Goal: Task Accomplishment & Management: Manage account settings

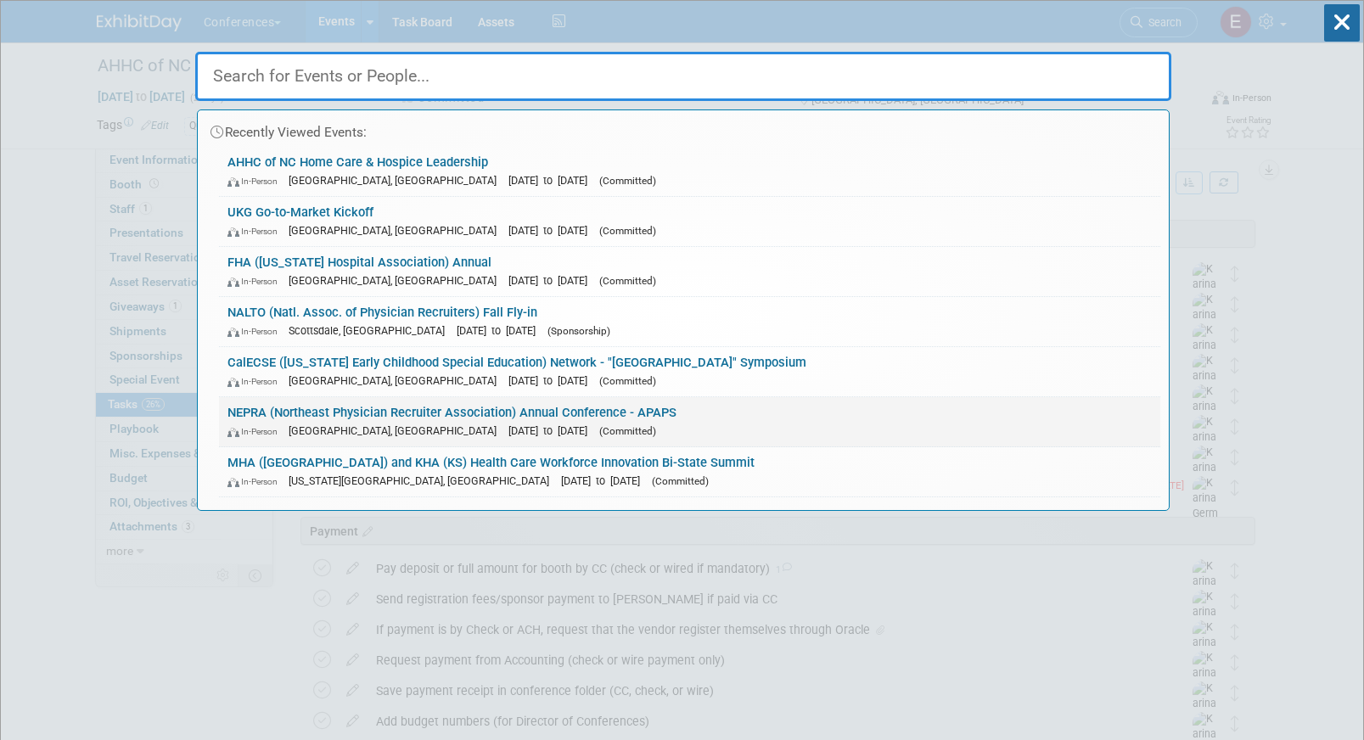
click at [318, 415] on link "NEPRA (Northeast Physician Recruiter Association) Annual Conference - APAPS In-…" at bounding box center [689, 421] width 941 height 49
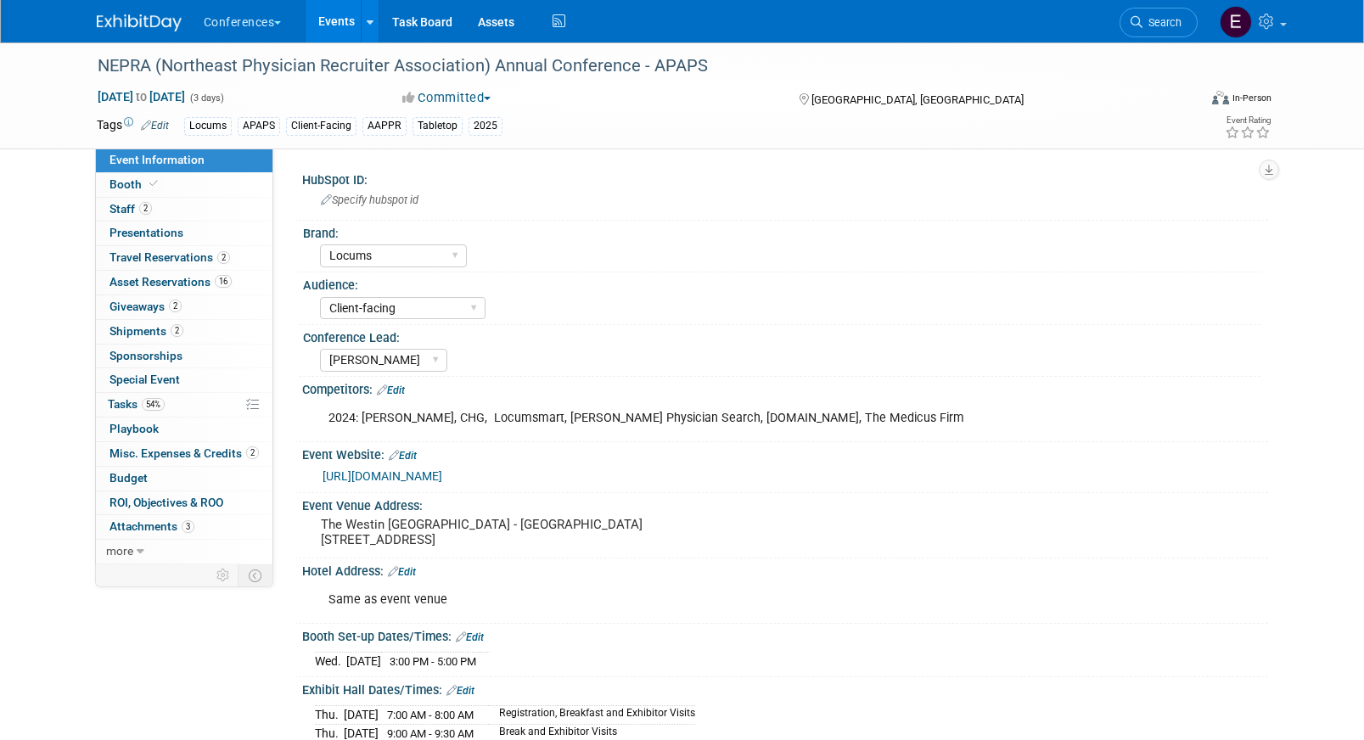
select select "Locums"
select select "Client-facing"
select select "[PERSON_NAME]"
click at [198, 278] on span "Asset Reservations 16" at bounding box center [171, 282] width 122 height 14
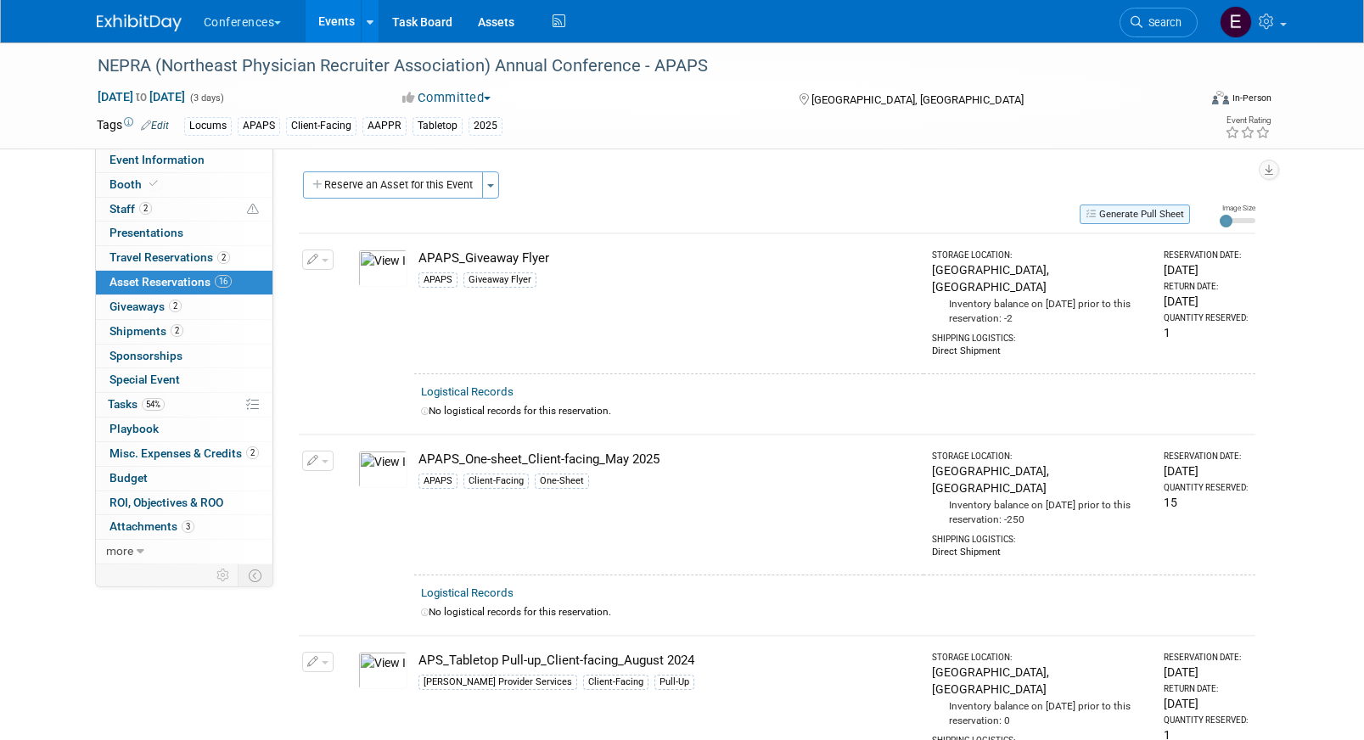
click at [1099, 205] on button "Generate Pull Sheet" at bounding box center [1135, 215] width 110 height 20
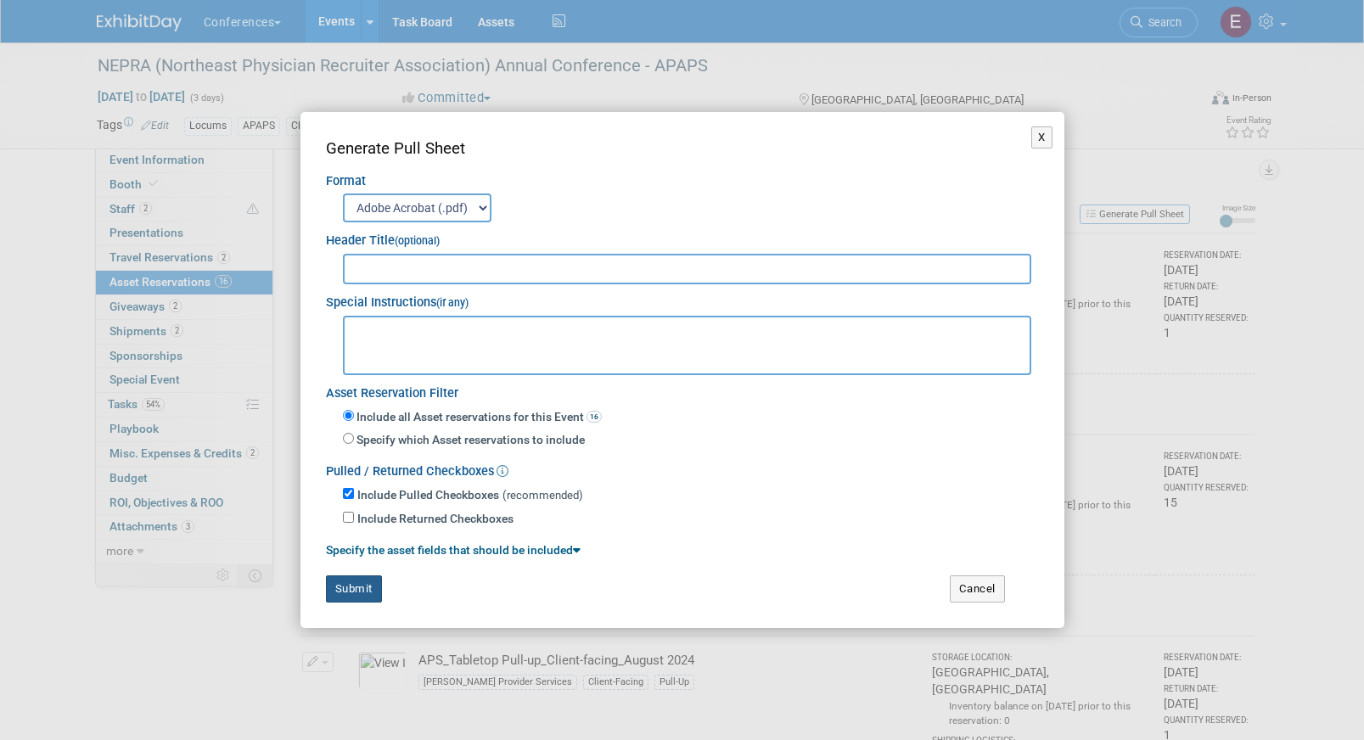
click at [357, 589] on button "Submit" at bounding box center [354, 589] width 56 height 27
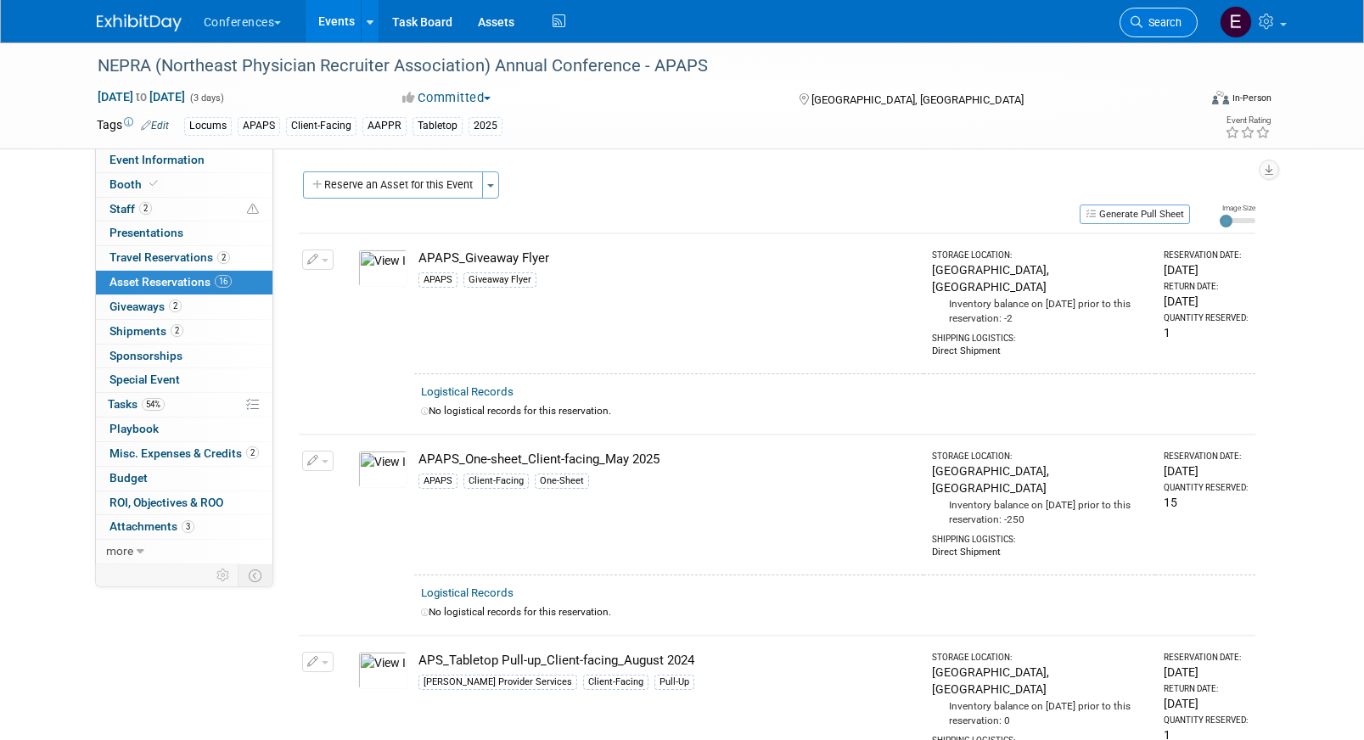
click at [1160, 26] on span "Search" at bounding box center [1162, 22] width 39 height 13
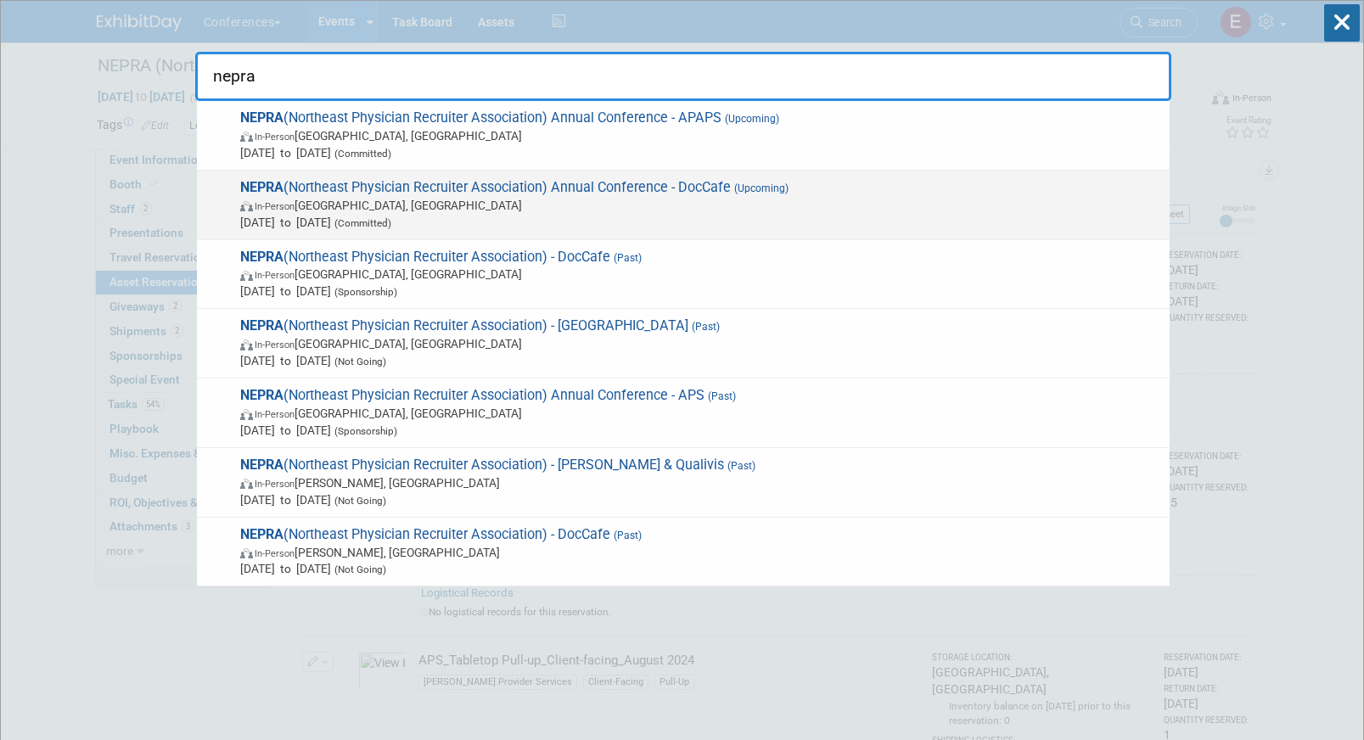
type input "nepra"
click at [705, 200] on span "In-Person Portland, ME" at bounding box center [700, 205] width 921 height 17
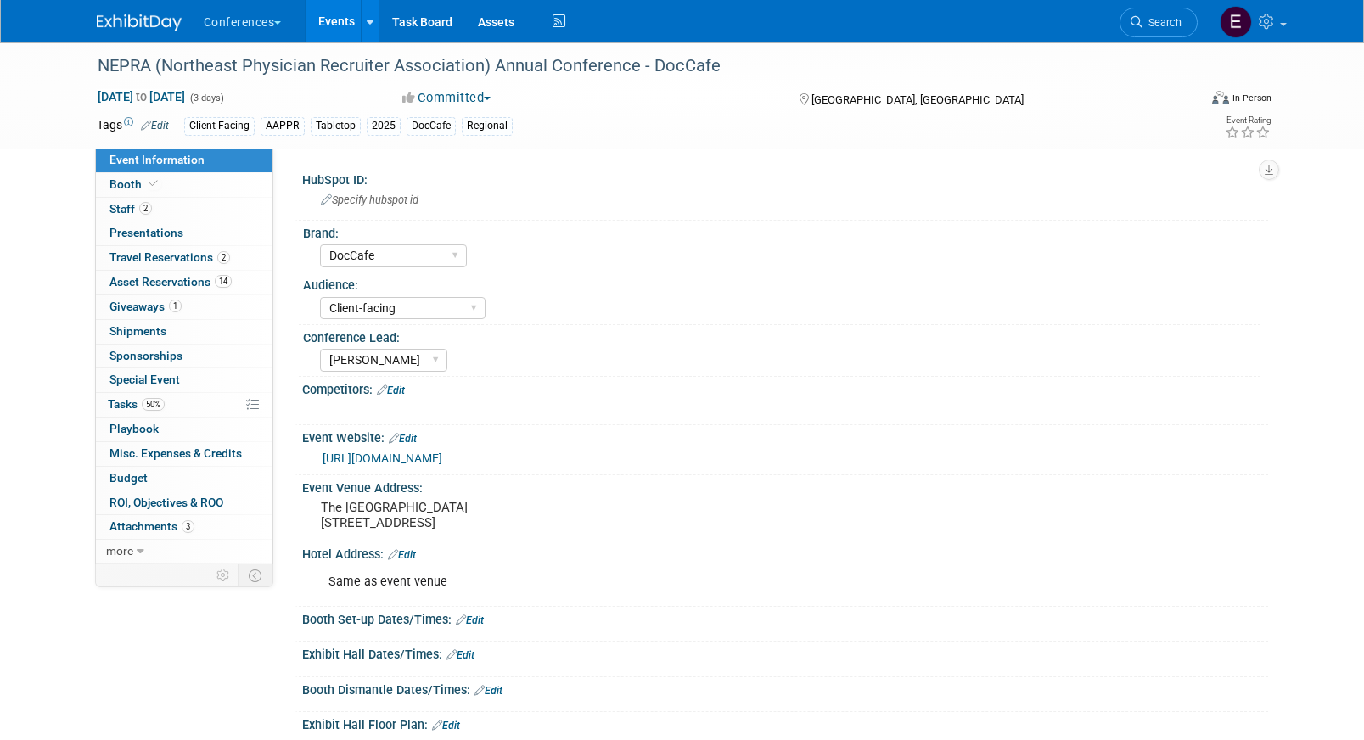
select select "DocCafe"
select select "Client-facing"
select select "[PERSON_NAME]"
click at [222, 279] on span "14" at bounding box center [223, 281] width 17 height 13
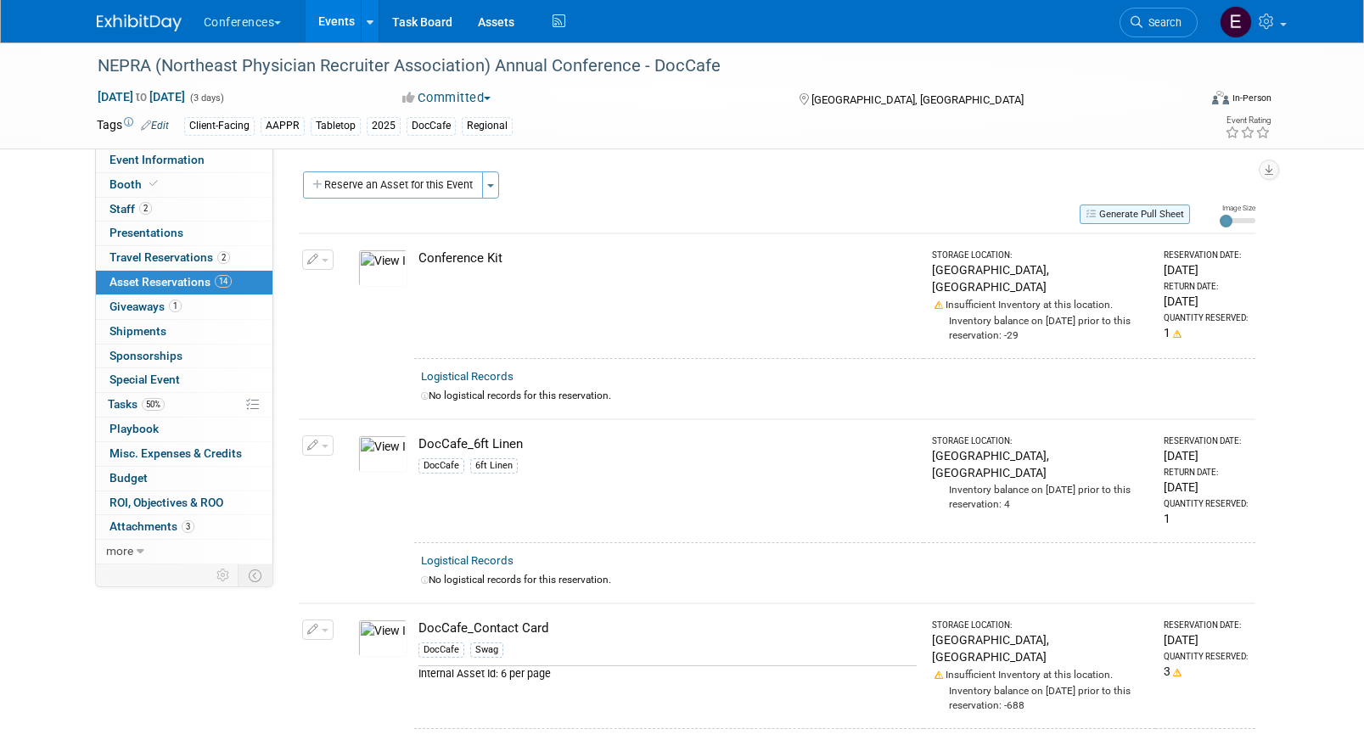
click at [1120, 216] on button "Generate Pull Sheet" at bounding box center [1135, 215] width 110 height 20
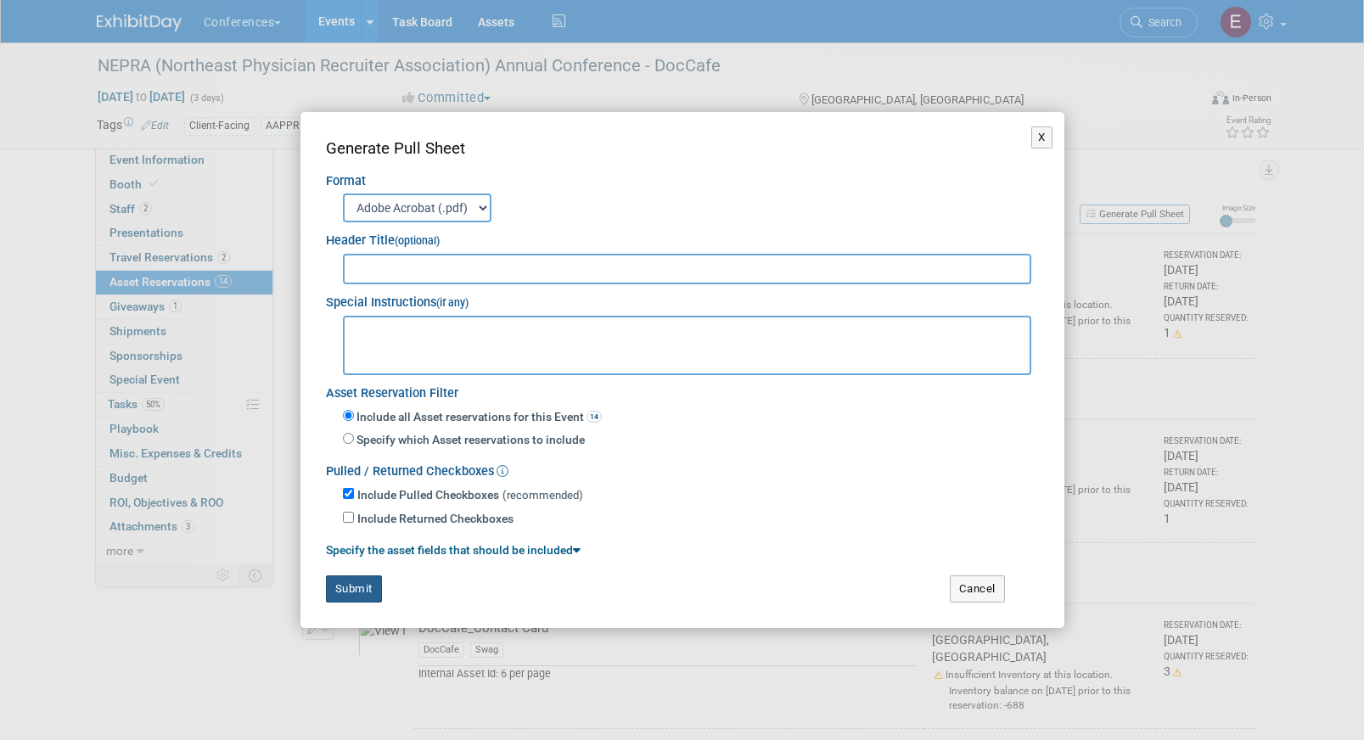
click at [378, 593] on button "Submit" at bounding box center [354, 589] width 56 height 27
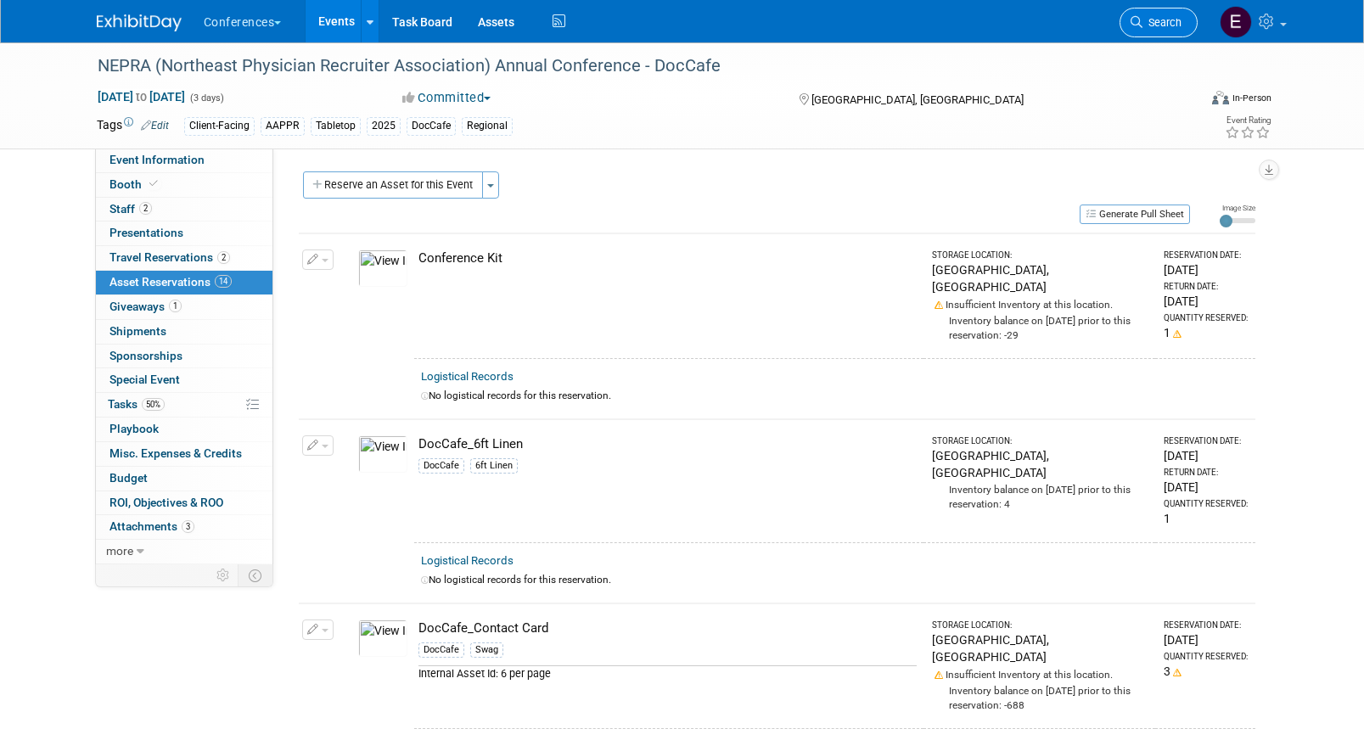
click at [1176, 24] on span "Search" at bounding box center [1162, 22] width 39 height 13
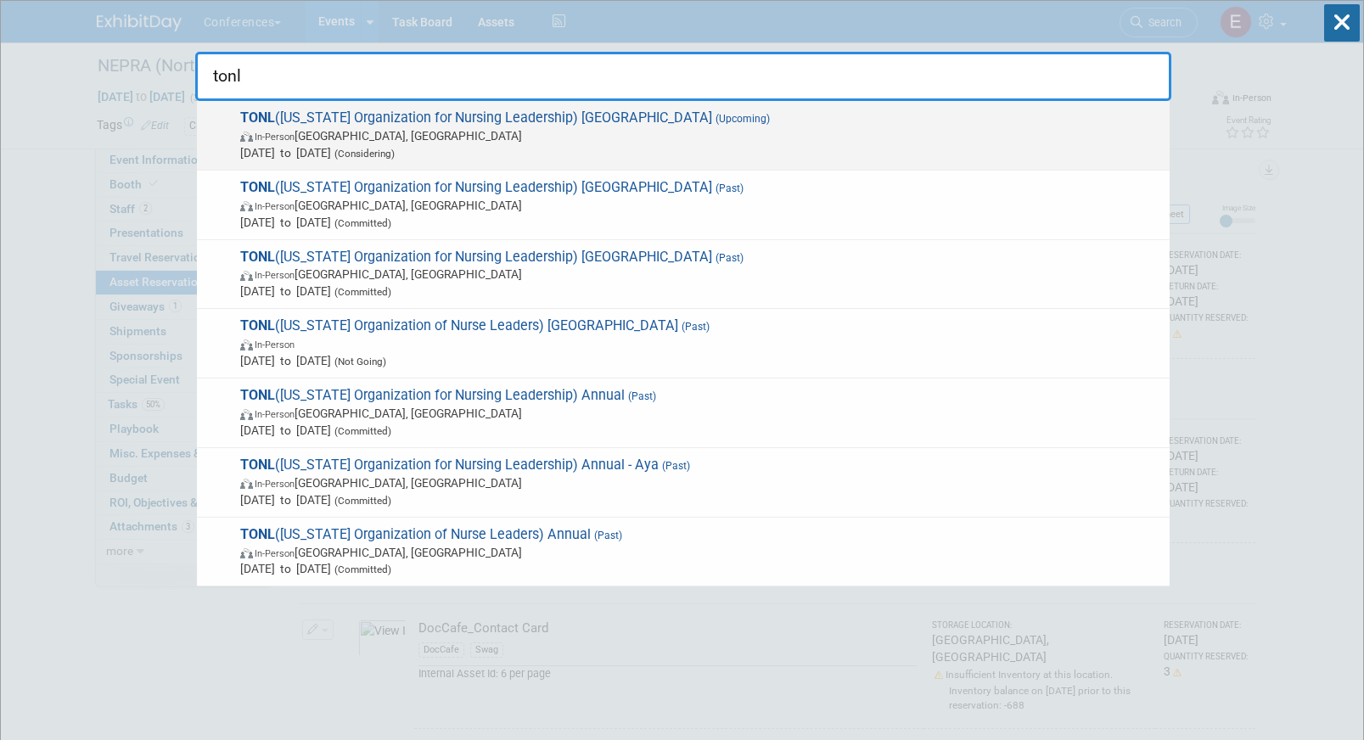
type input "tonl"
click at [586, 130] on span "In-Person Grand Prairie, TX" at bounding box center [700, 135] width 921 height 17
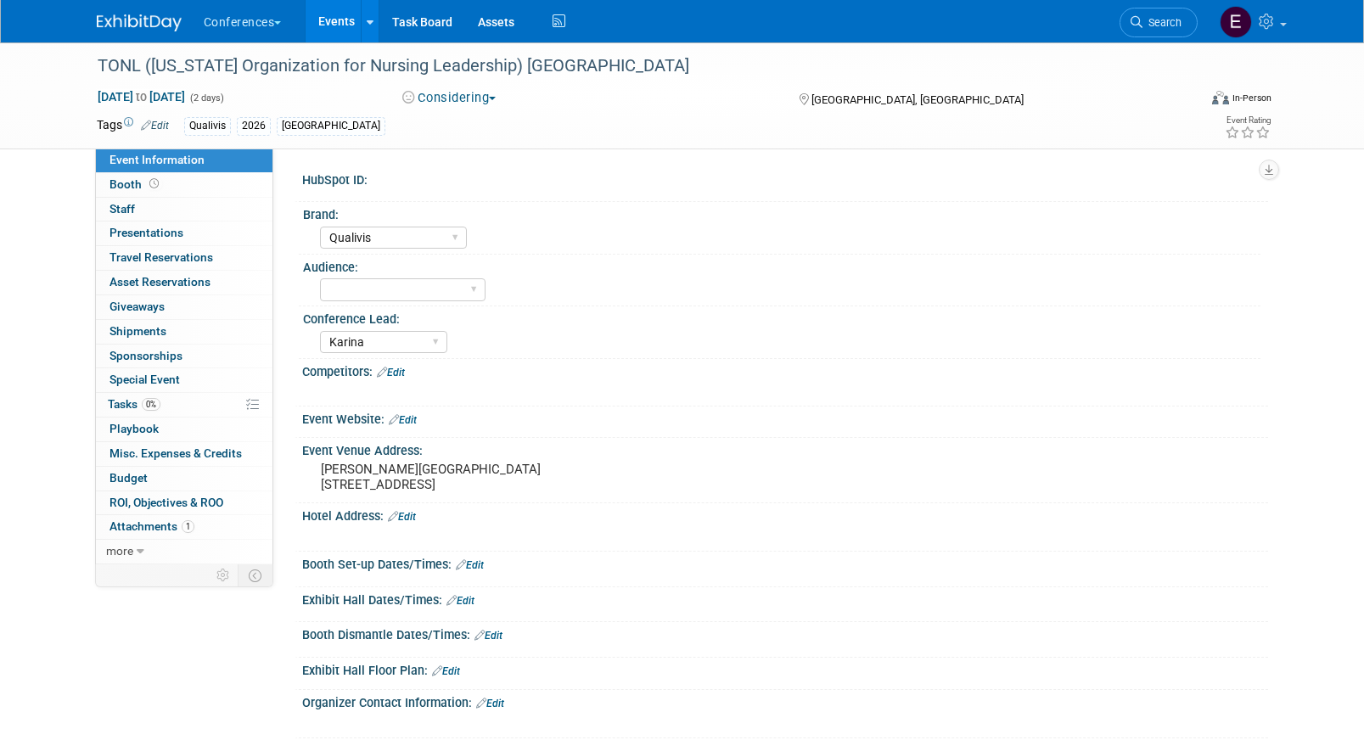
select select "Qualivis"
select select "Karina"
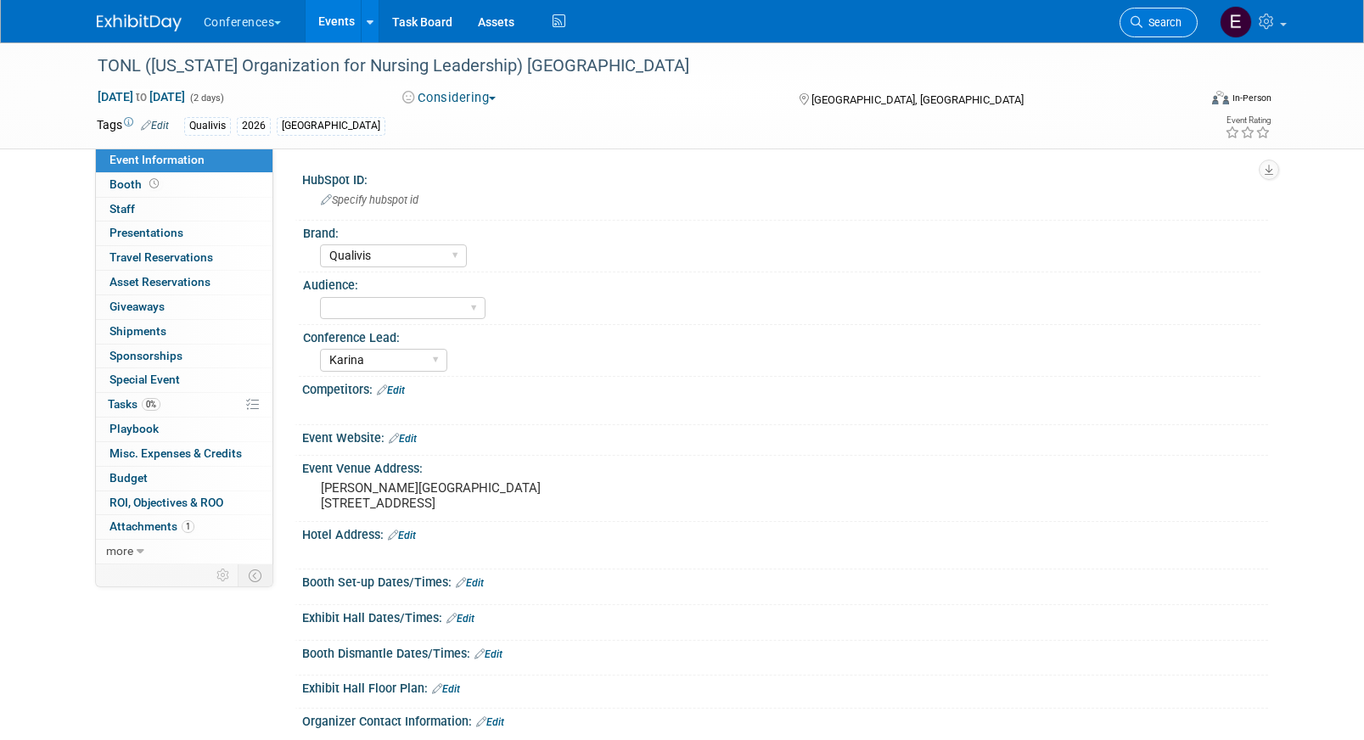
click at [1150, 22] on span "Search" at bounding box center [1162, 22] width 39 height 13
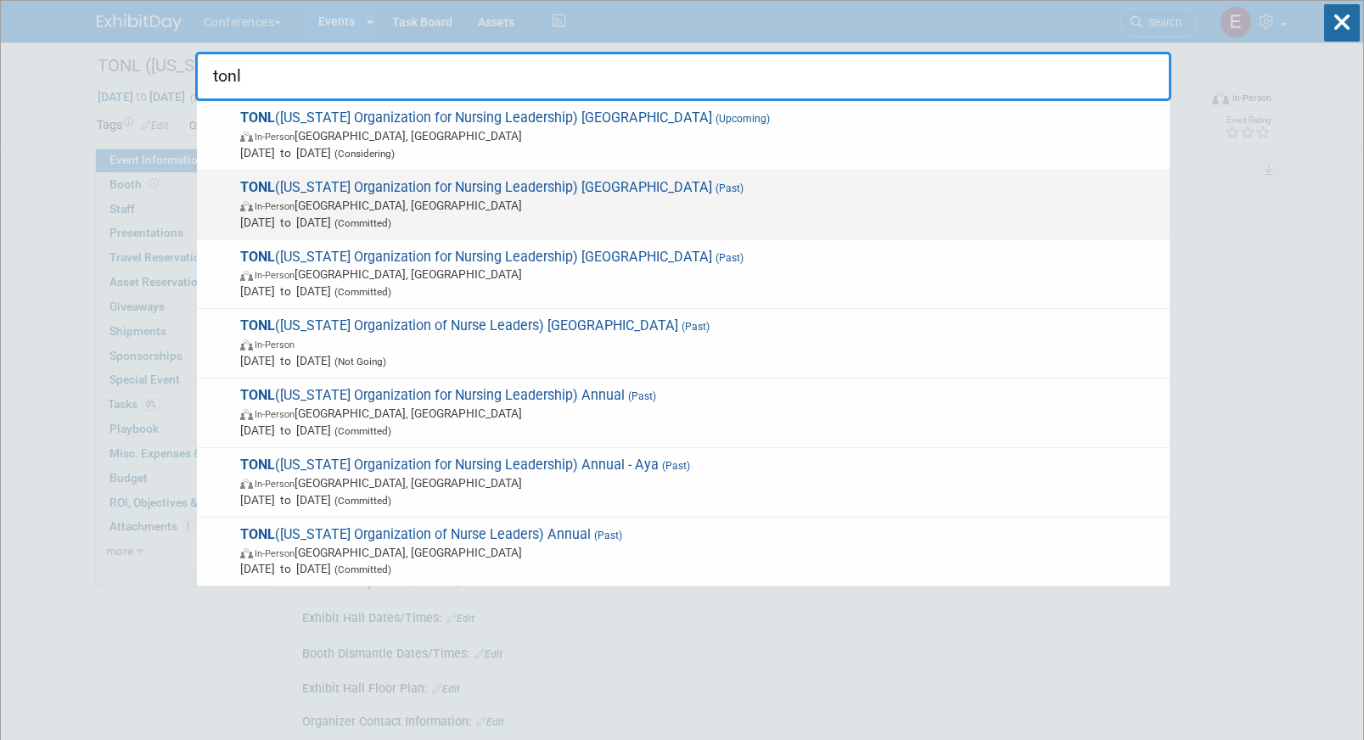
type input "tonl"
click at [525, 219] on span "Sep 25, 2025 to Sep 26, 2025 (Committed)" at bounding box center [700, 222] width 921 height 17
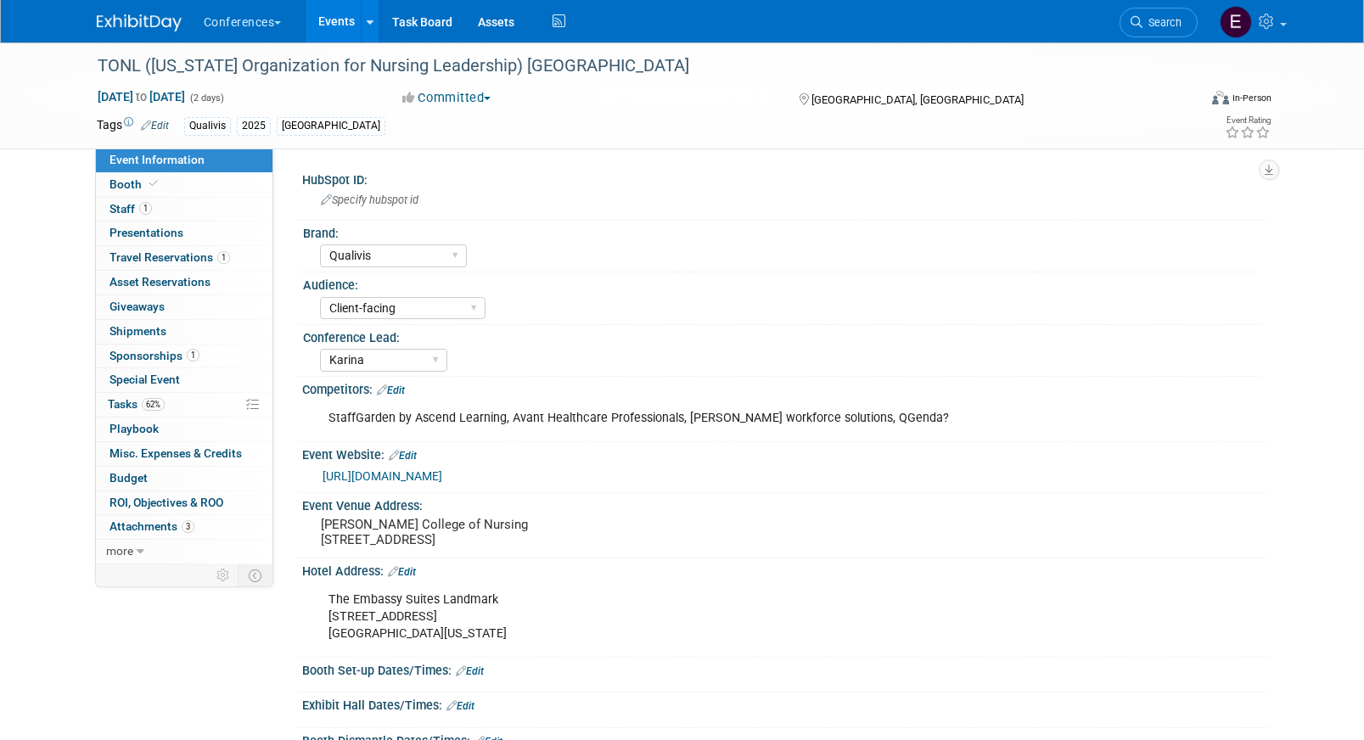
select select "Qualivis"
select select "Client-facing"
select select "Karina"
click at [126, 407] on span "Tasks 62%" at bounding box center [136, 404] width 57 height 14
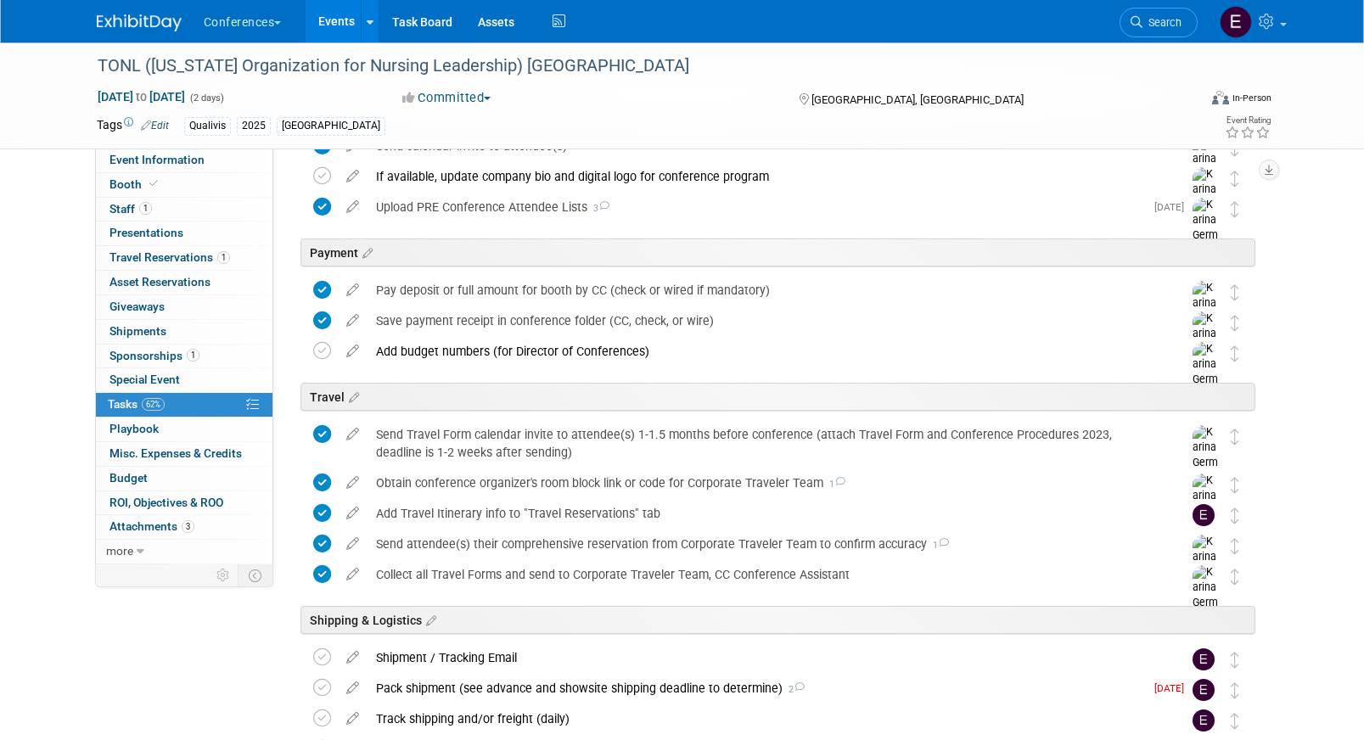
scroll to position [644, 0]
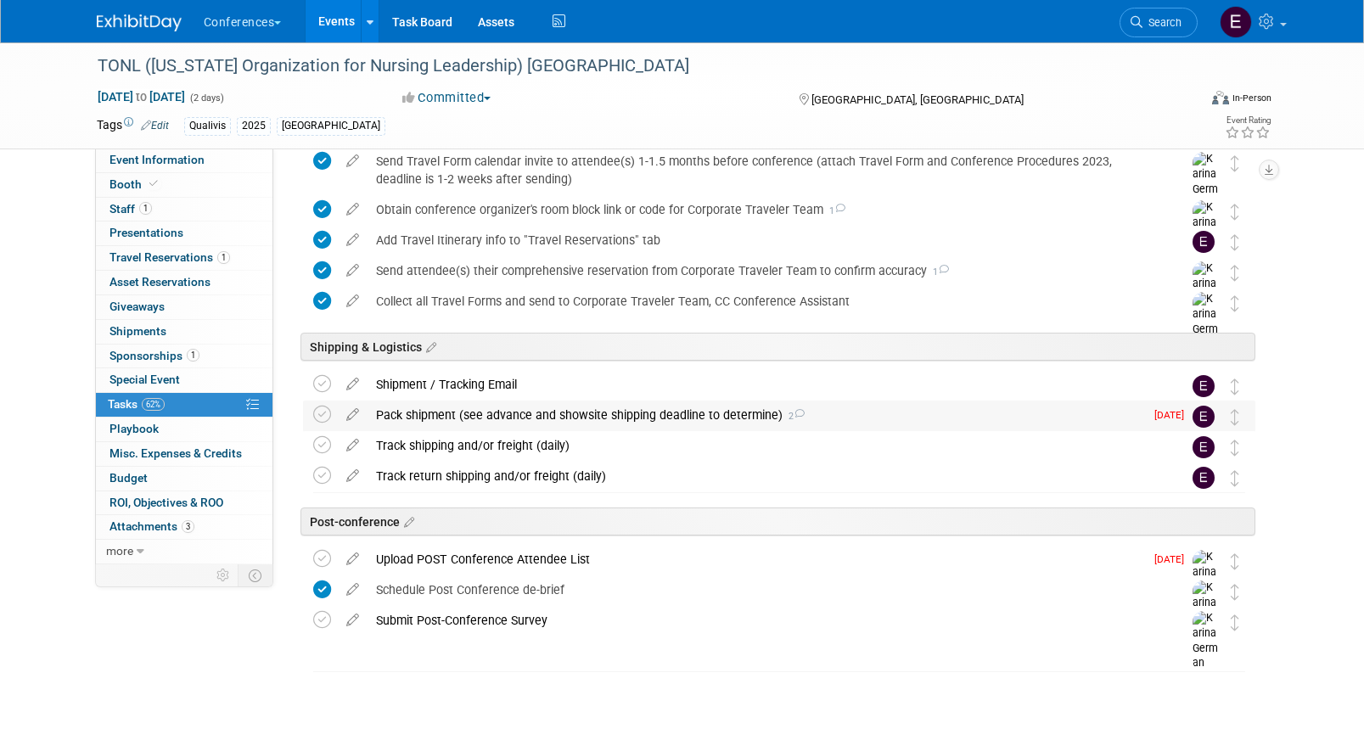
click at [410, 411] on div "Pack shipment (see advance and showsite shipping deadline to determine) 2" at bounding box center [756, 415] width 777 height 29
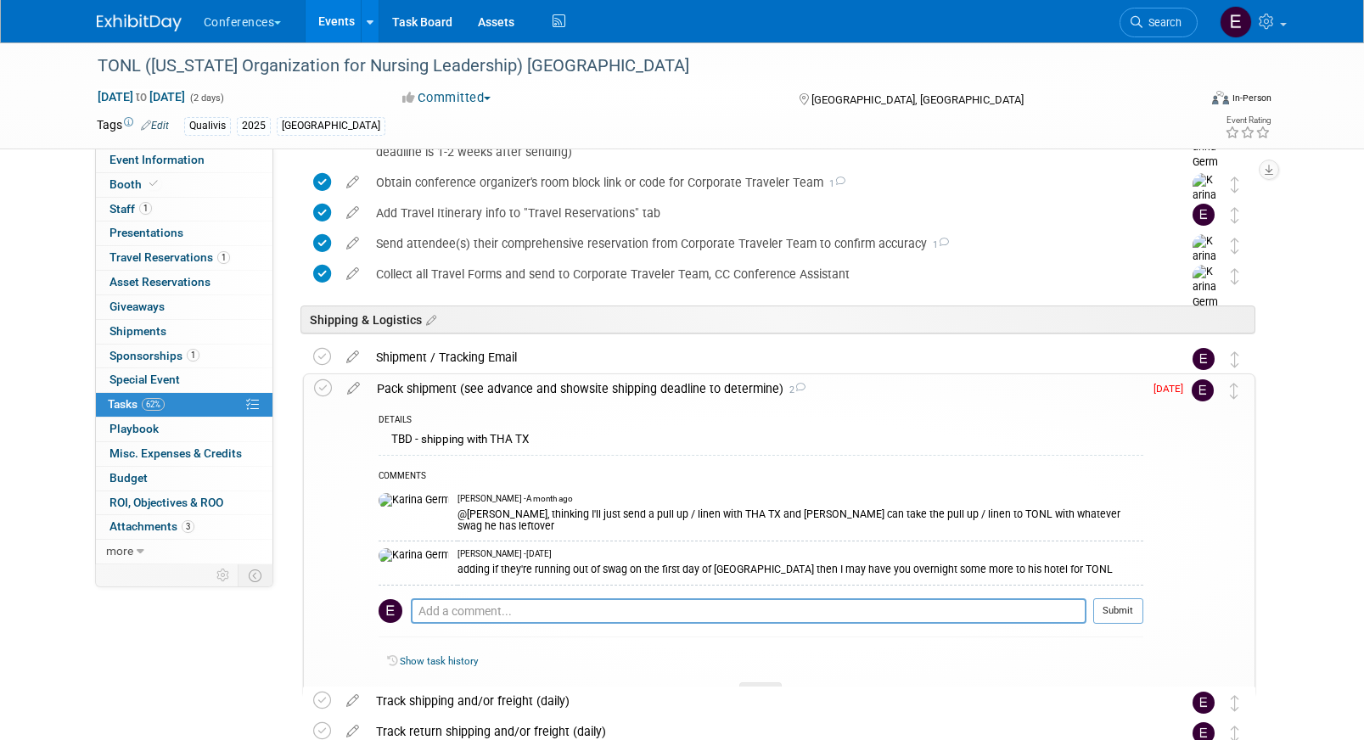
scroll to position [674, 0]
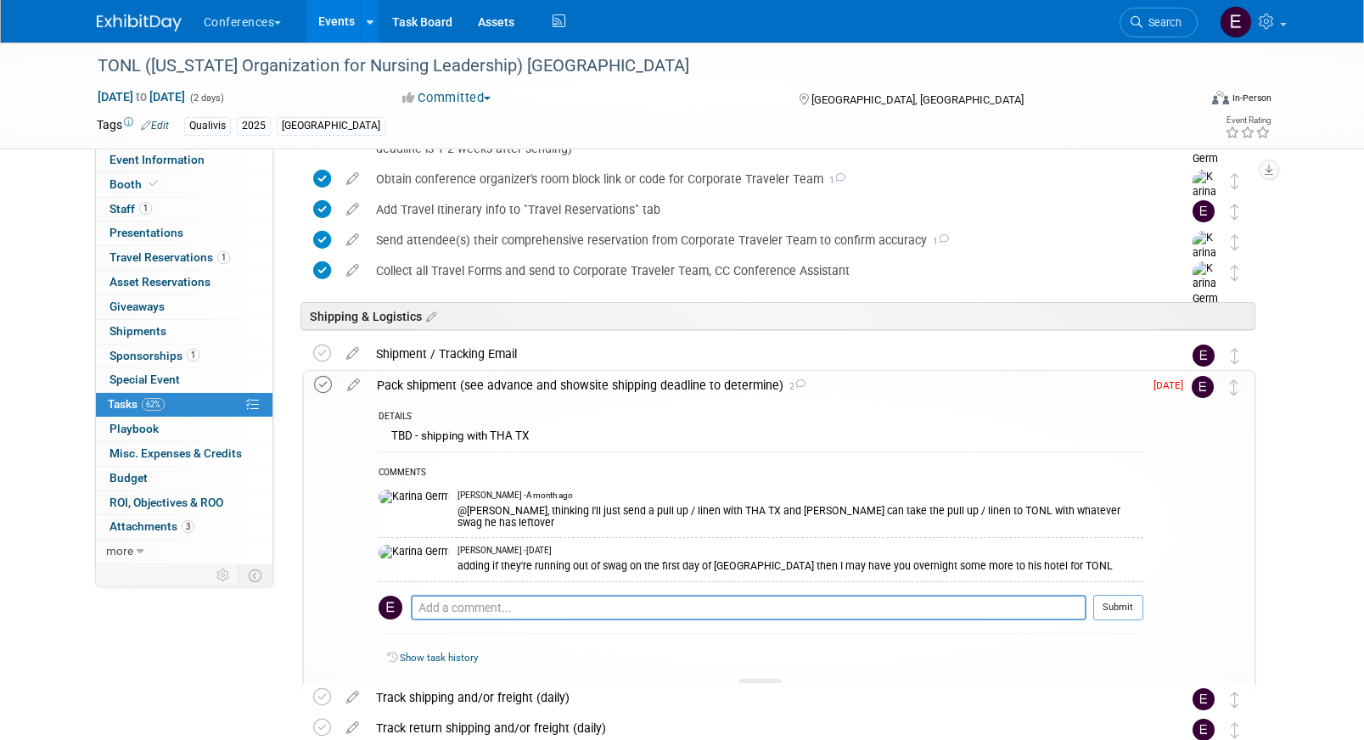
click at [318, 381] on icon at bounding box center [323, 385] width 18 height 18
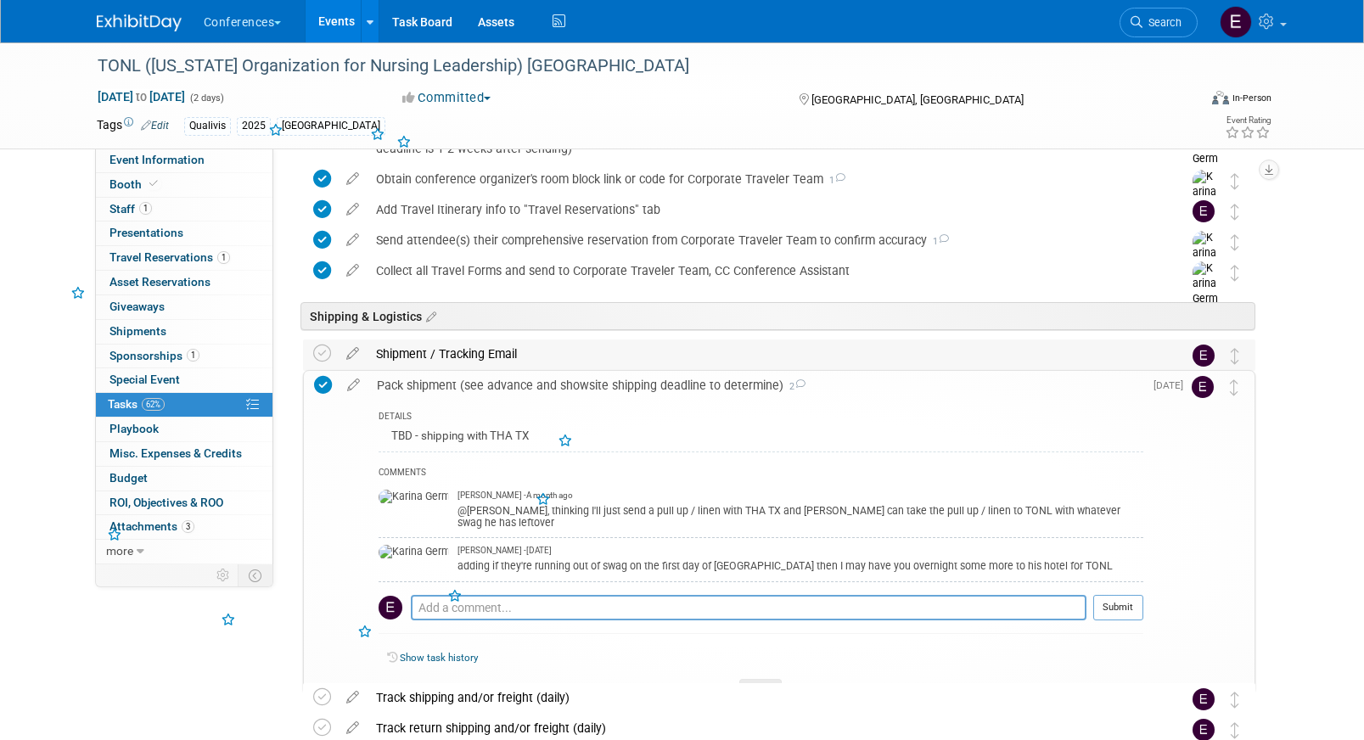
click at [318, 342] on td at bounding box center [325, 355] width 25 height 31
click at [320, 348] on icon at bounding box center [322, 354] width 18 height 18
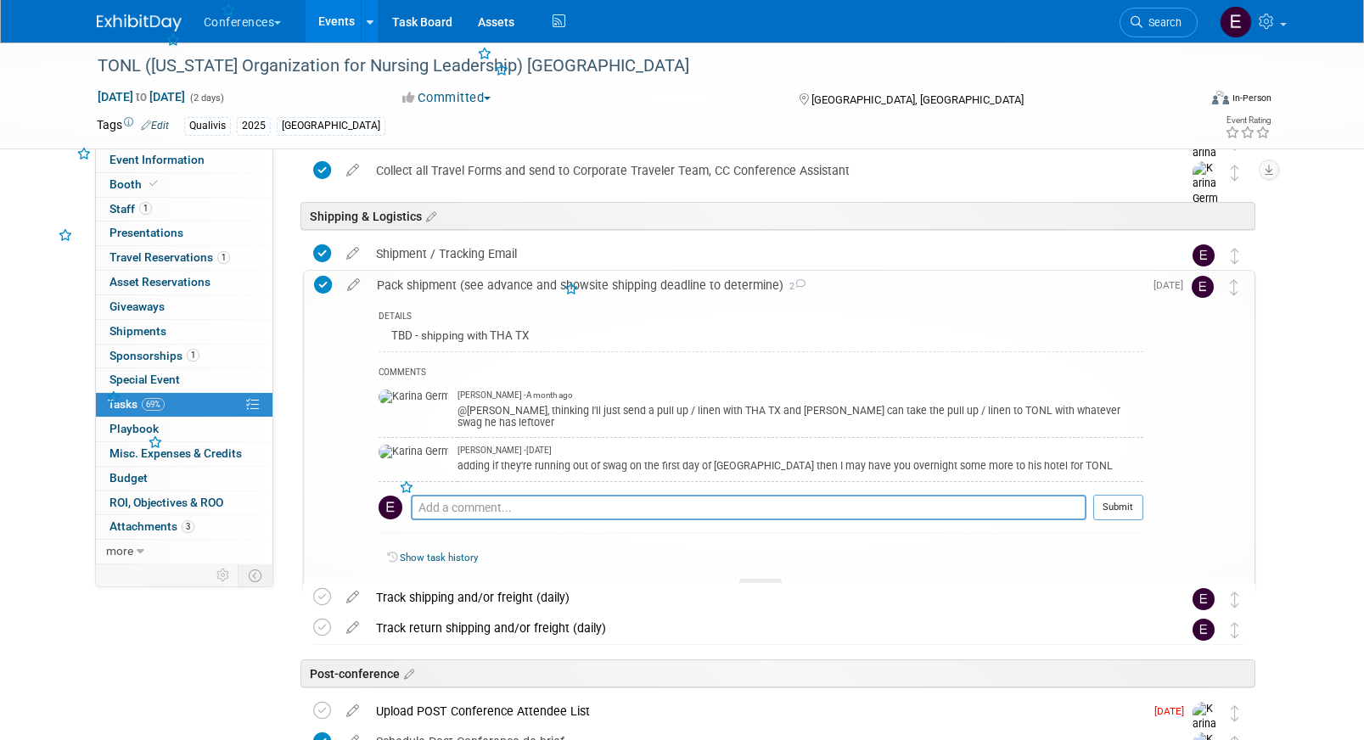
scroll to position [790, 0]
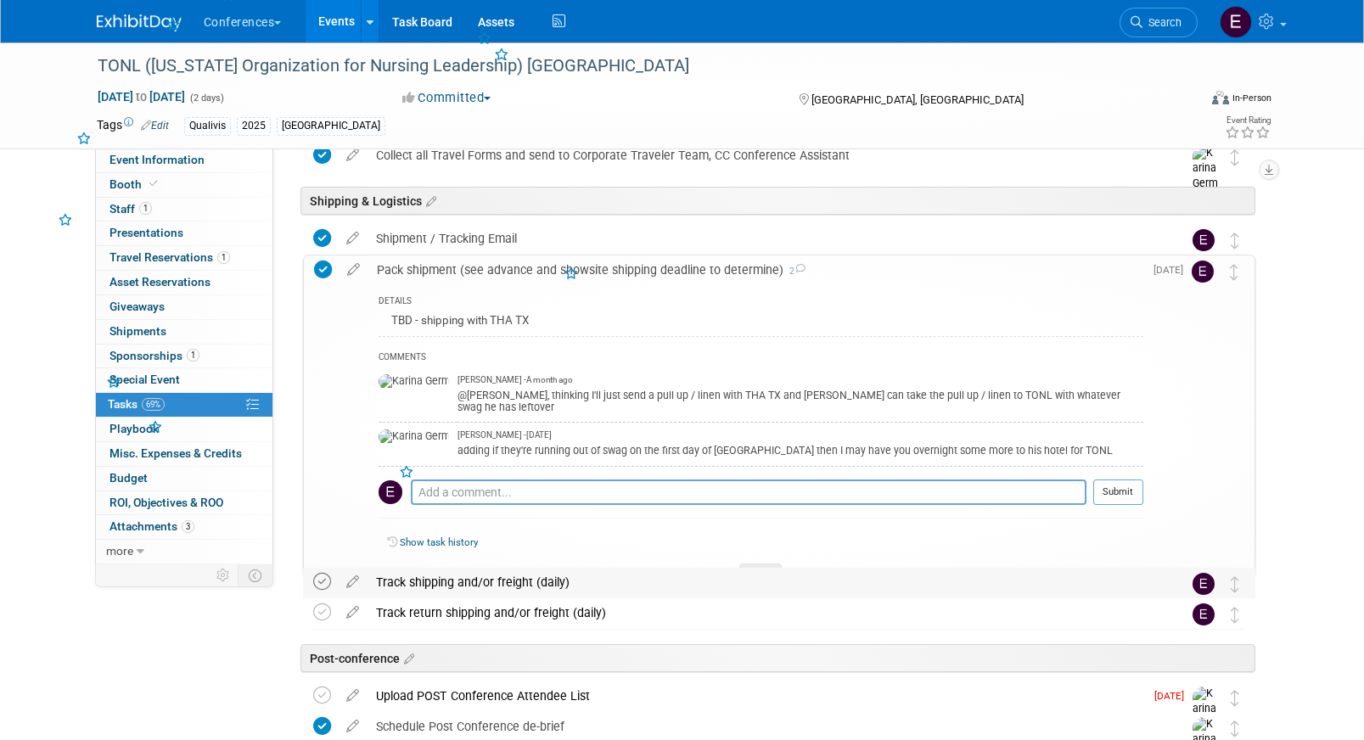
click at [323, 589] on icon at bounding box center [322, 582] width 18 height 18
click at [323, 607] on icon at bounding box center [322, 613] width 18 height 18
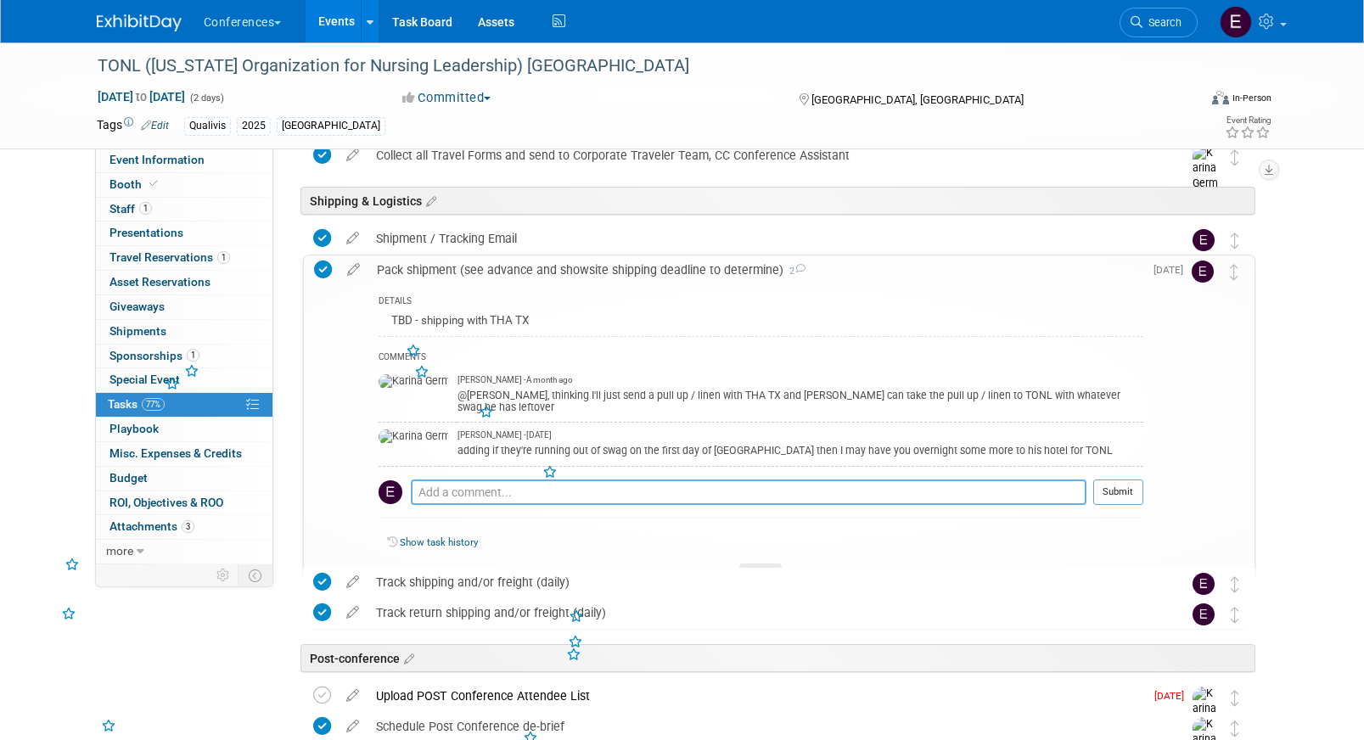
click at [495, 487] on textarea at bounding box center [749, 492] width 676 height 25
type textarea "n/a - aaron had enough swag from THA"
click at [1109, 482] on button "Submit" at bounding box center [1118, 492] width 50 height 25
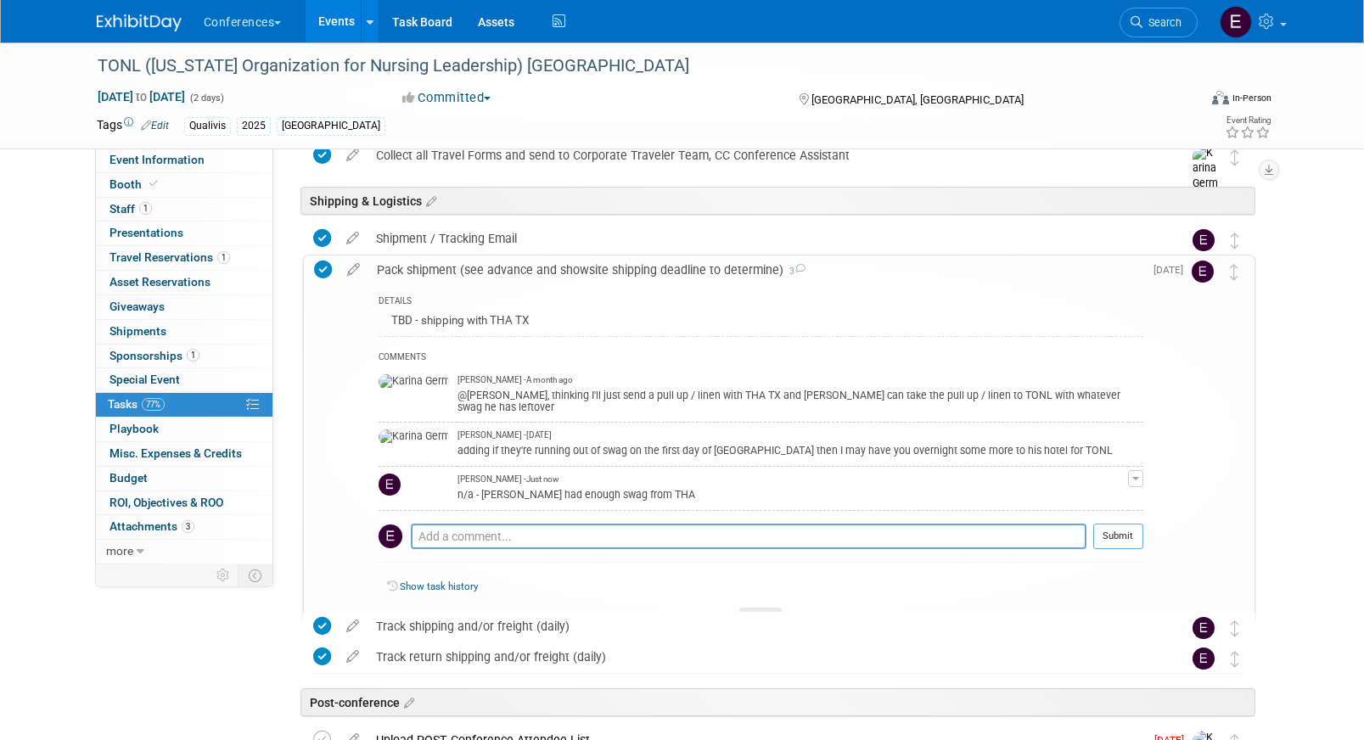
click at [1166, 26] on span "Search" at bounding box center [1162, 22] width 39 height 13
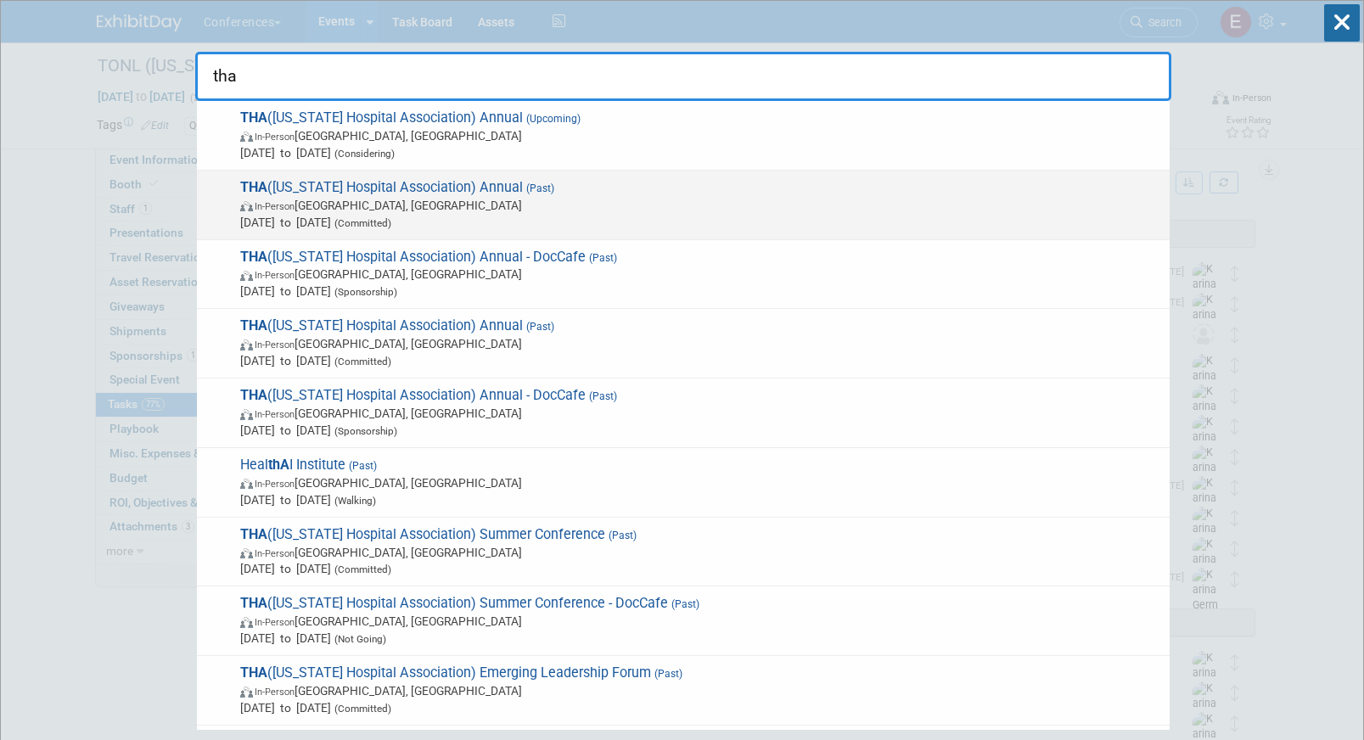
type input "tha"
click at [610, 188] on span "THA (Texas Hospital Association) Annual (Past) In-Person San Antonio, TX Sep 23…" at bounding box center [698, 205] width 926 height 52
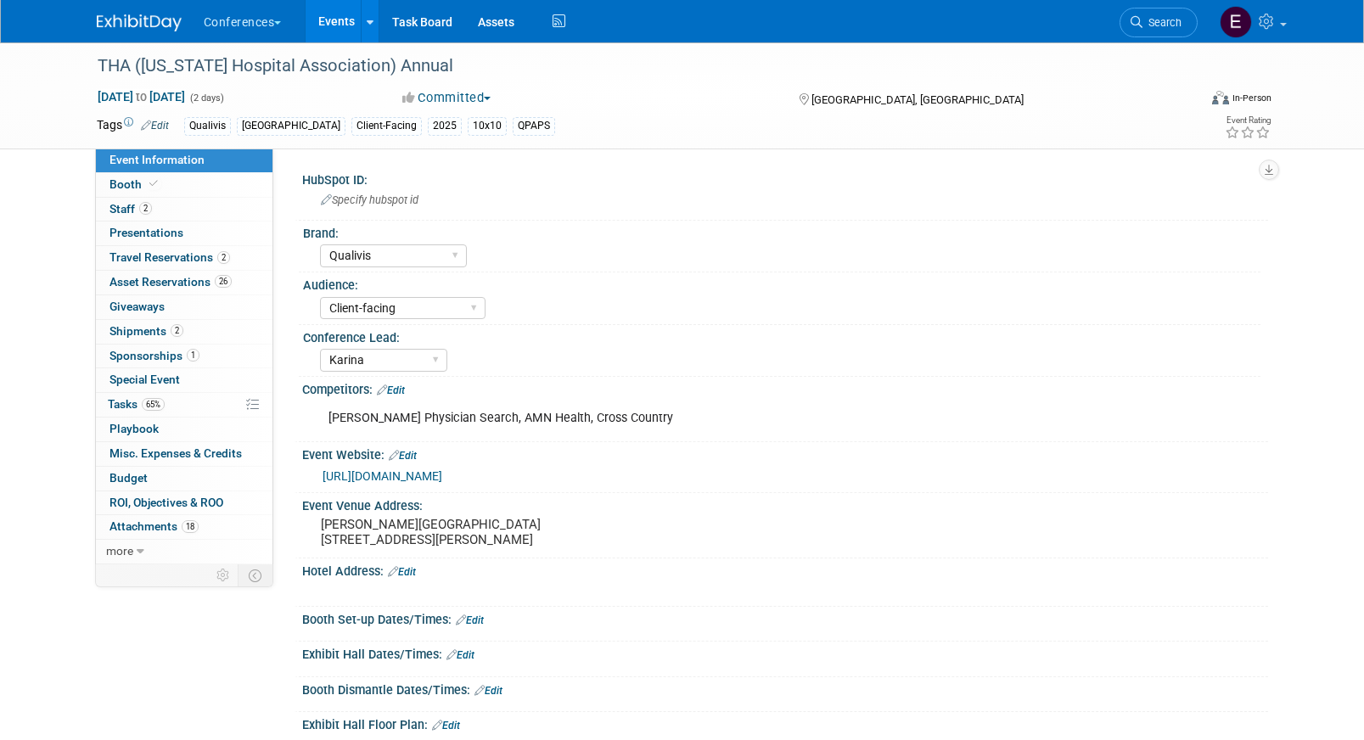
select select "Qualivis"
select select "Client-facing"
select select "Karina"
click at [154, 412] on link "65% Tasks 65%" at bounding box center [184, 405] width 177 height 24
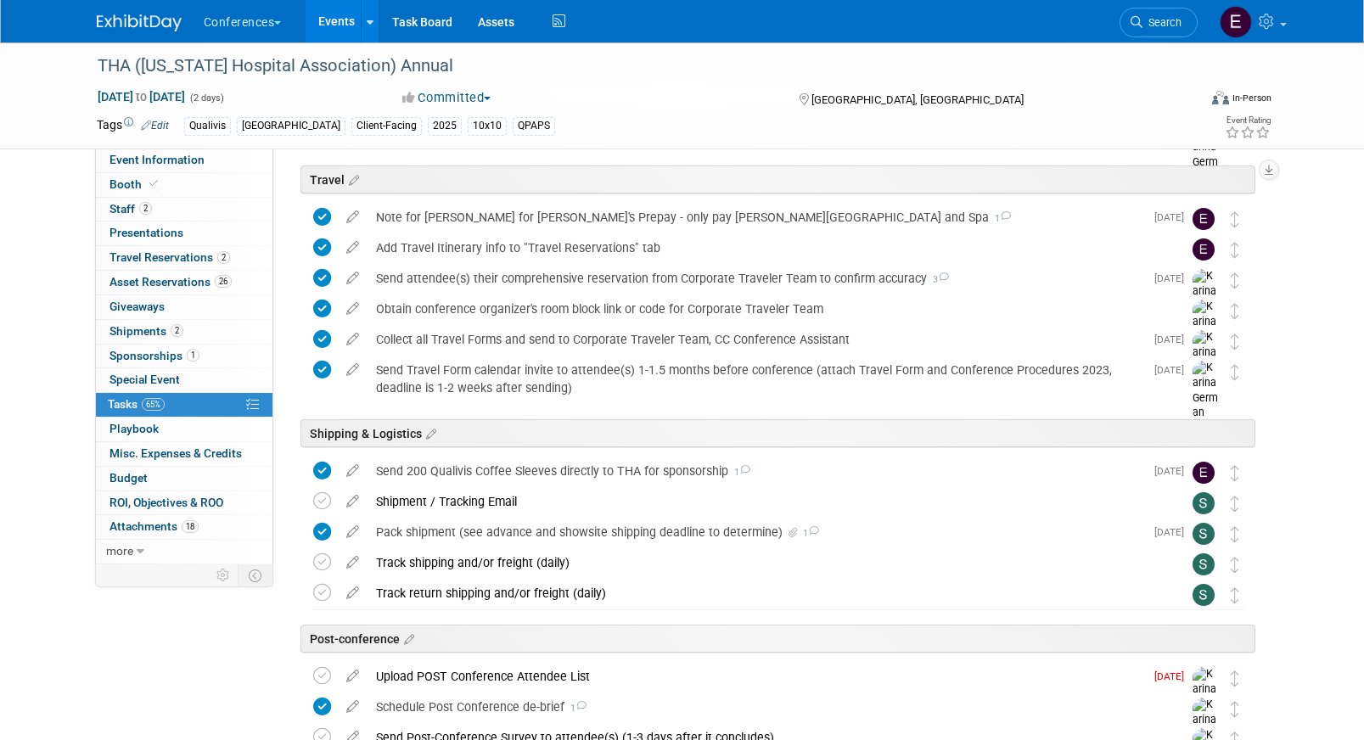
scroll to position [753, 0]
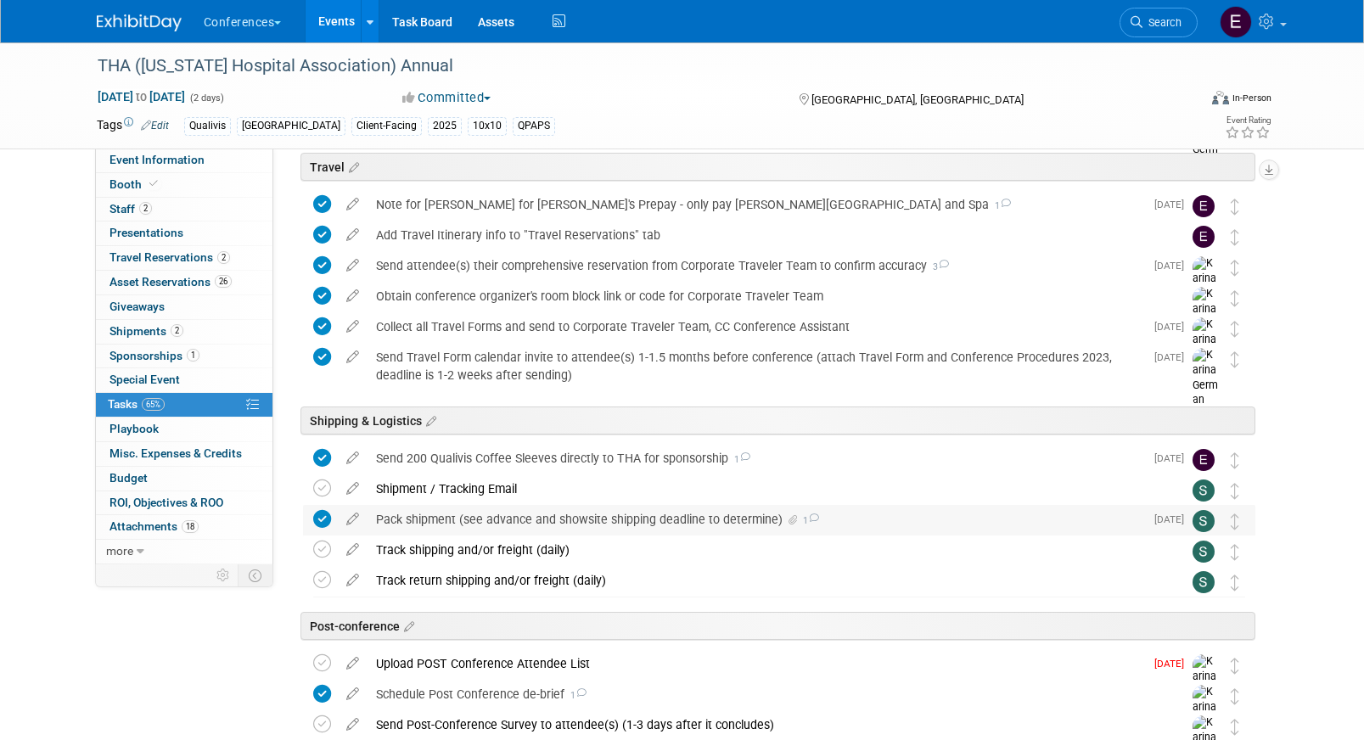
click at [464, 508] on div "Pack shipment (see advance and showsite shipping deadline to determine) 1" at bounding box center [756, 519] width 777 height 29
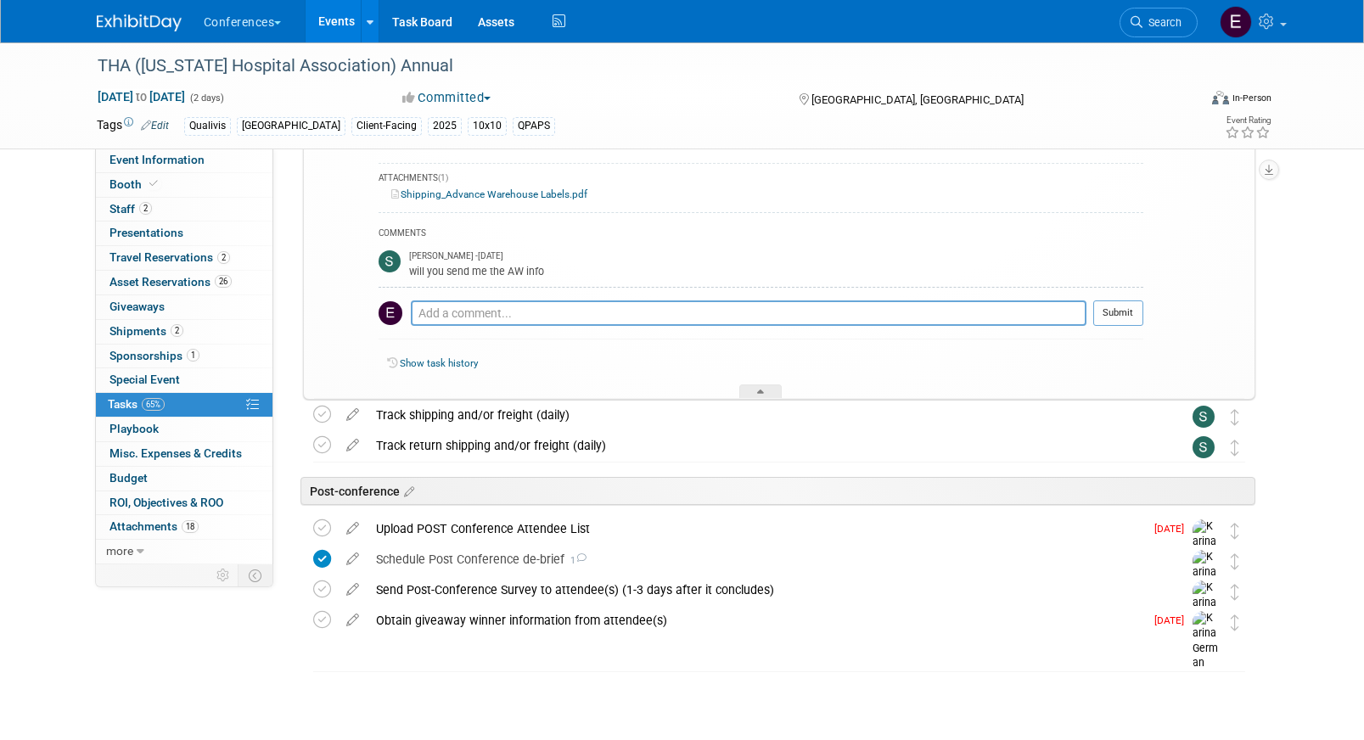
scroll to position [1478, 0]
click at [1123, 14] on link "Search" at bounding box center [1159, 23] width 78 height 30
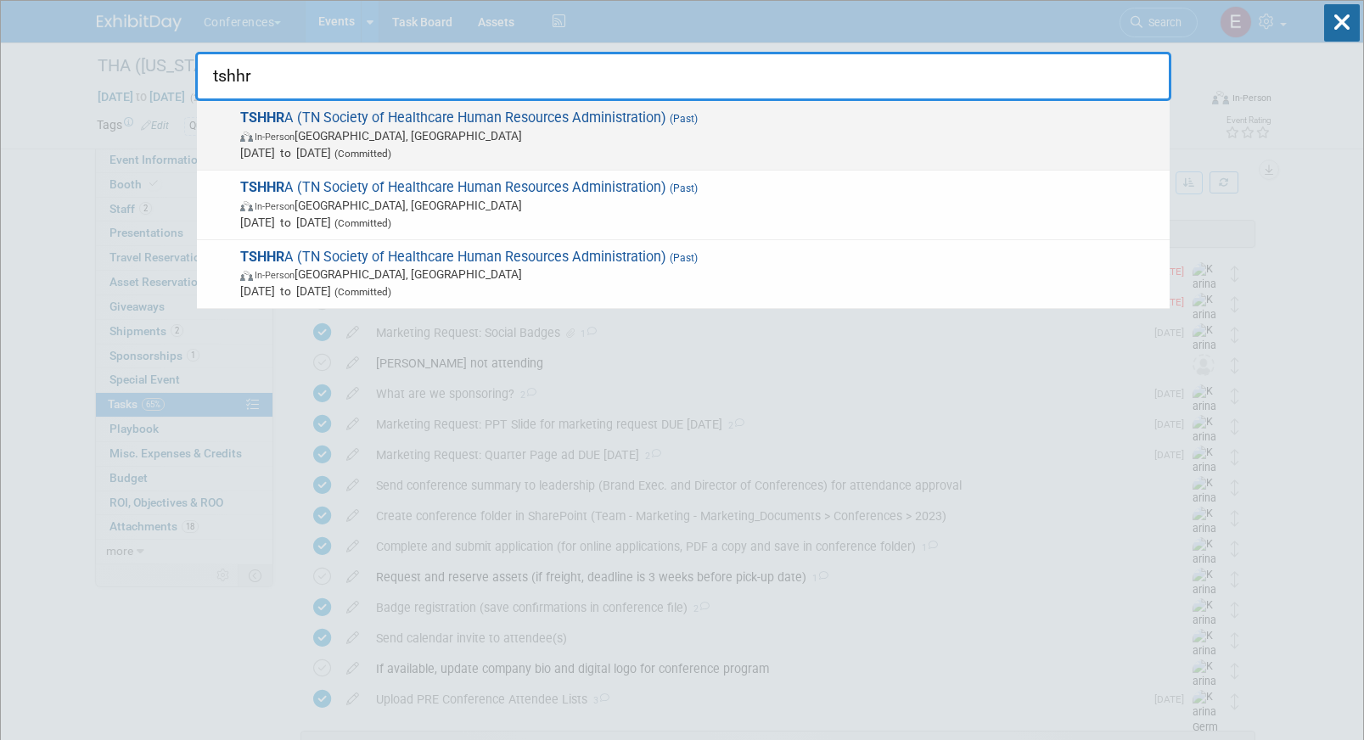
type input "tshhr"
click at [553, 139] on span "In-Person Brentwood, TN" at bounding box center [700, 135] width 921 height 17
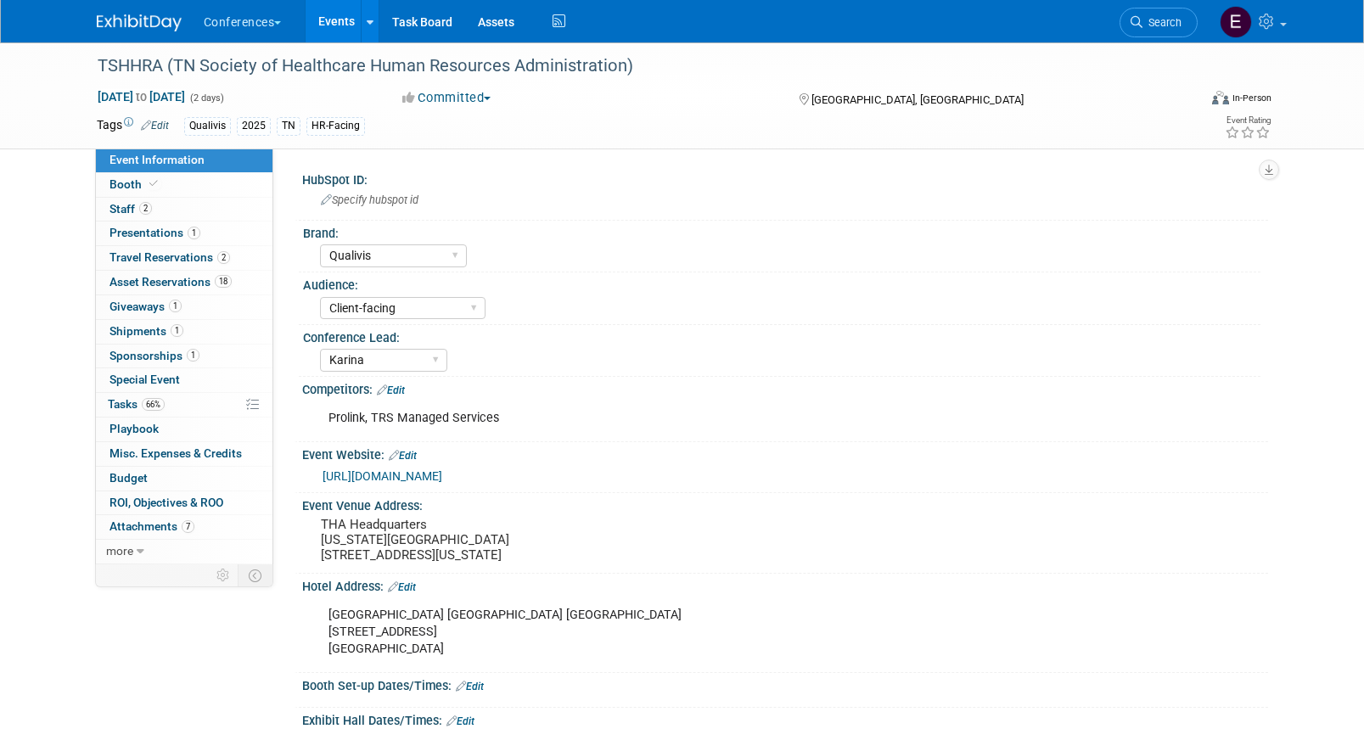
select select "Qualivis"
select select "Client-facing"
select select "Karina"
click at [185, 256] on span "Travel Reservations 2" at bounding box center [170, 257] width 121 height 14
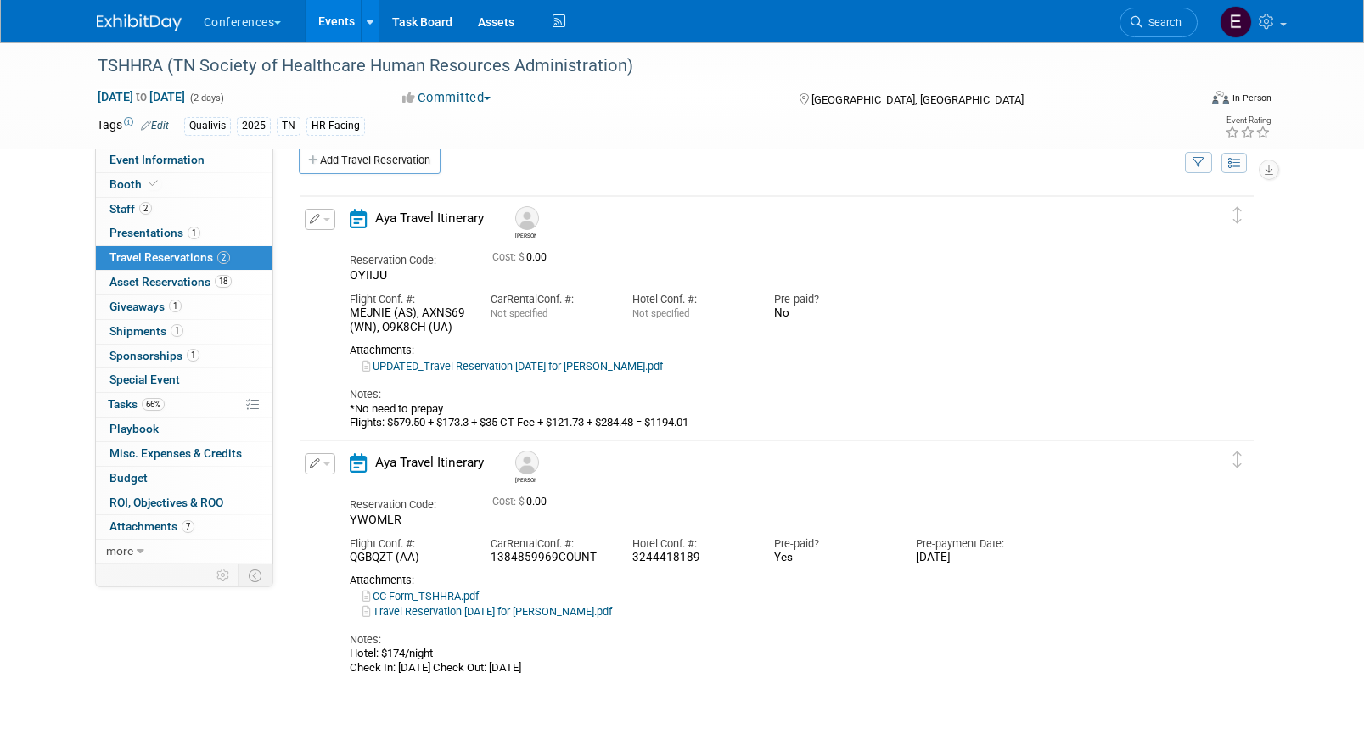
scroll to position [33, 0]
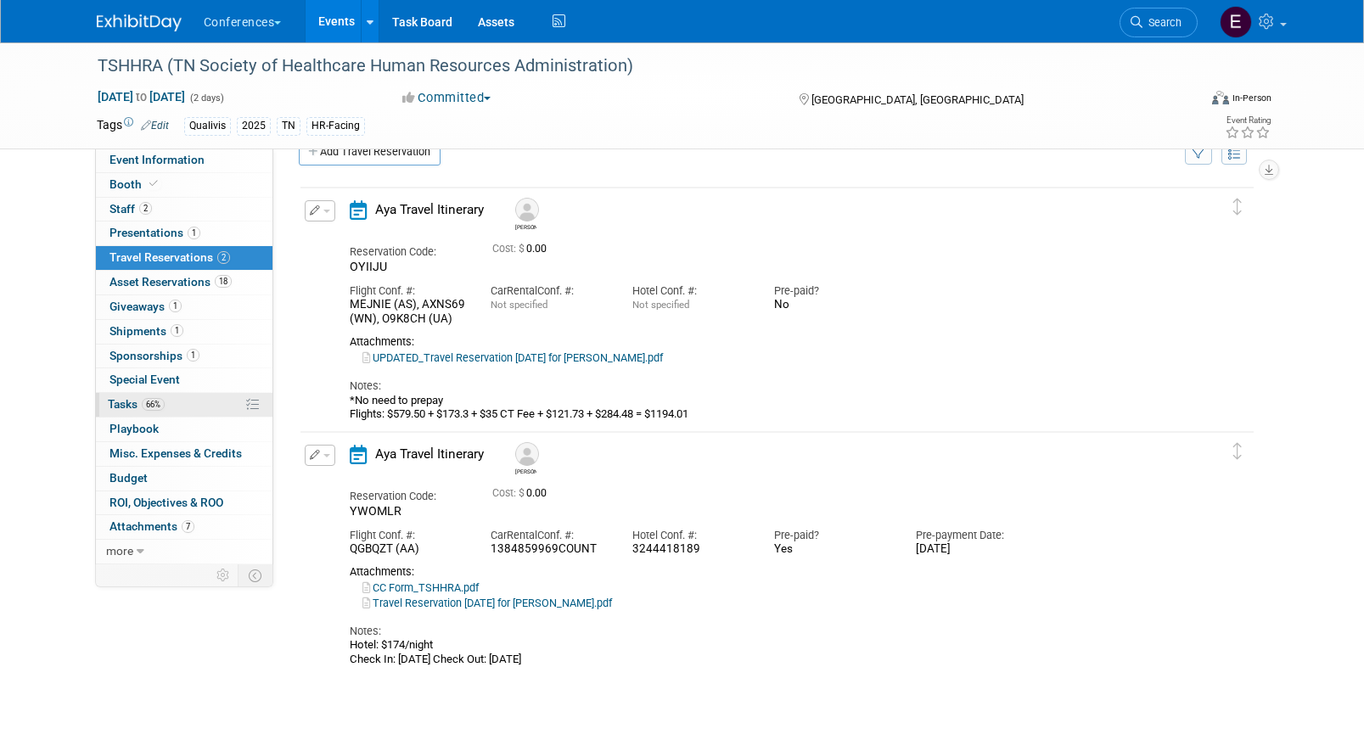
click at [117, 403] on span "Tasks 66%" at bounding box center [136, 404] width 57 height 14
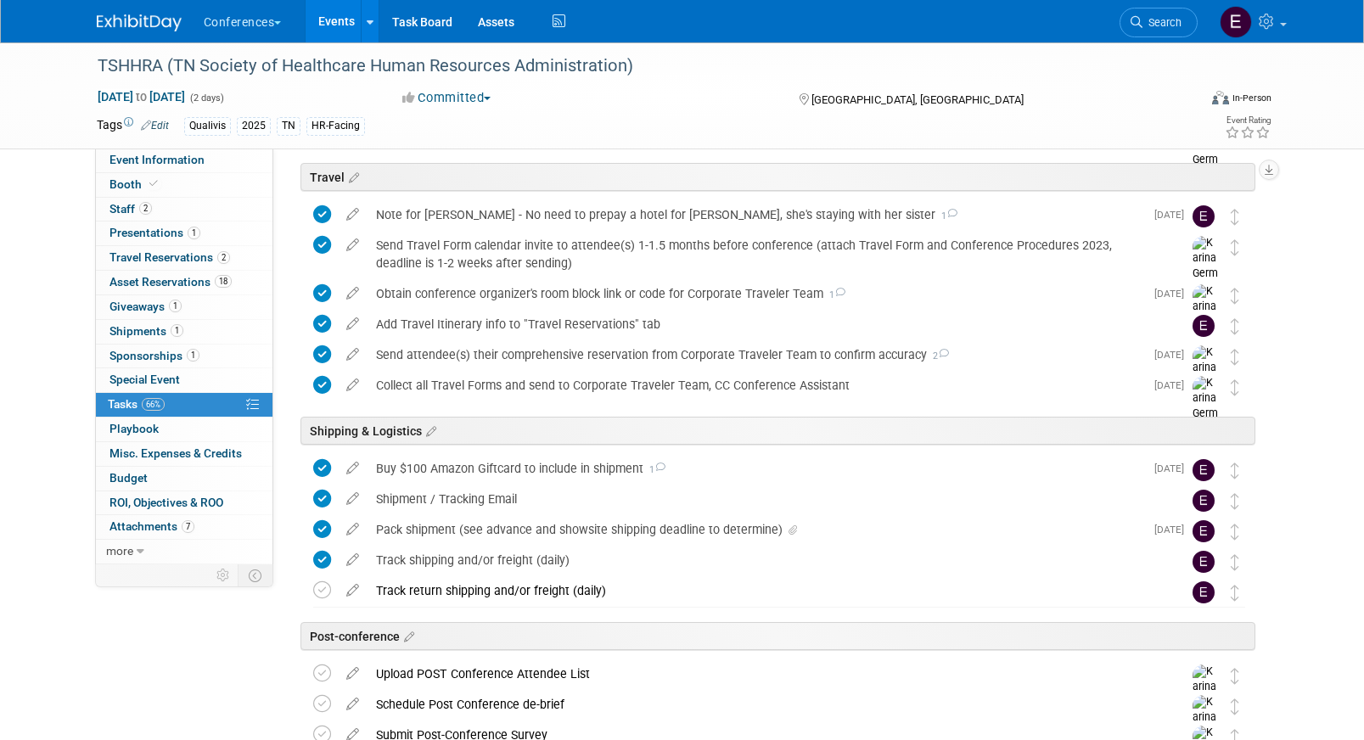
scroll to position [735, 0]
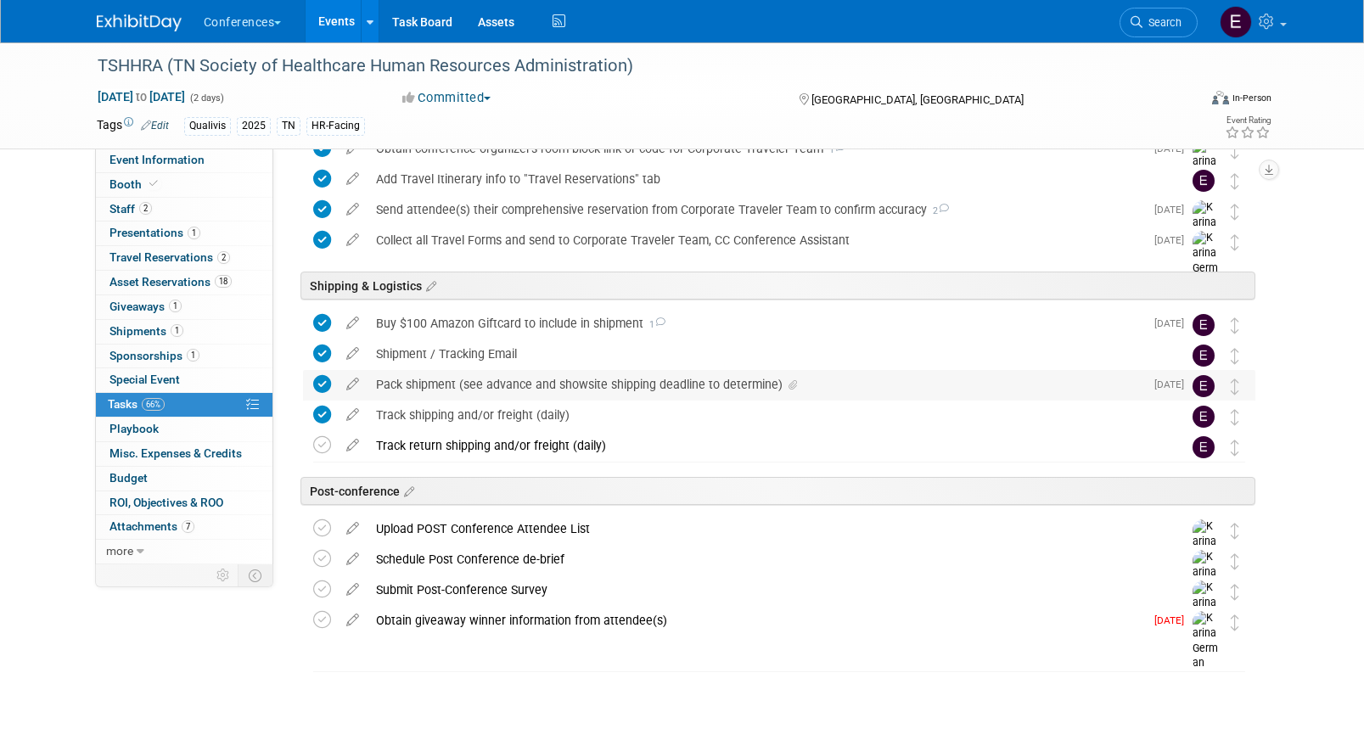
click at [469, 379] on div "Pack shipment (see advance and showsite shipping deadline to determine)" at bounding box center [756, 384] width 777 height 29
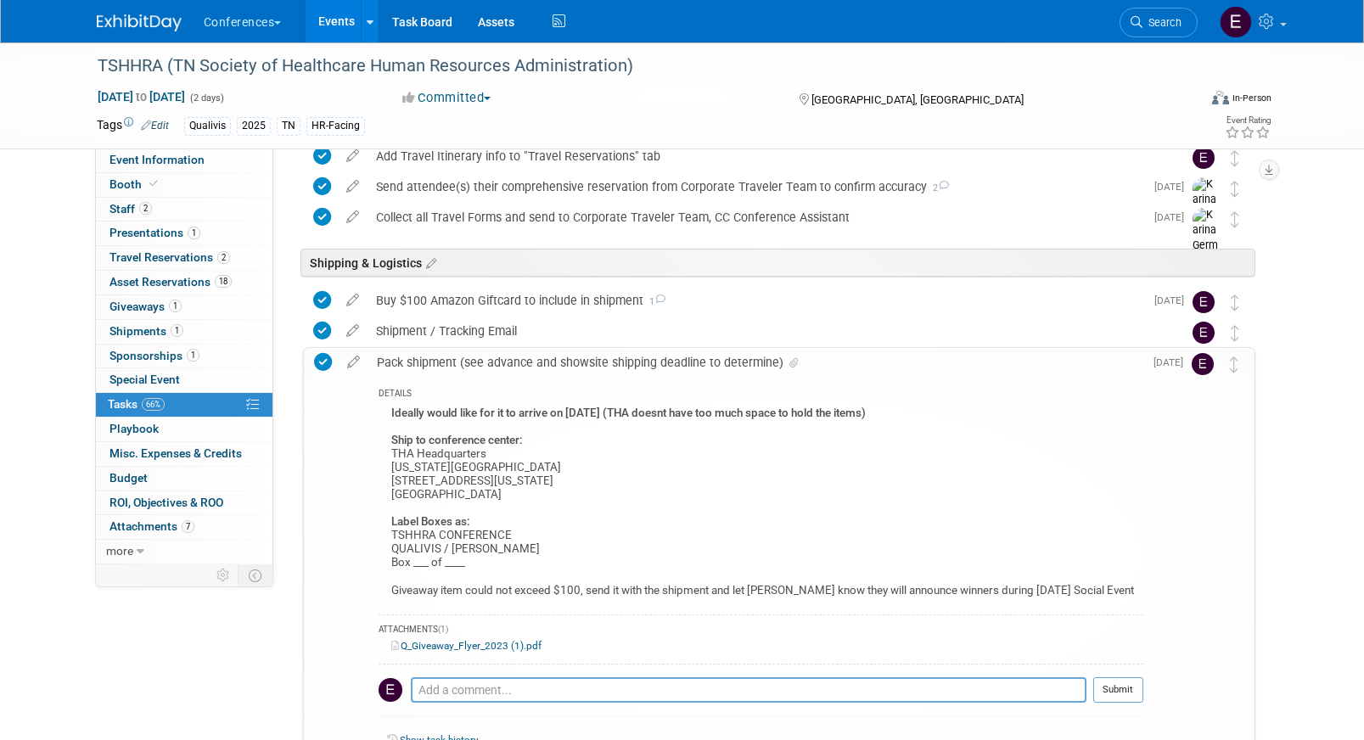
scroll to position [759, 0]
click at [497, 36] on link "Assets" at bounding box center [496, 21] width 62 height 42
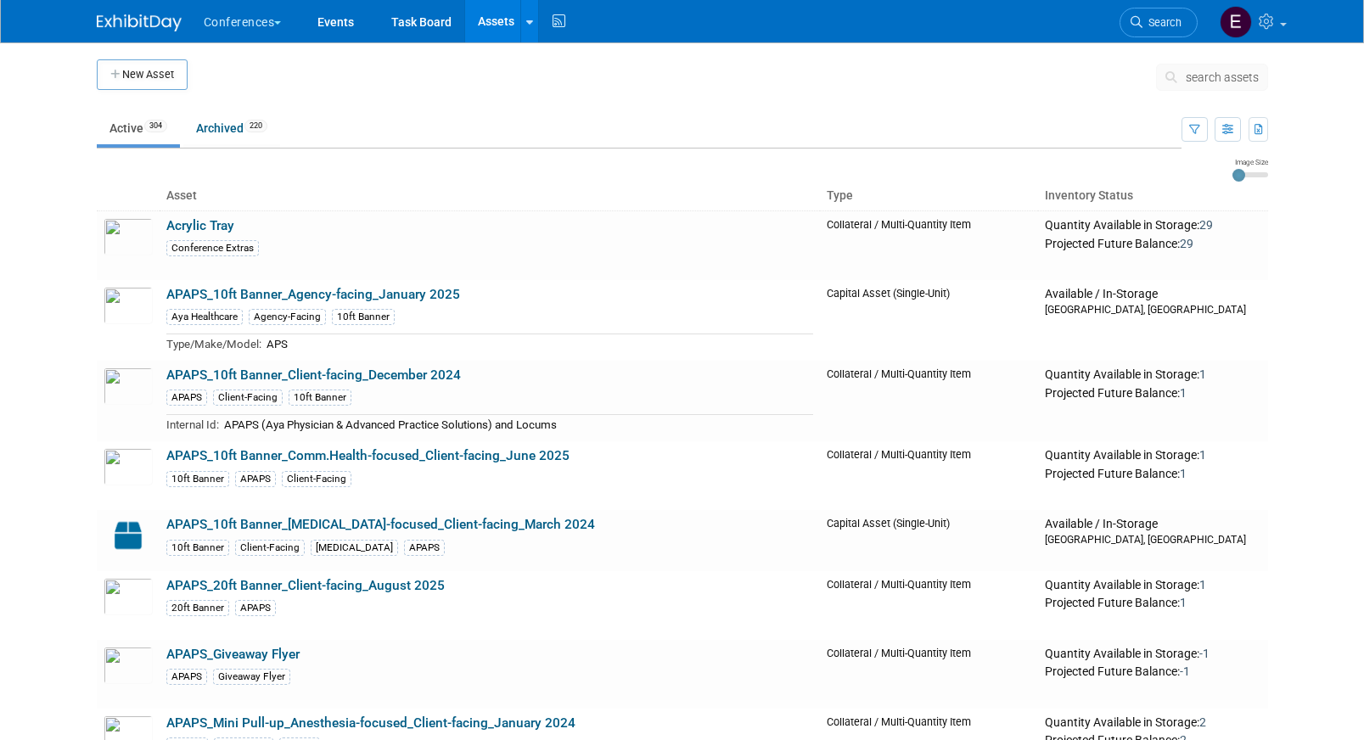
click at [1184, 76] on button "search assets" at bounding box center [1212, 77] width 112 height 27
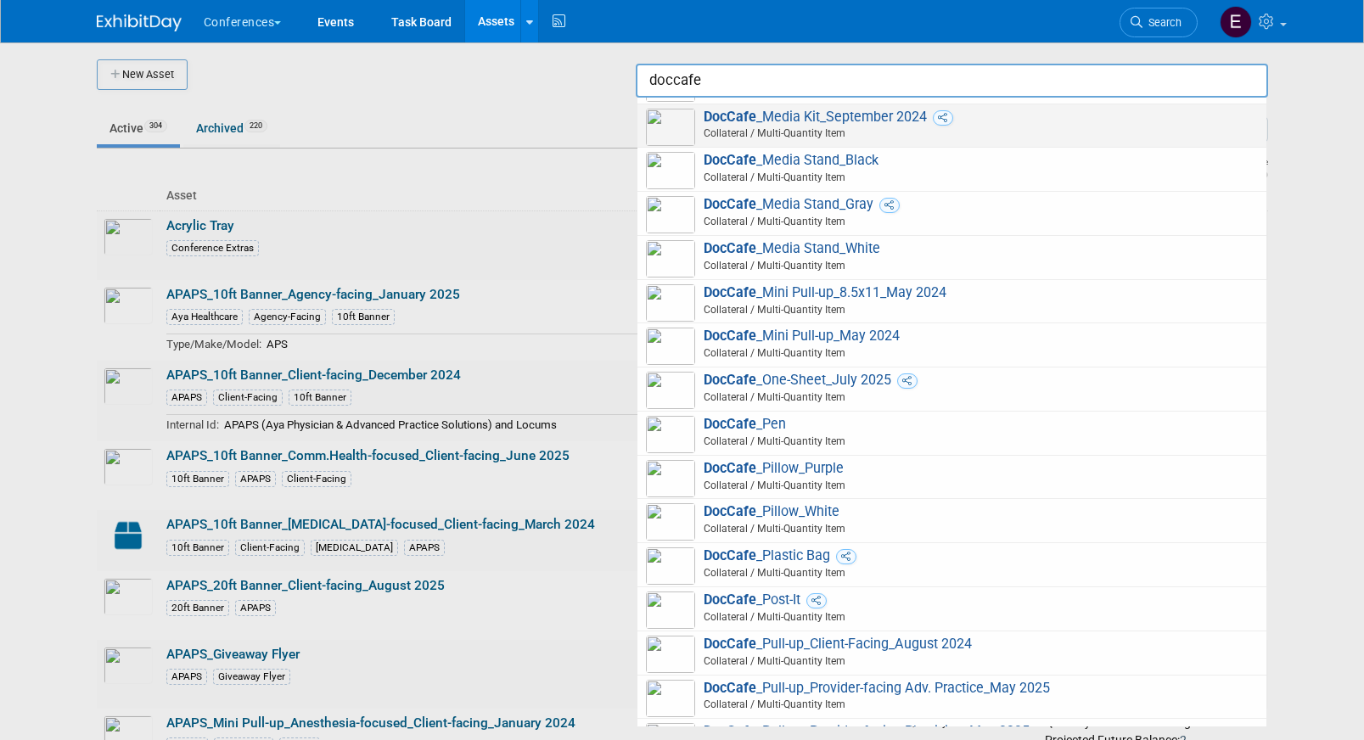
scroll to position [452, 0]
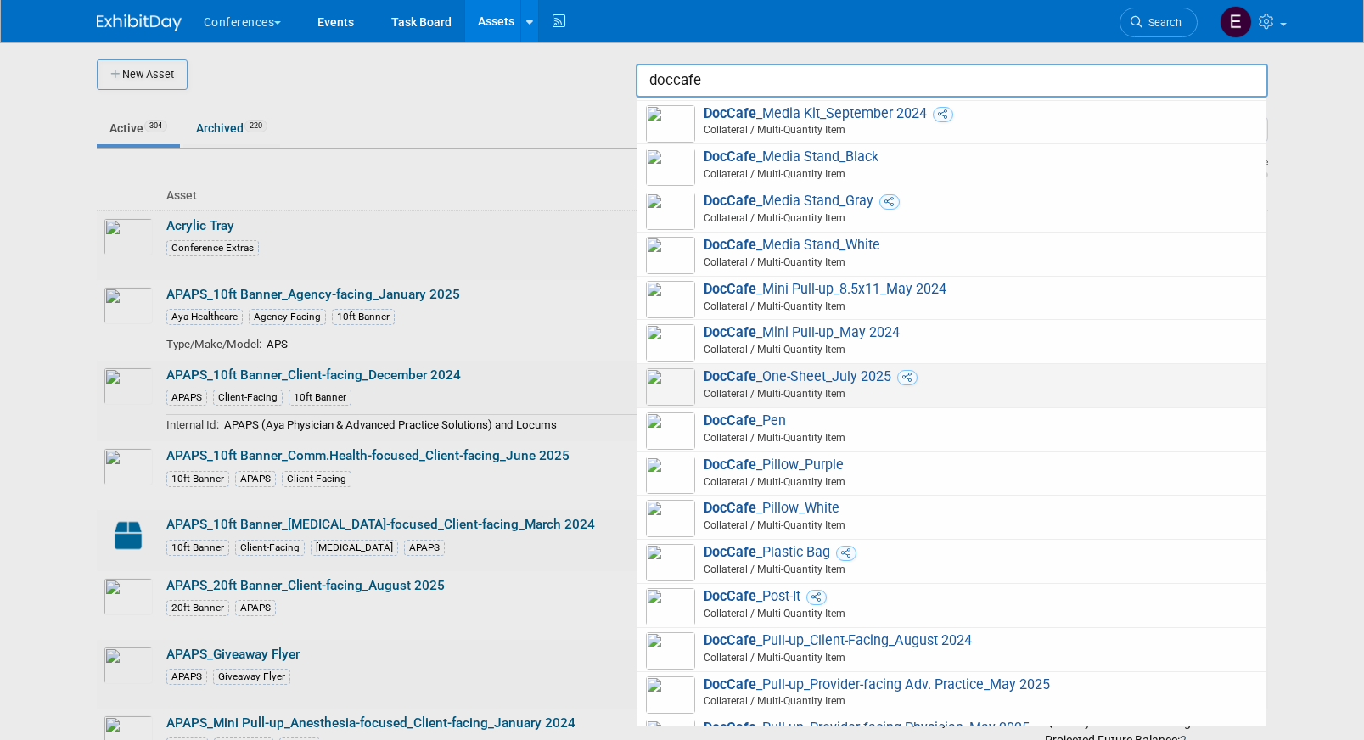
click at [858, 385] on span "DocCafe _One-Sheet_July 2025 Collateral / Multi-Quantity Item" at bounding box center [952, 385] width 612 height 35
type input "DocCafe_One-Sheet_July 2025"
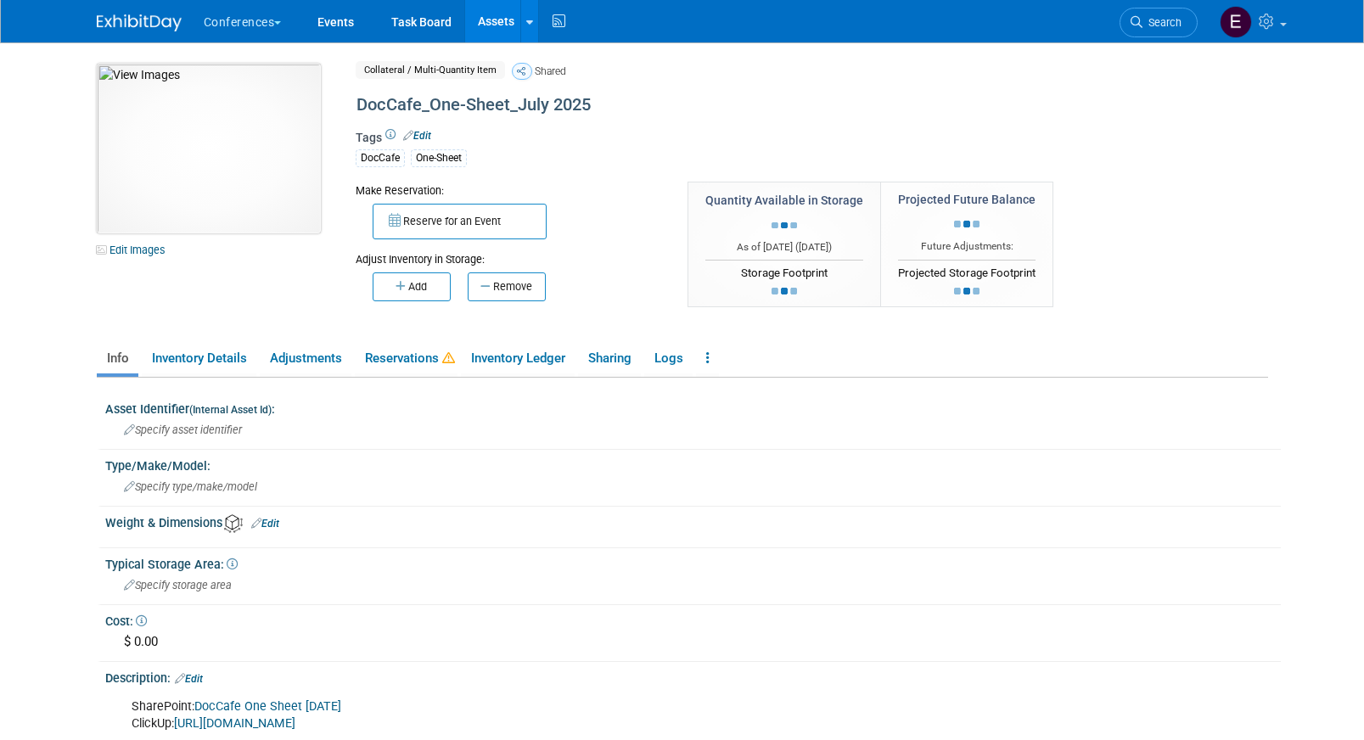
click at [200, 150] on img at bounding box center [209, 149] width 224 height 170
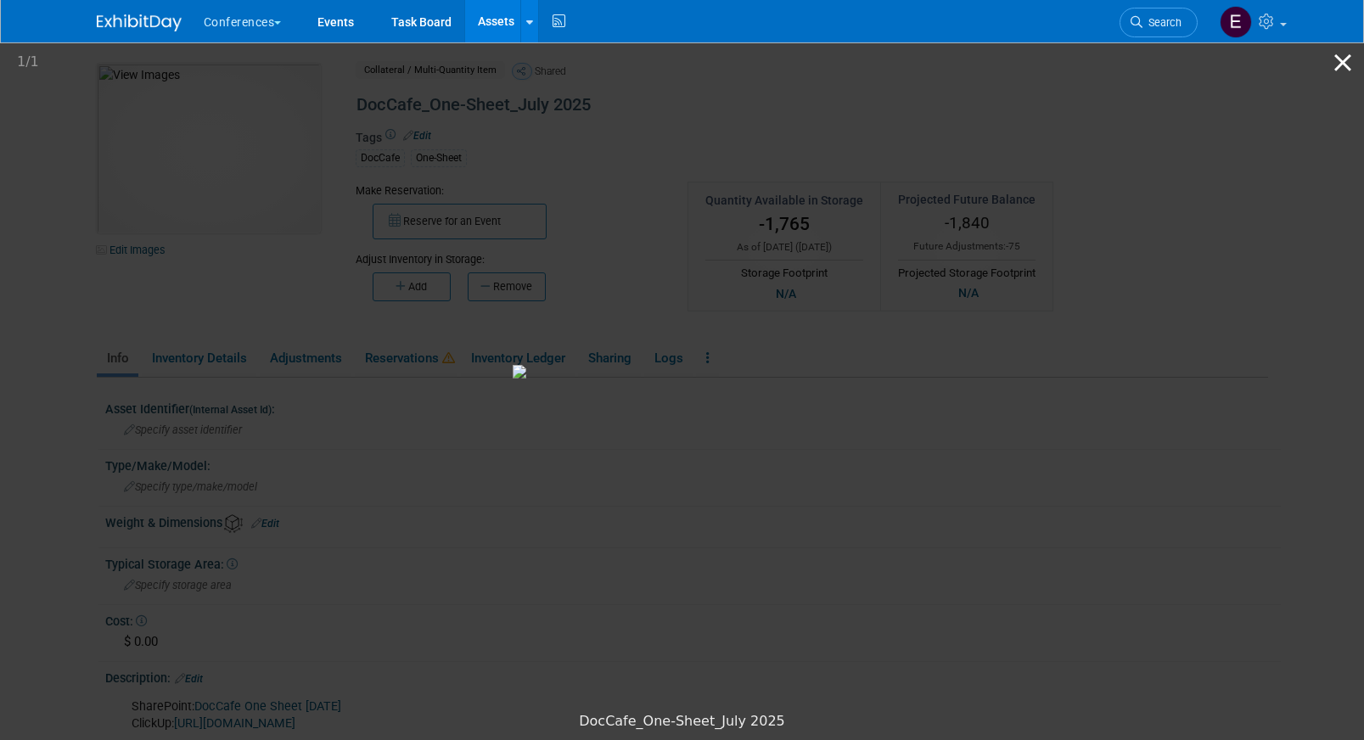
click at [1338, 64] on button "Close gallery" at bounding box center [1343, 62] width 42 height 40
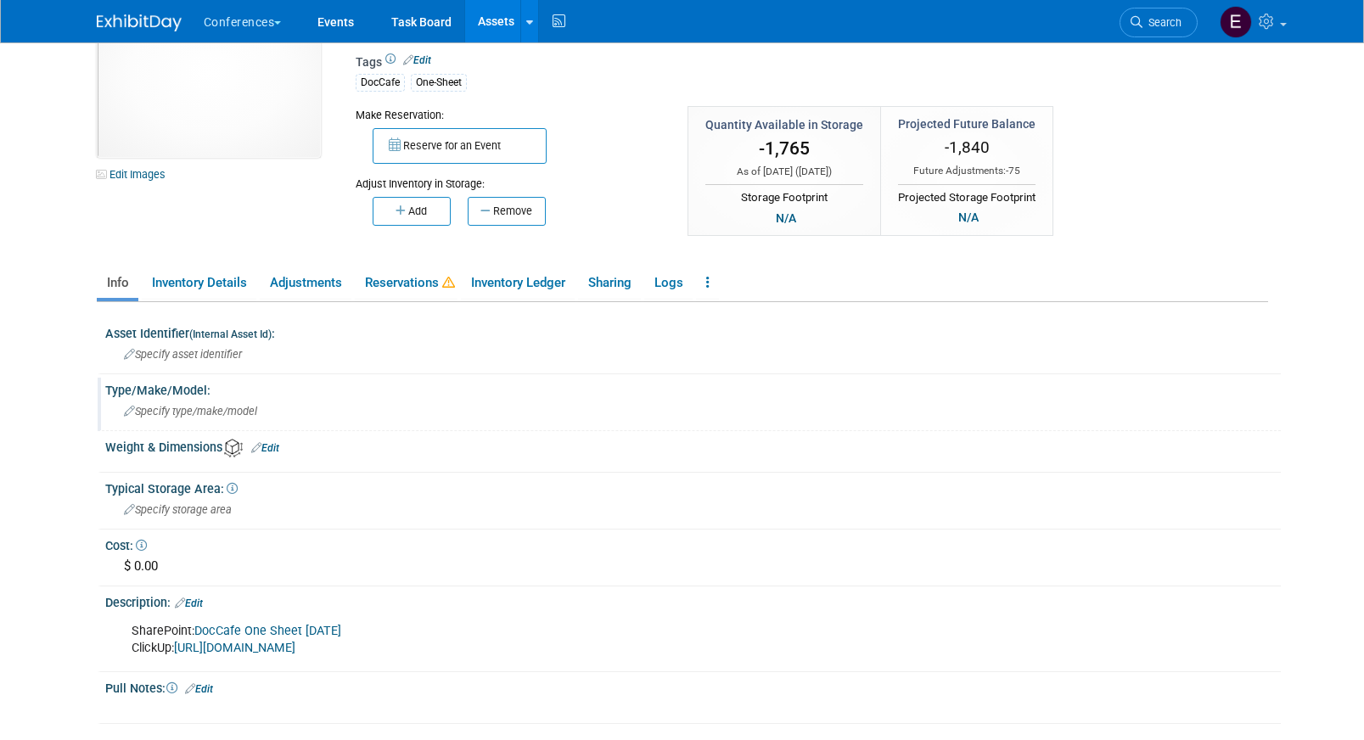
scroll to position [90, 0]
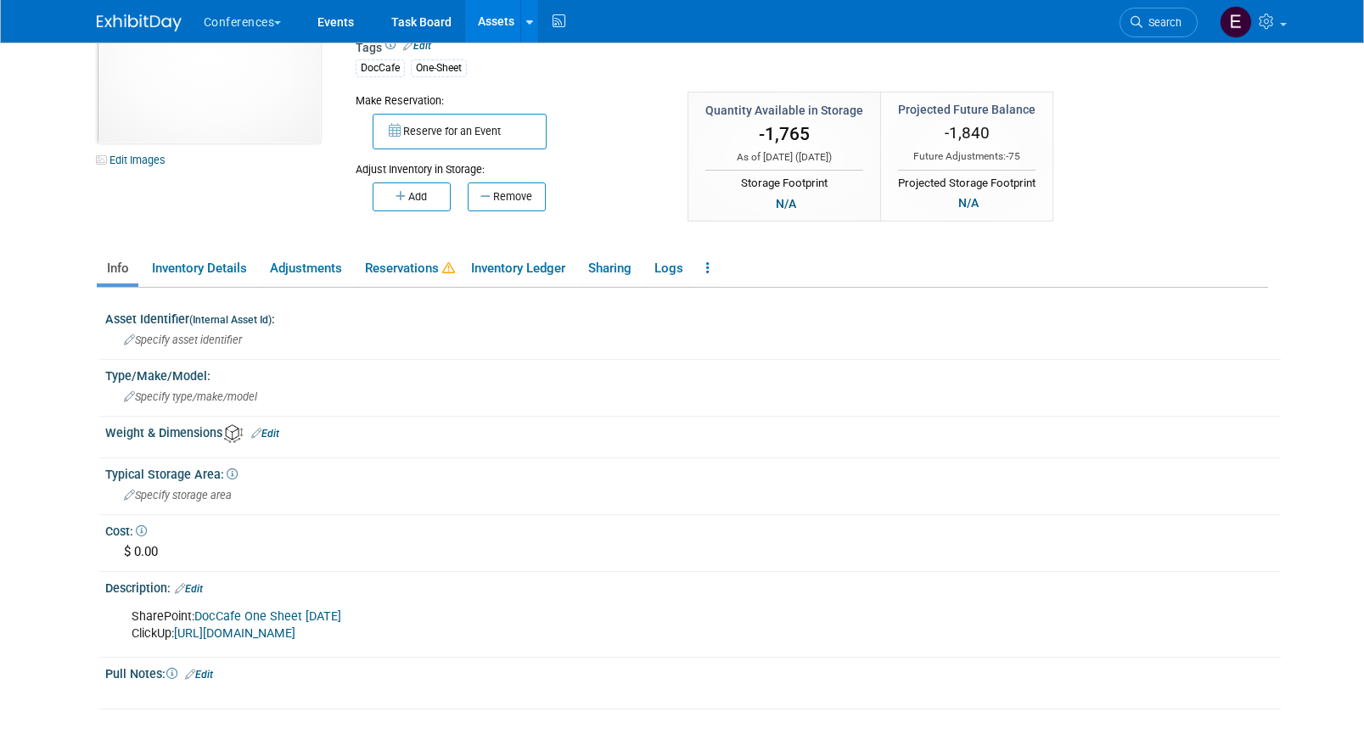
click at [236, 613] on link "DocCafe One Sheet [DATE]" at bounding box center [267, 617] width 147 height 14
click at [1161, 25] on span "Search" at bounding box center [1162, 22] width 39 height 13
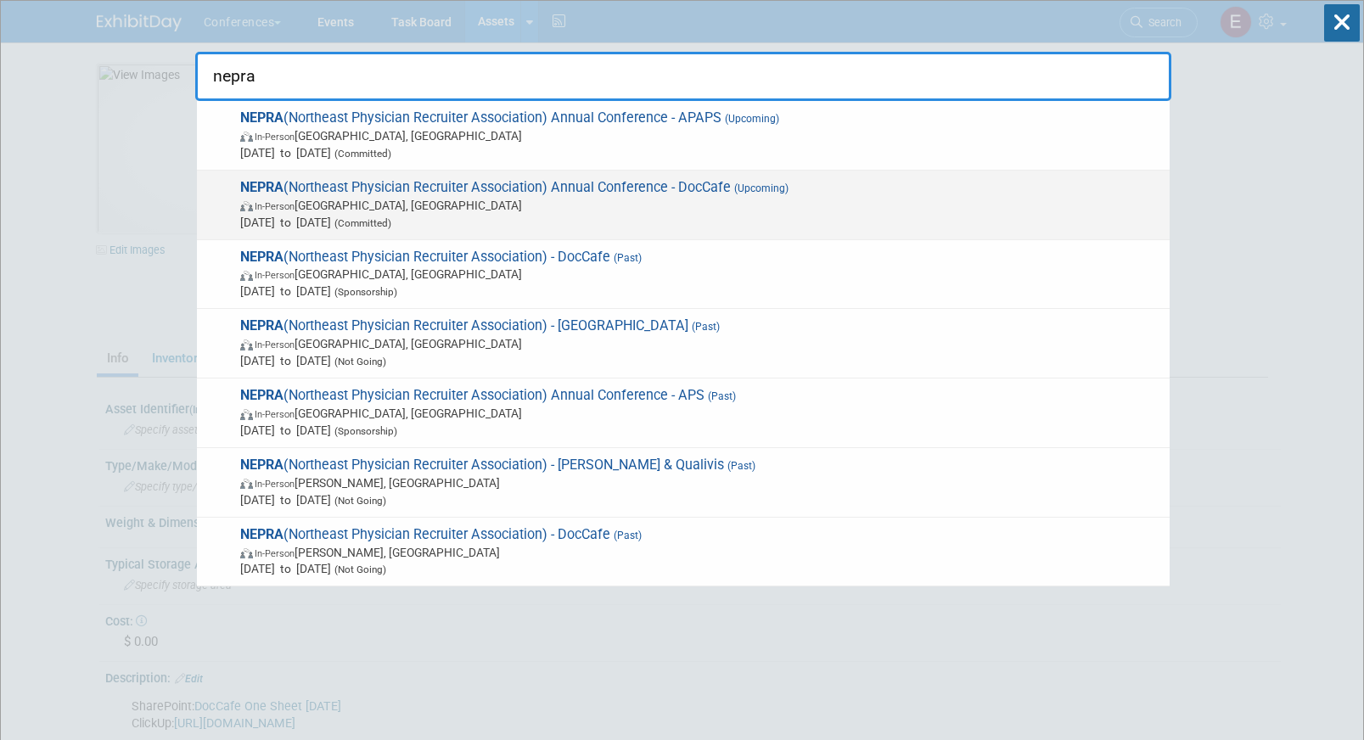
type input "nepra"
click at [672, 232] on div "NEPRA (Northeast Physician Recruiter Association) Annual Conference - DocCafe (…" at bounding box center [683, 206] width 973 height 70
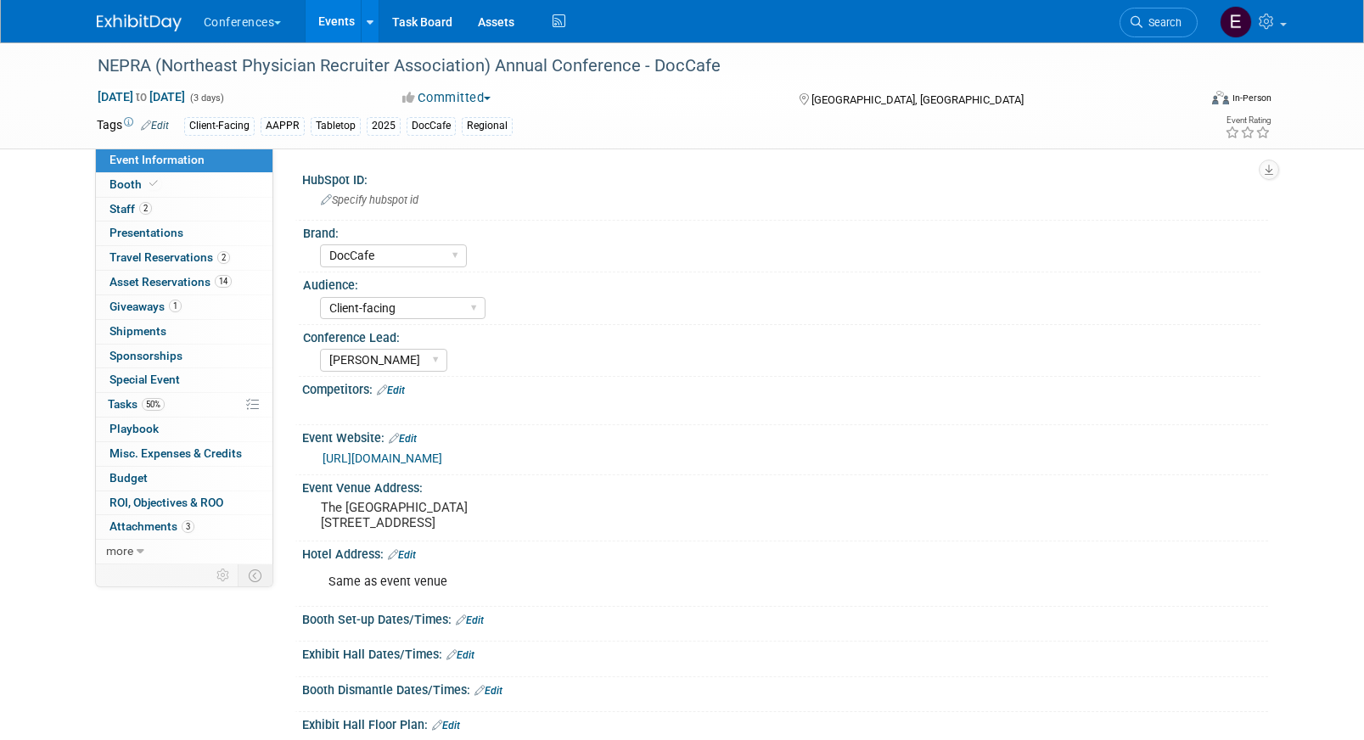
select select "DocCafe"
select select "Client-facing"
select select "[PERSON_NAME]"
click at [171, 278] on span "Asset Reservations 14" at bounding box center [171, 282] width 122 height 14
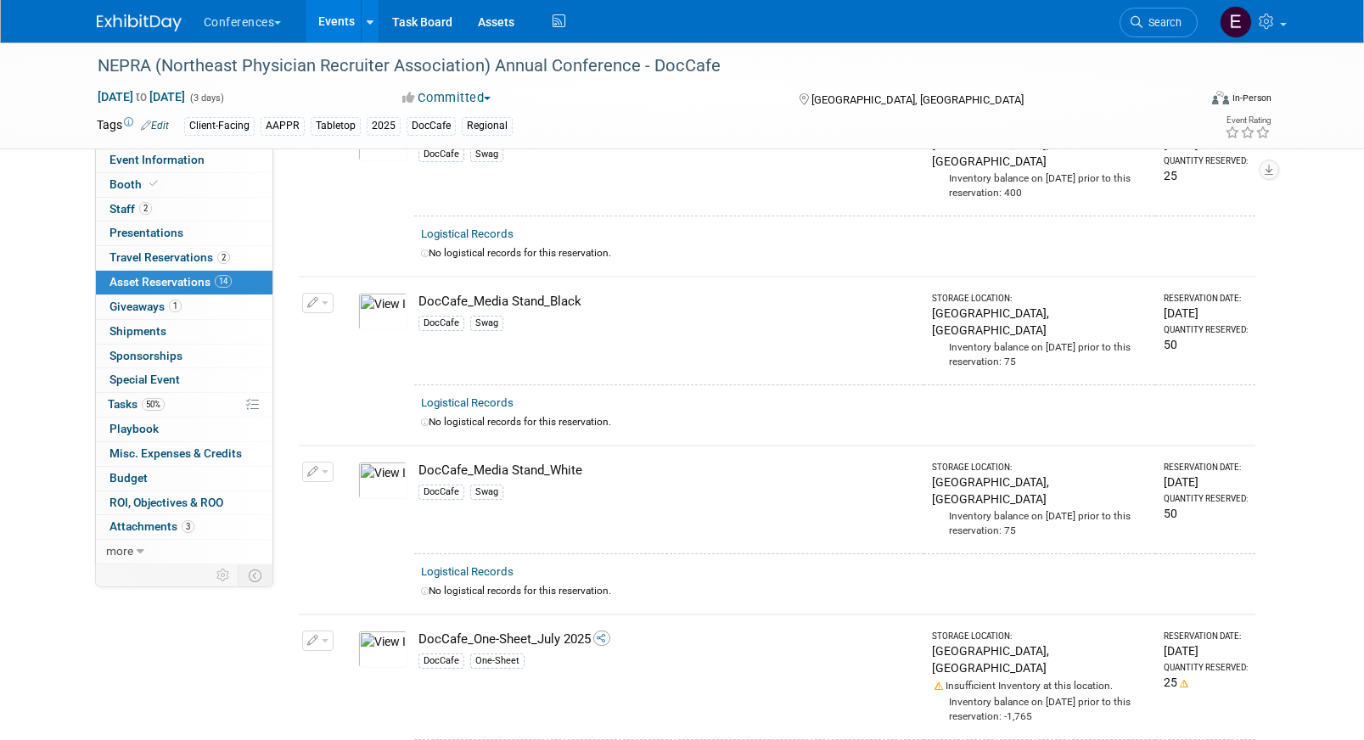
scroll to position [1190, 0]
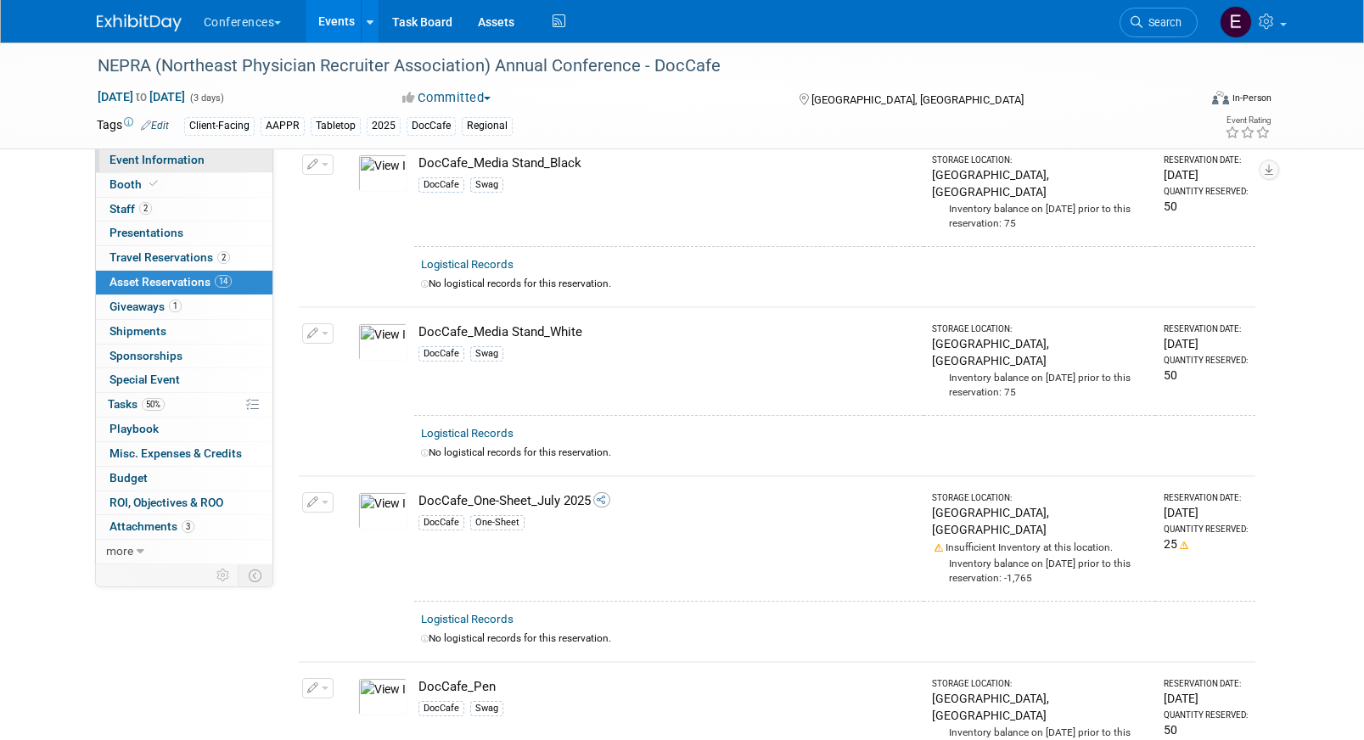
click at [145, 153] on span "Event Information" at bounding box center [157, 160] width 95 height 14
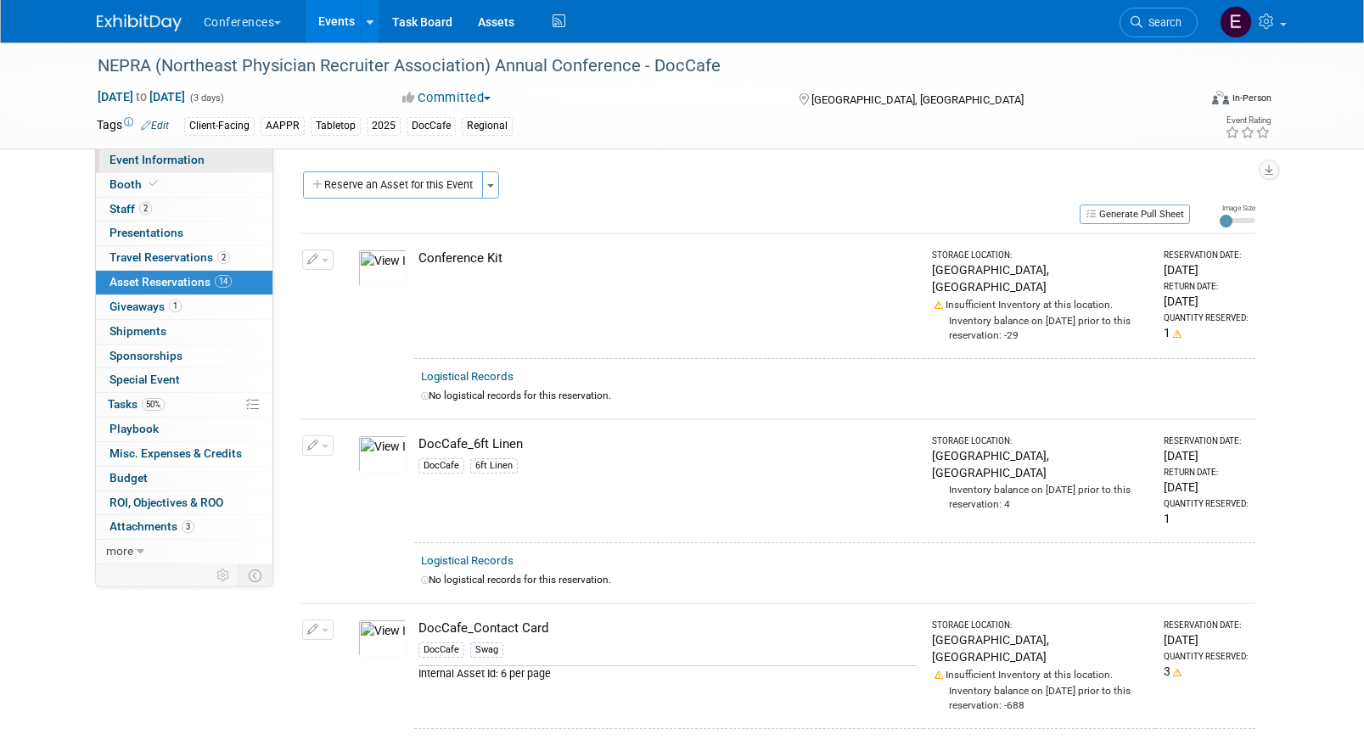
select select "DocCafe"
select select "Client-facing"
select select "[PERSON_NAME]"
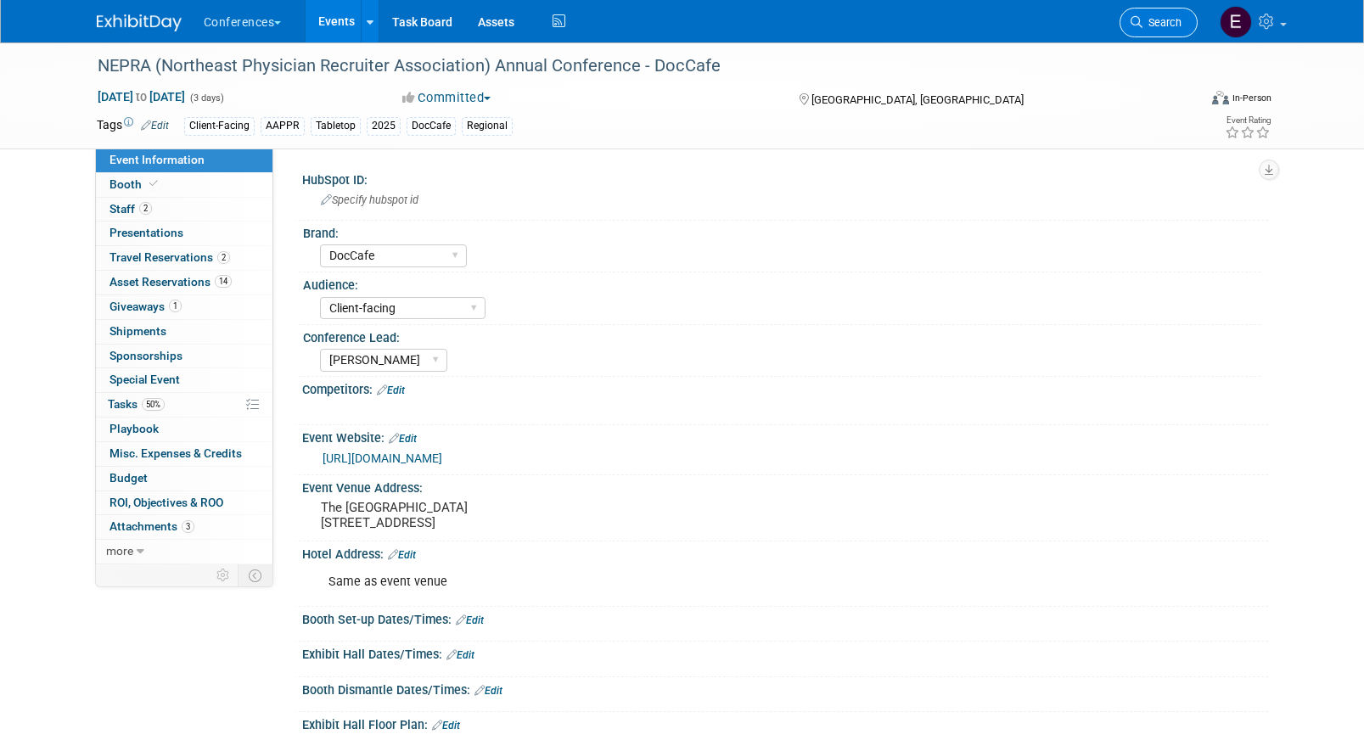
click at [1169, 33] on link "Search" at bounding box center [1159, 23] width 78 height 30
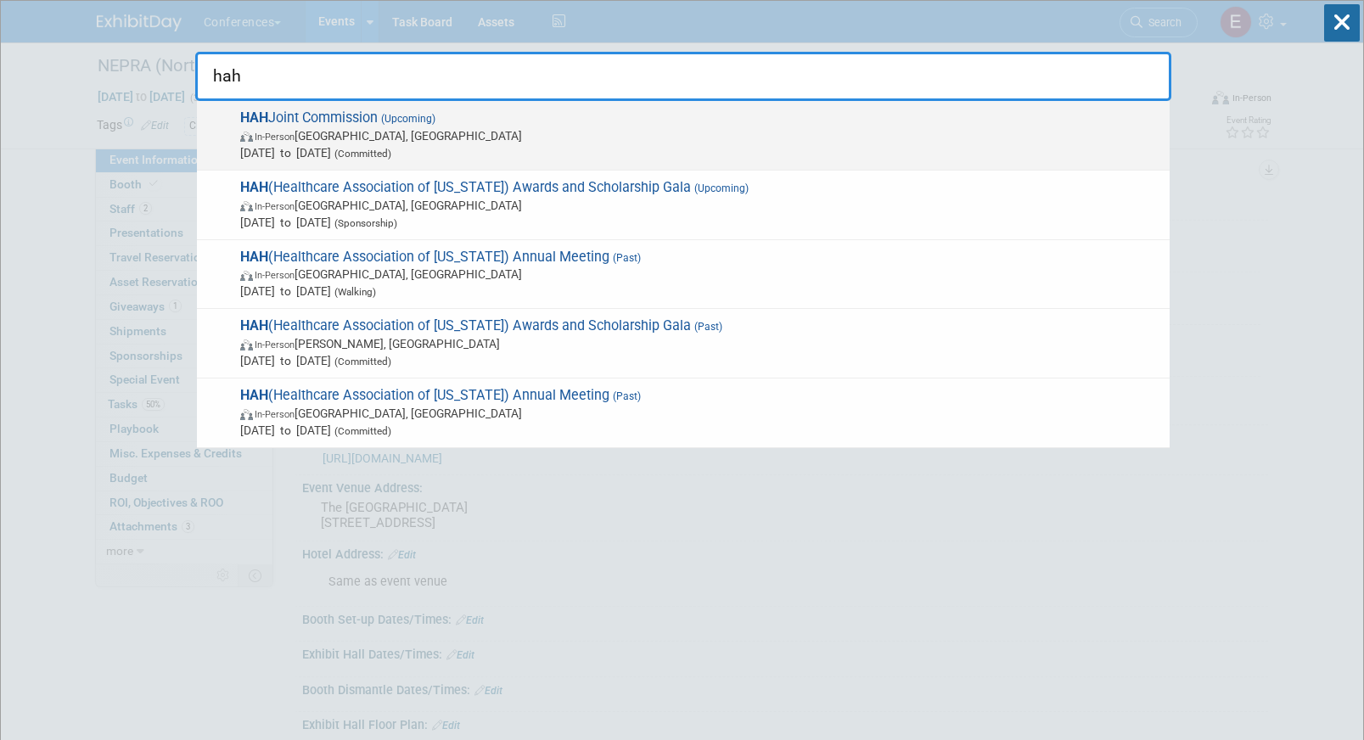
type input "hah"
click at [728, 134] on span "In-Person [GEOGRAPHIC_DATA], [GEOGRAPHIC_DATA]" at bounding box center [700, 135] width 921 height 17
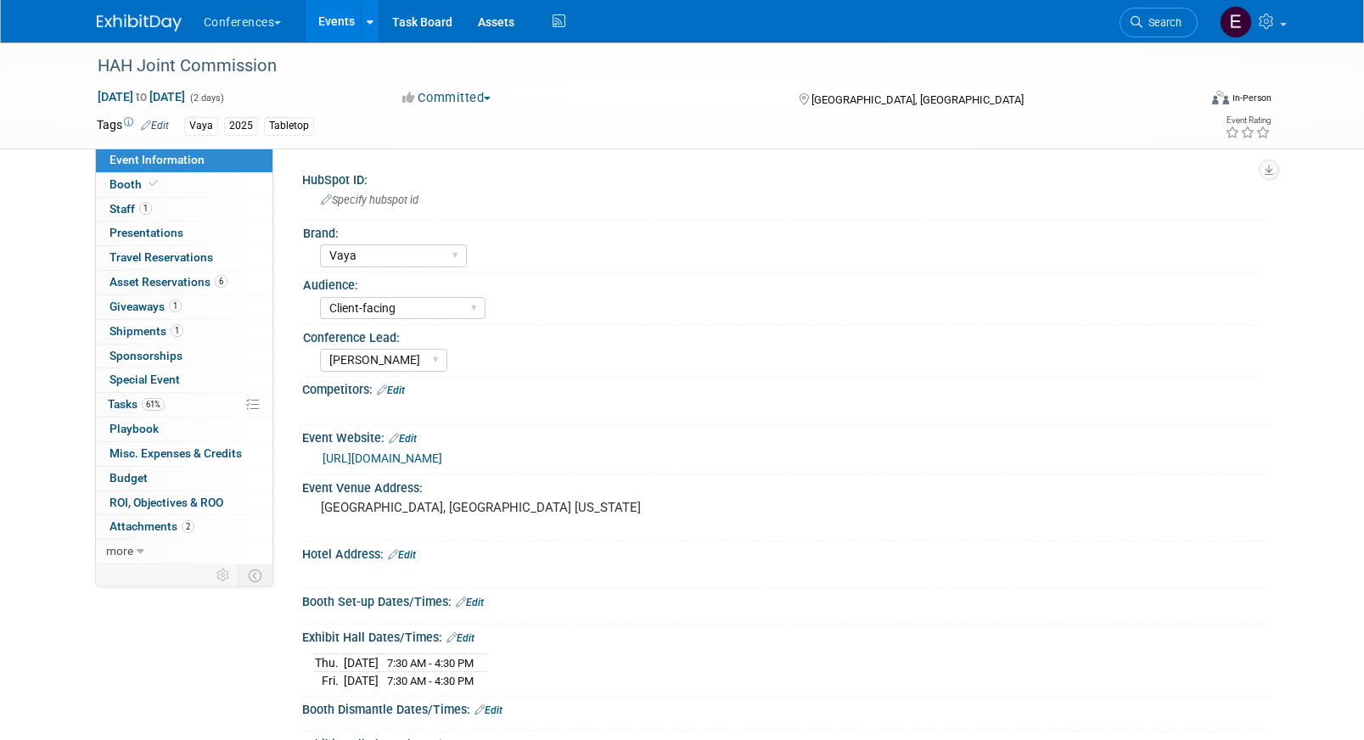
select select "Vaya"
select select "Client-facing"
select select "[PERSON_NAME]"
click at [191, 332] on link "1 Shipments 1" at bounding box center [184, 332] width 177 height 24
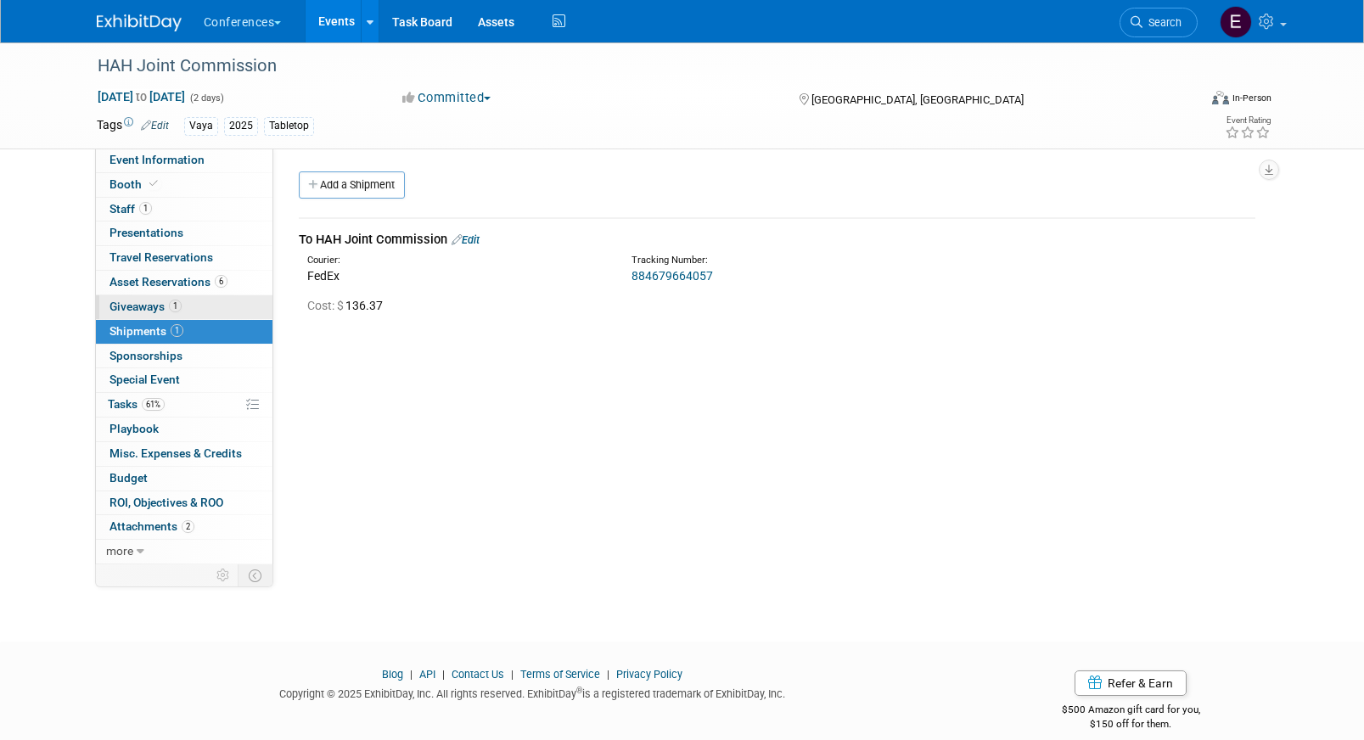
click at [192, 310] on link "1 Giveaways 1" at bounding box center [184, 307] width 177 height 24
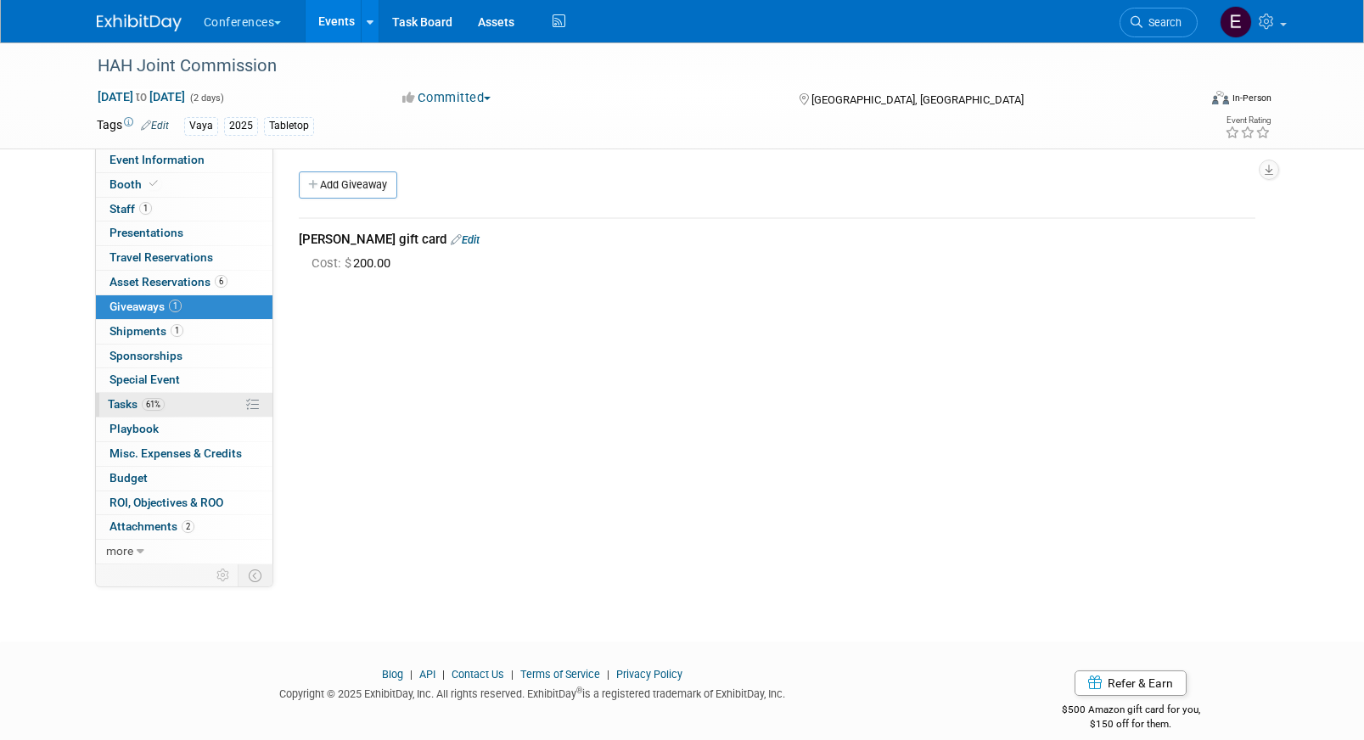
click at [196, 396] on link "61% Tasks 61%" at bounding box center [184, 405] width 177 height 24
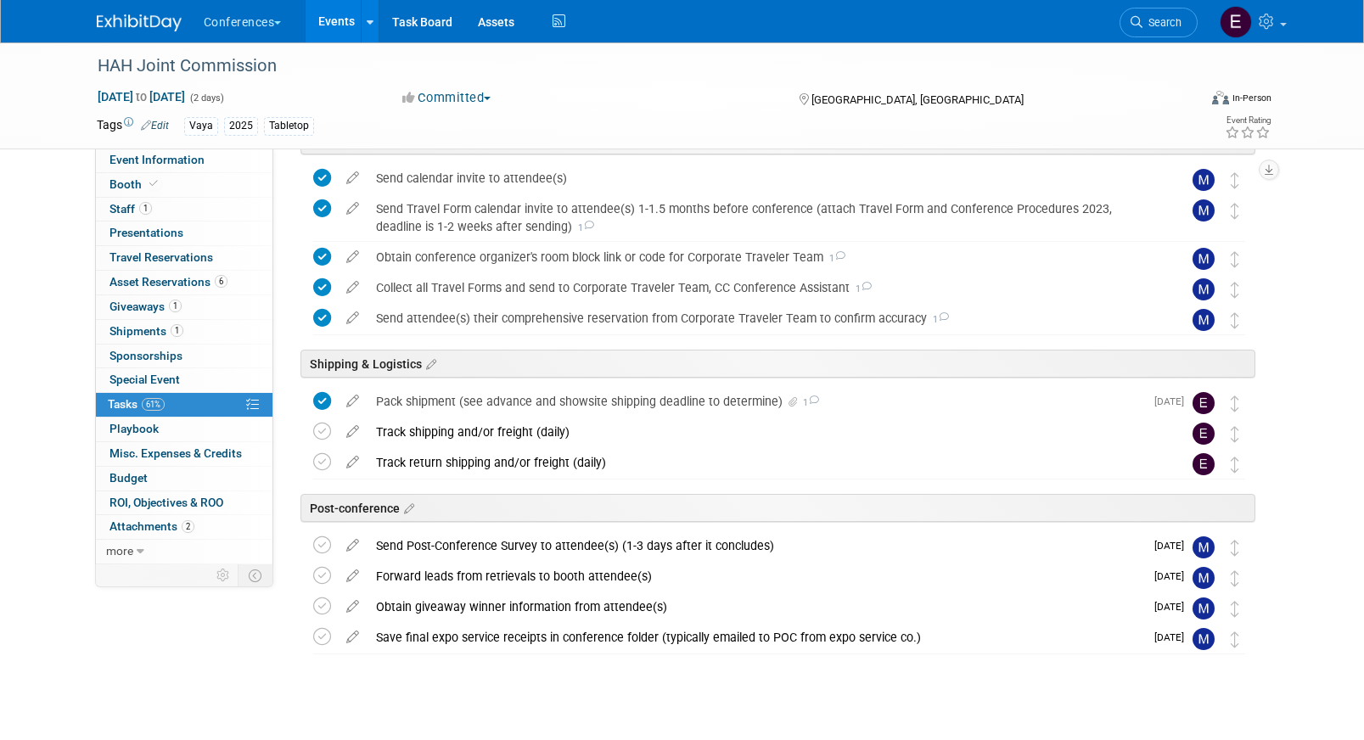
scroll to position [499, 0]
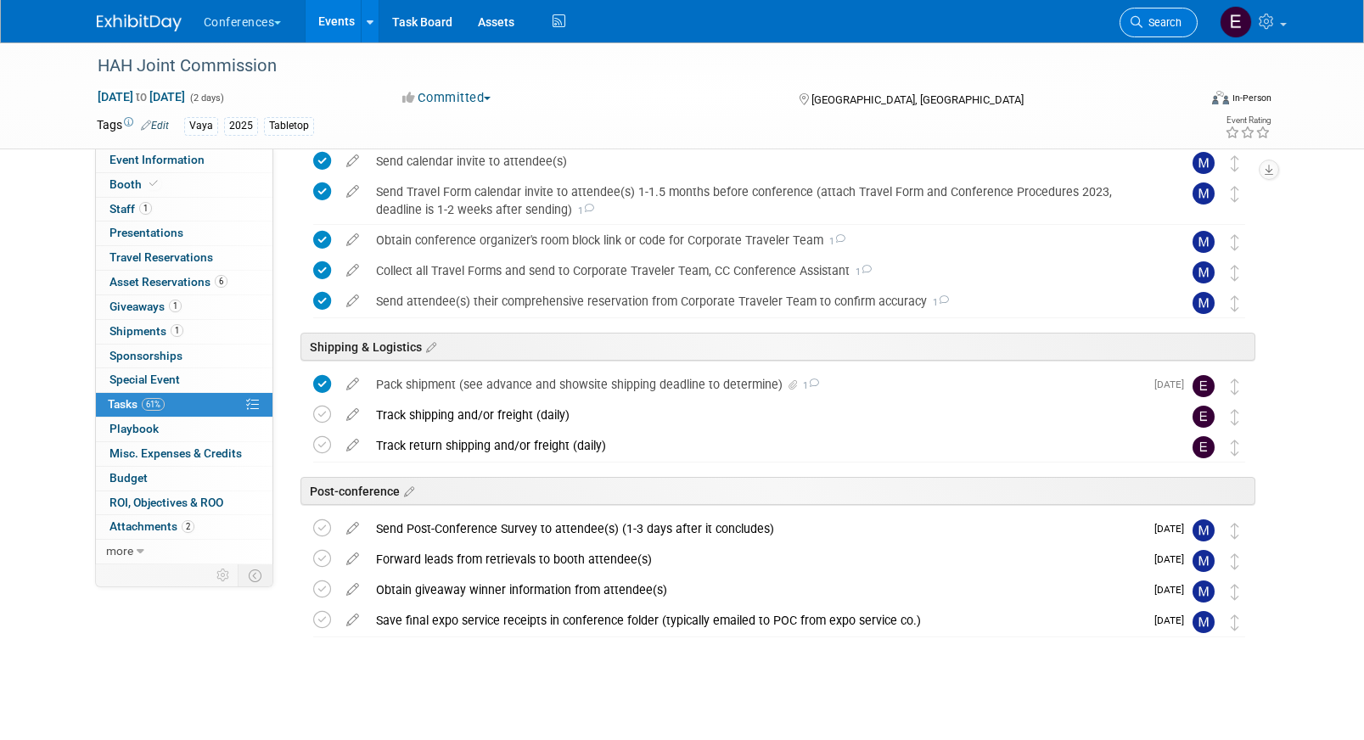
click at [1138, 18] on icon at bounding box center [1137, 22] width 12 height 12
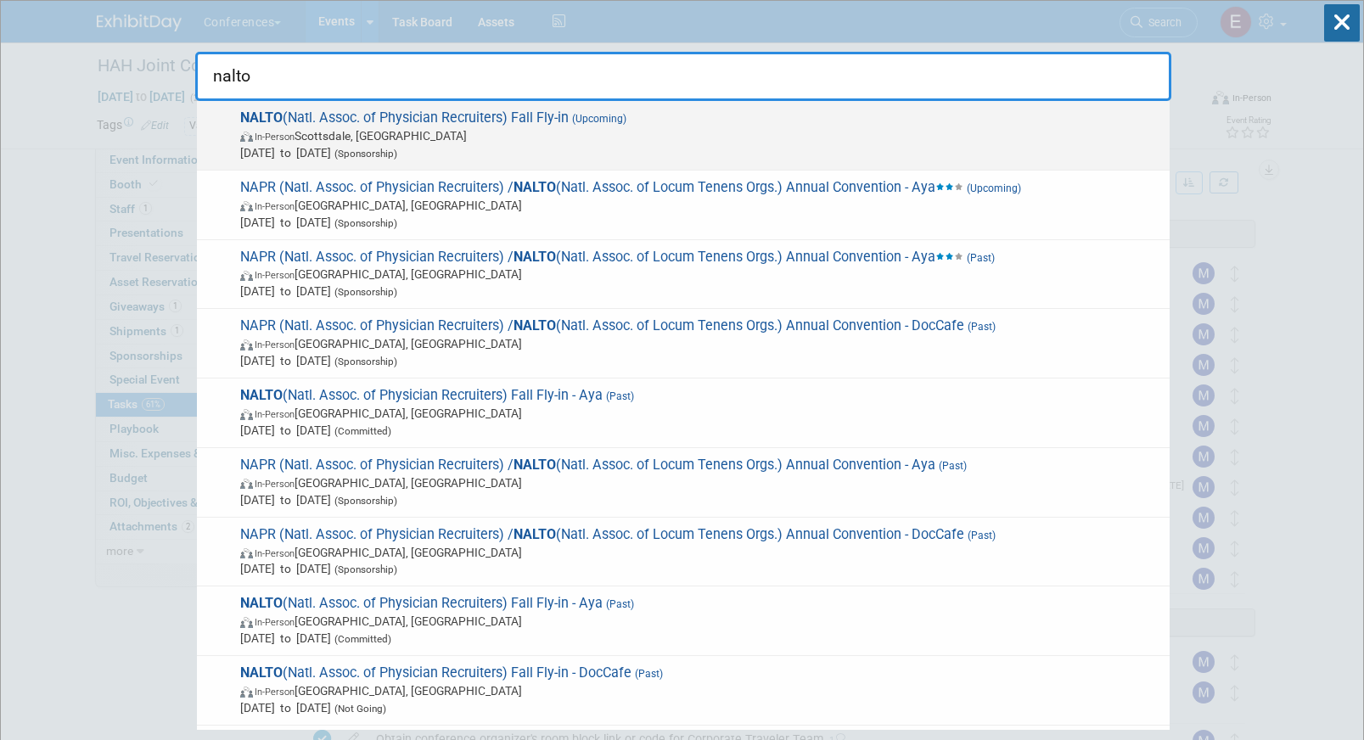
type input "nalto"
click at [766, 131] on span "In-Person [GEOGRAPHIC_DATA], [GEOGRAPHIC_DATA]" at bounding box center [700, 135] width 921 height 17
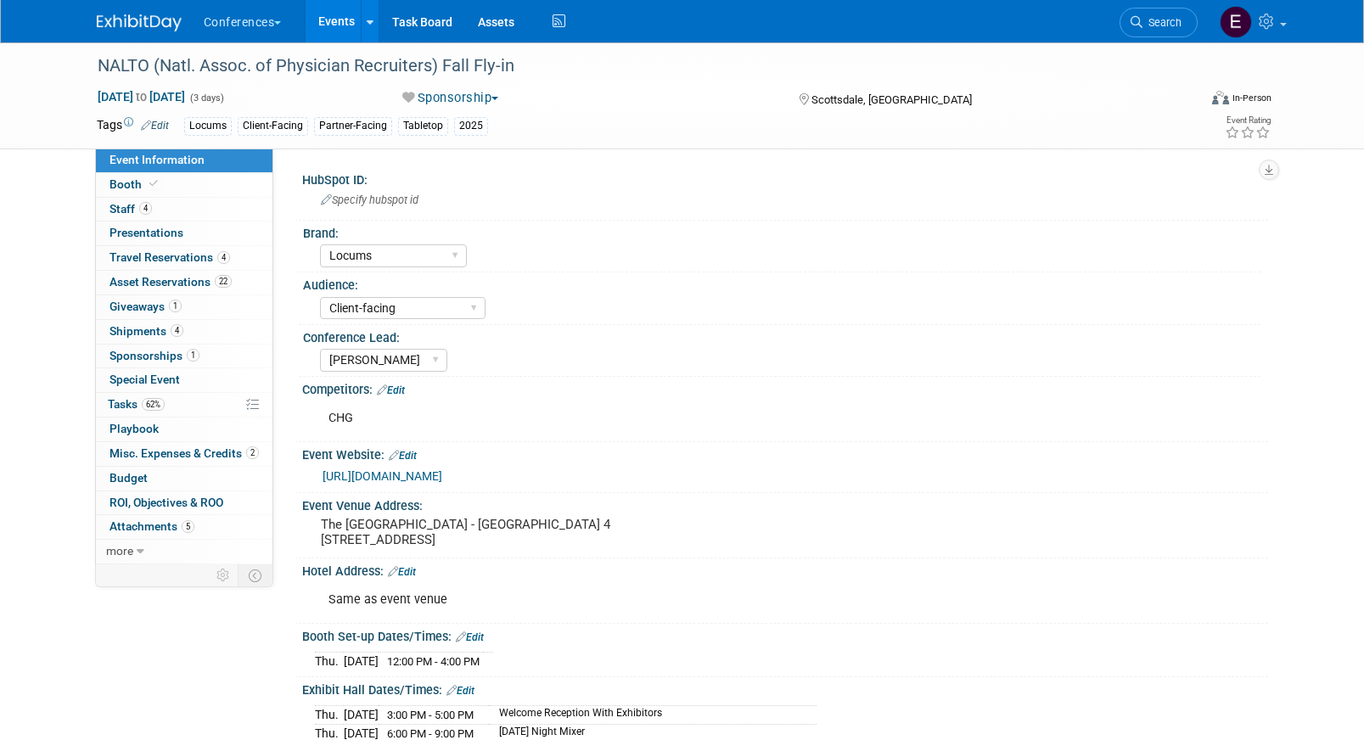
select select "Locums"
select select "Client-facing"
select select "[PERSON_NAME]"
click at [135, 334] on span "Shipments 4" at bounding box center [147, 331] width 74 height 14
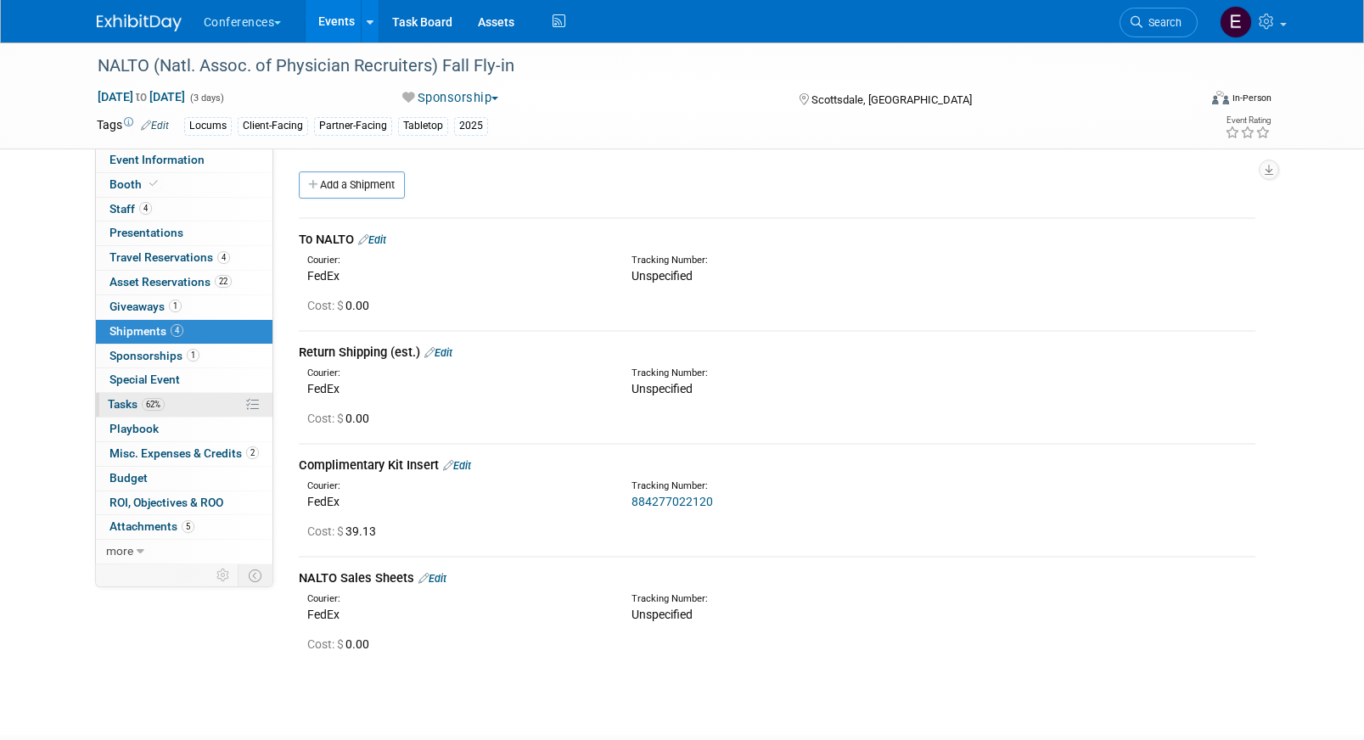
click at [181, 399] on link "62% Tasks 62%" at bounding box center [184, 405] width 177 height 24
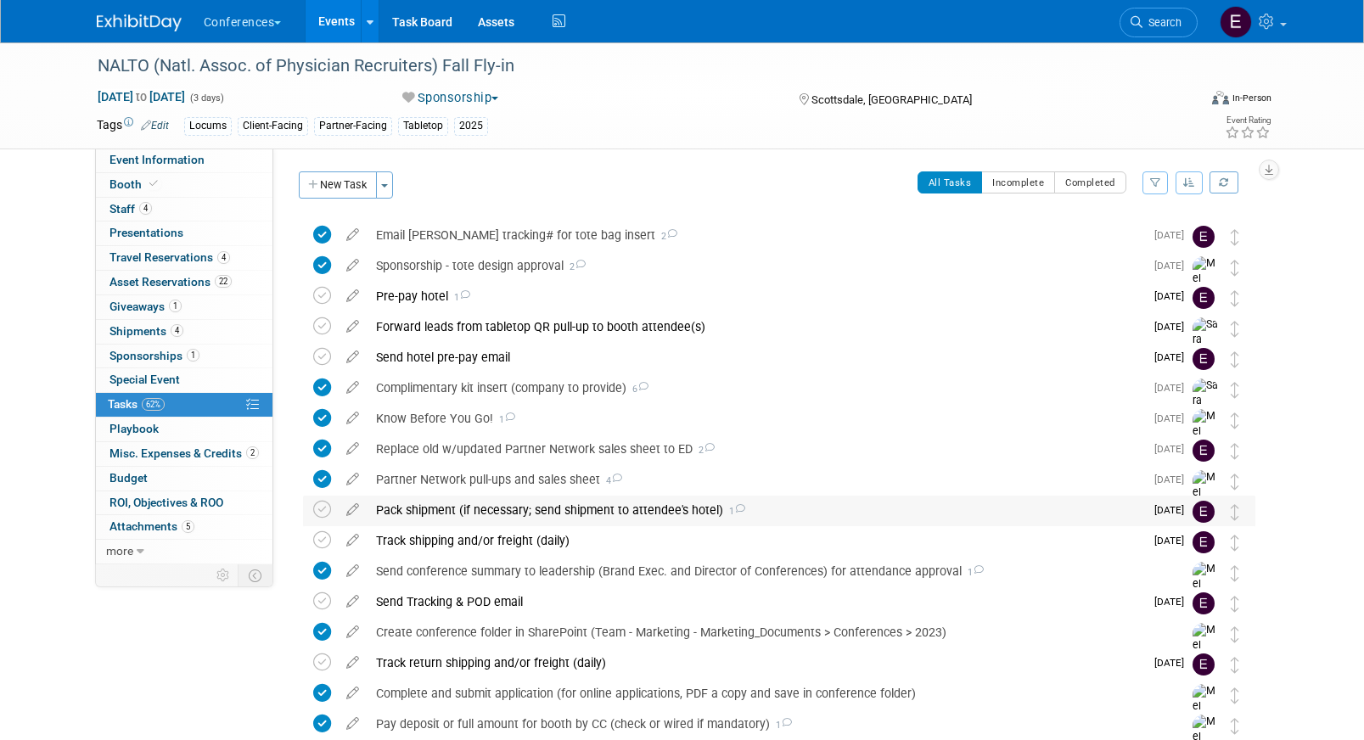
click at [477, 512] on div "Pack shipment (if necessary; send shipment to attendee's hotel) 1" at bounding box center [756, 510] width 777 height 29
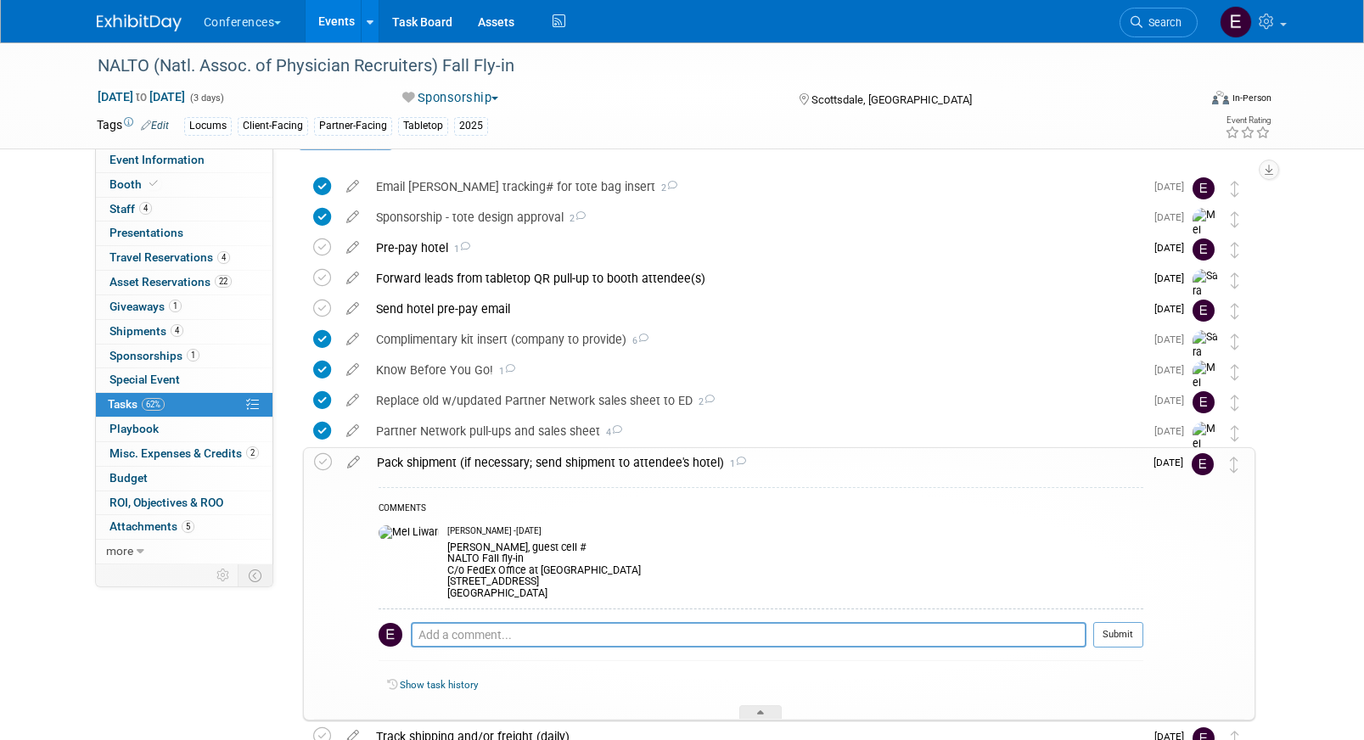
scroll to position [46, 0]
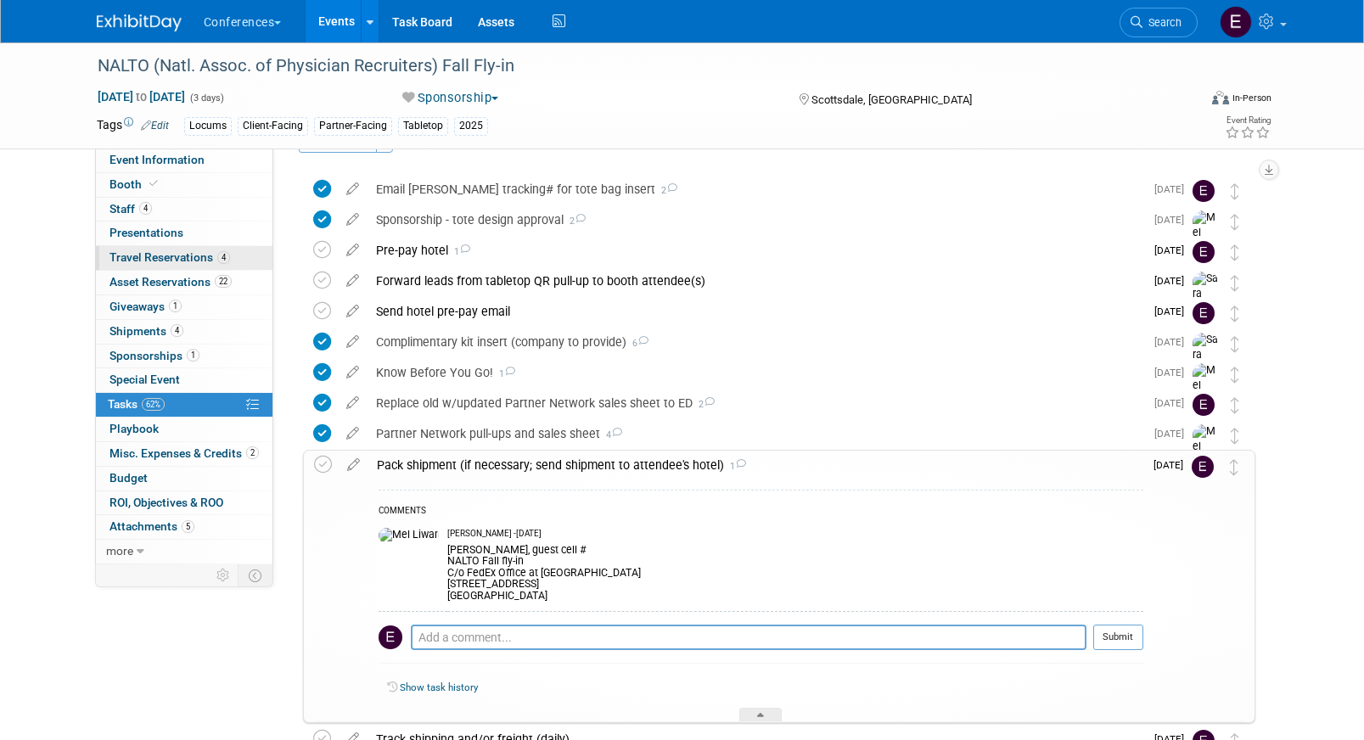
click at [183, 256] on span "Travel Reservations 4" at bounding box center [170, 257] width 121 height 14
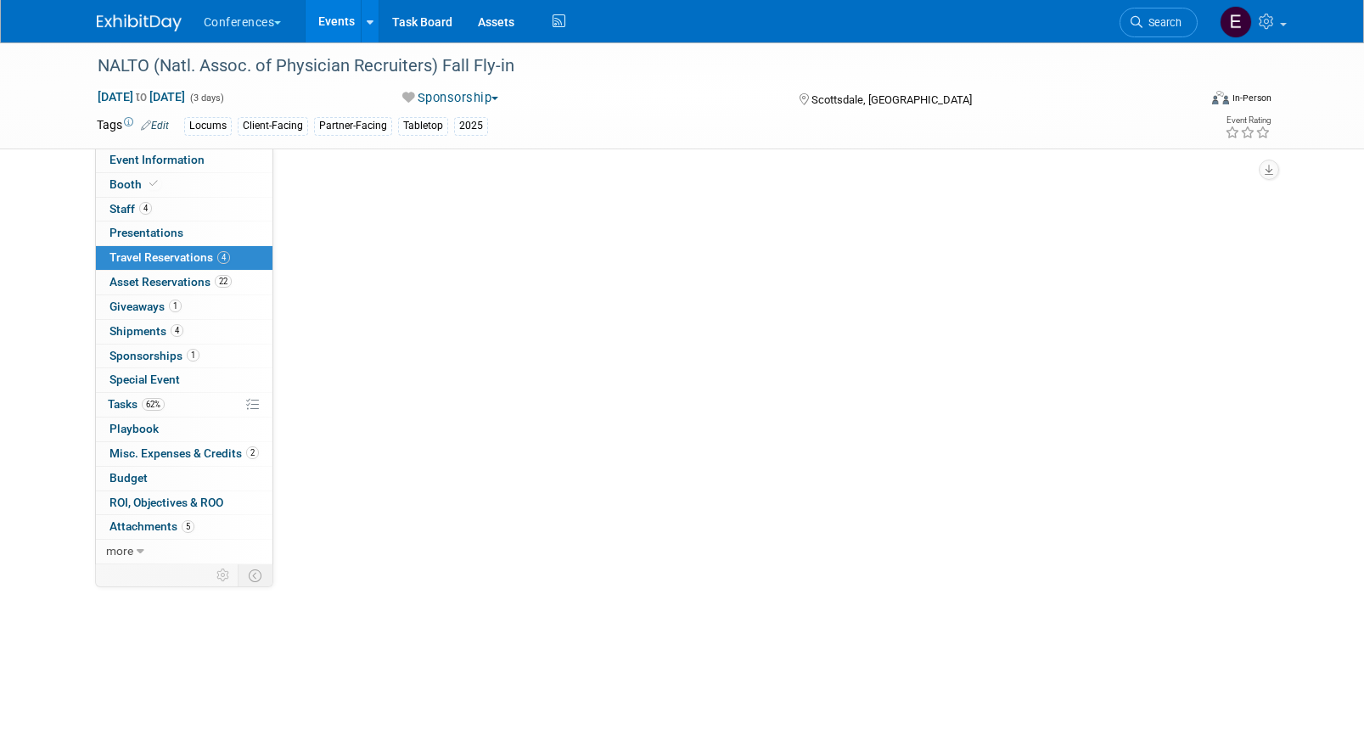
scroll to position [0, 0]
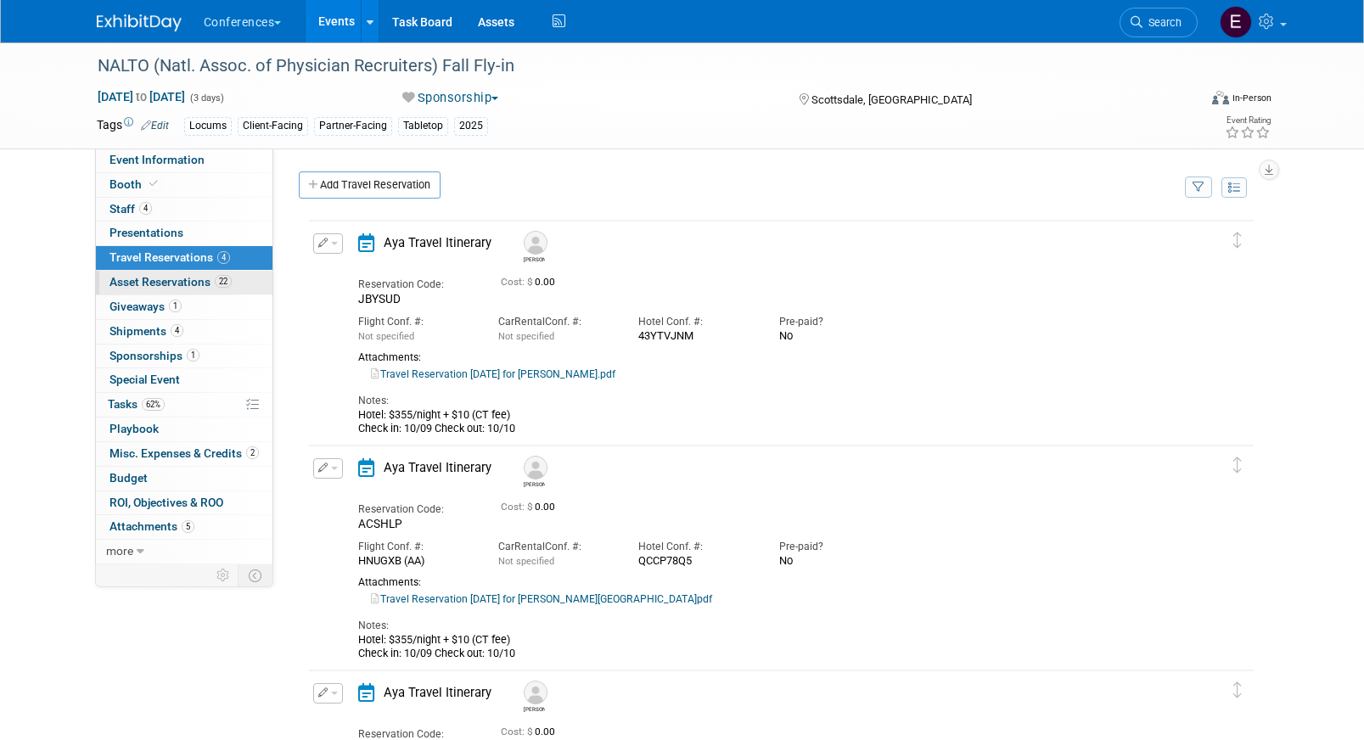
click at [183, 283] on span "Asset Reservations 22" at bounding box center [171, 282] width 122 height 14
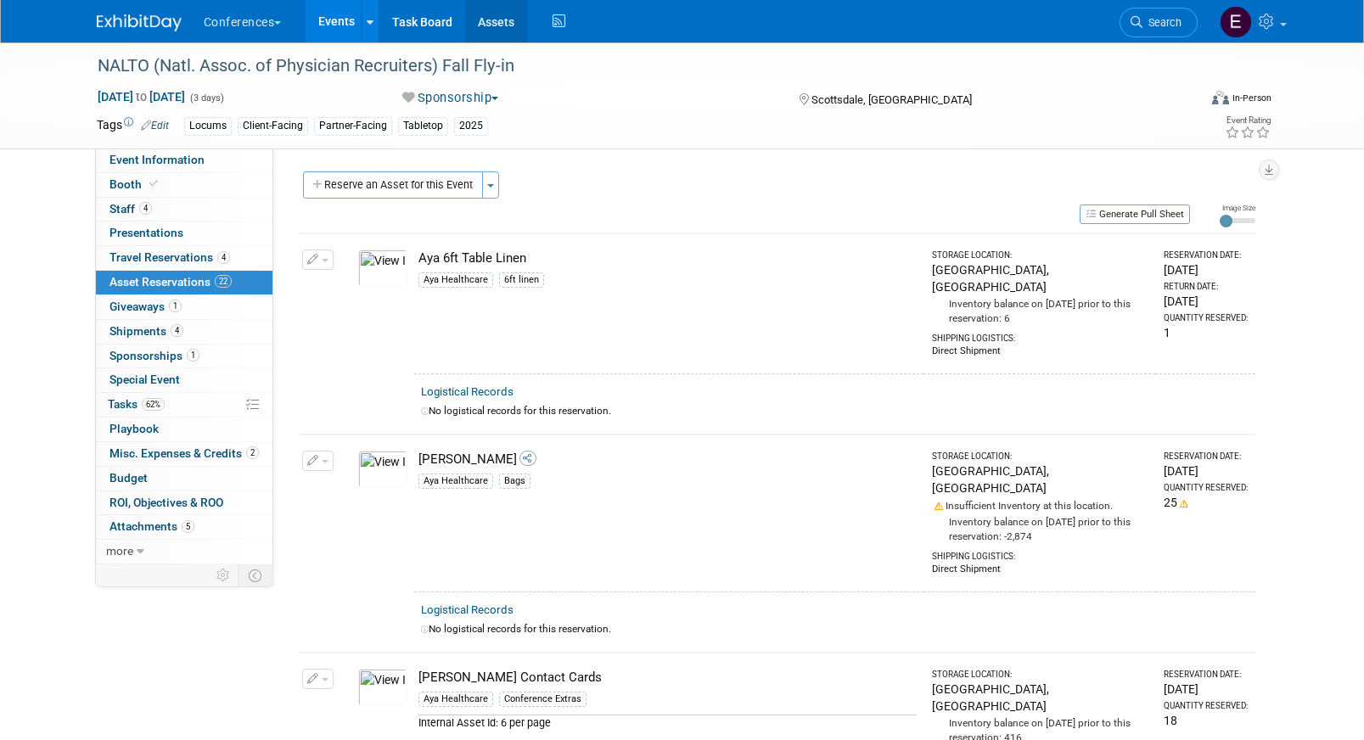
click at [492, 19] on link "Assets" at bounding box center [496, 21] width 62 height 42
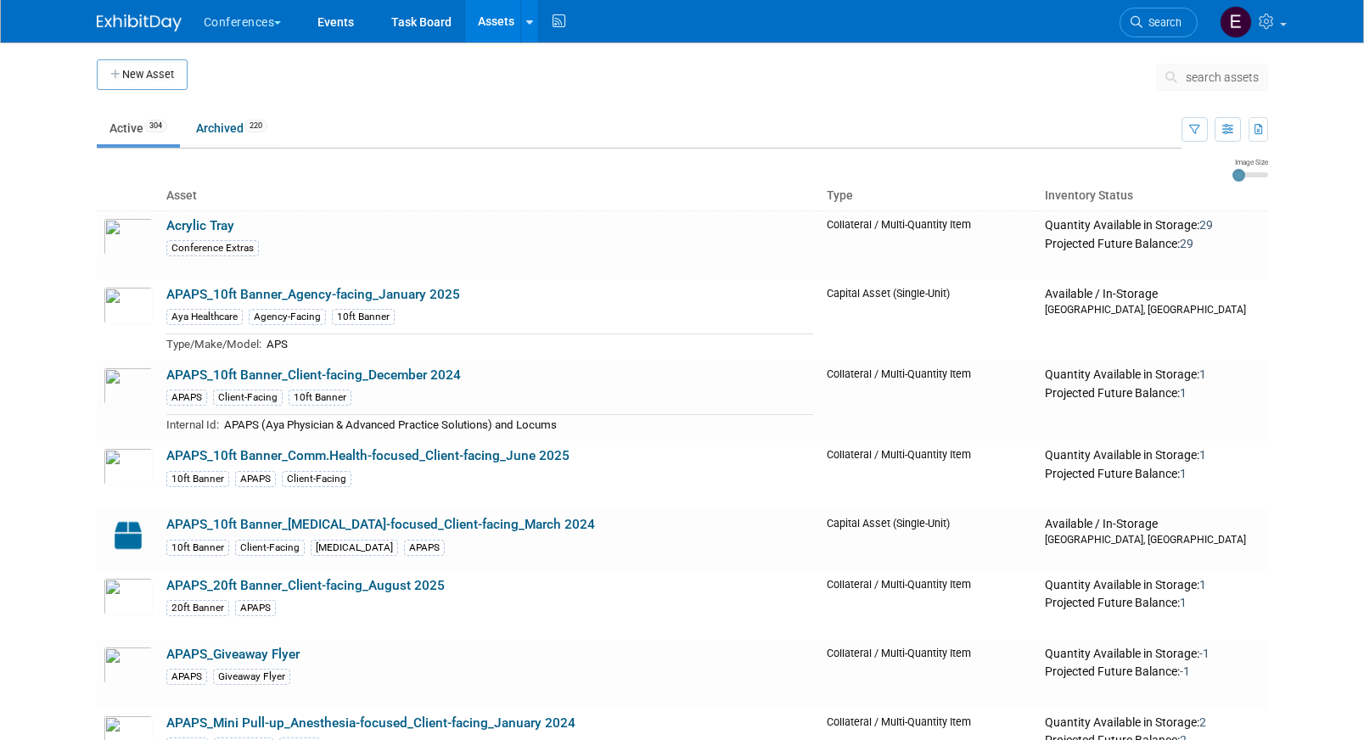
click at [1209, 81] on span "search assets" at bounding box center [1222, 77] width 73 height 14
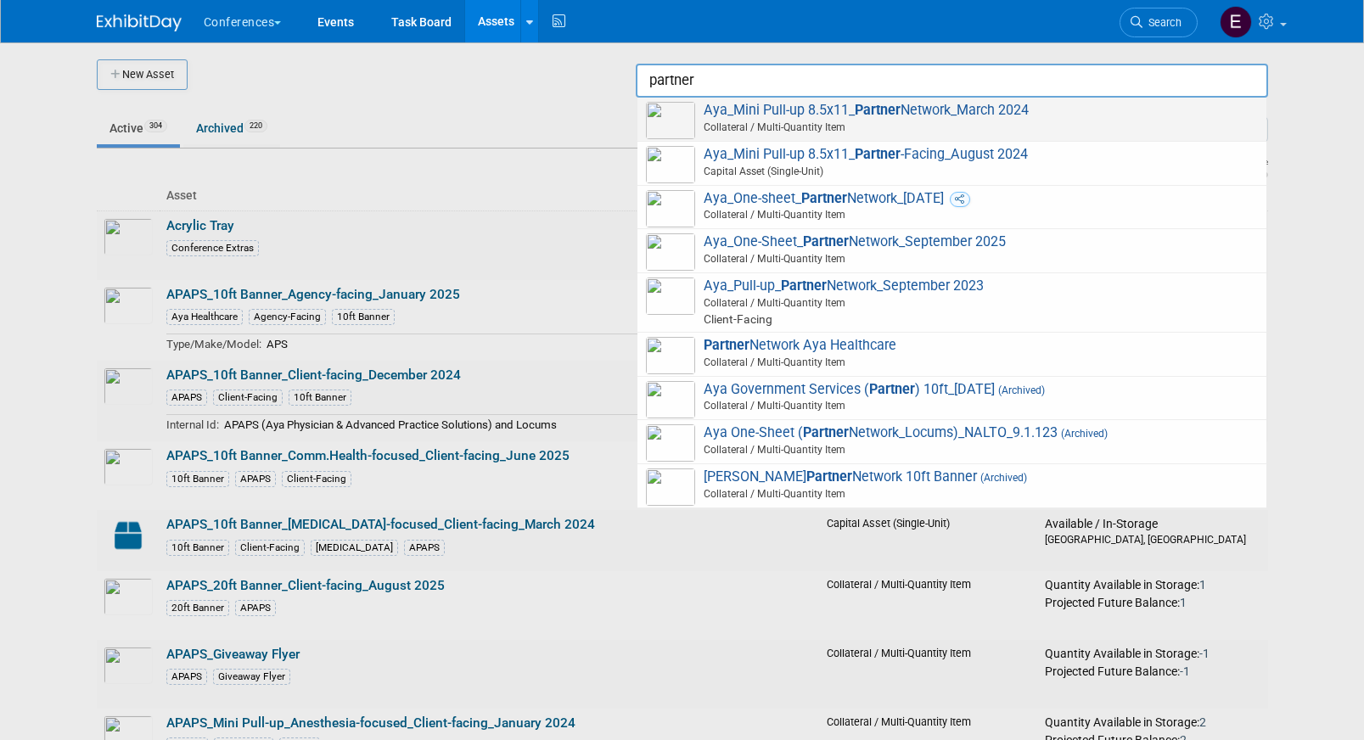
click at [1125, 121] on span "Collateral / Multi-Quantity Item" at bounding box center [954, 127] width 607 height 15
type input "Aya_Mini Pull-up 8.5x11_Partner Network_March 2024"
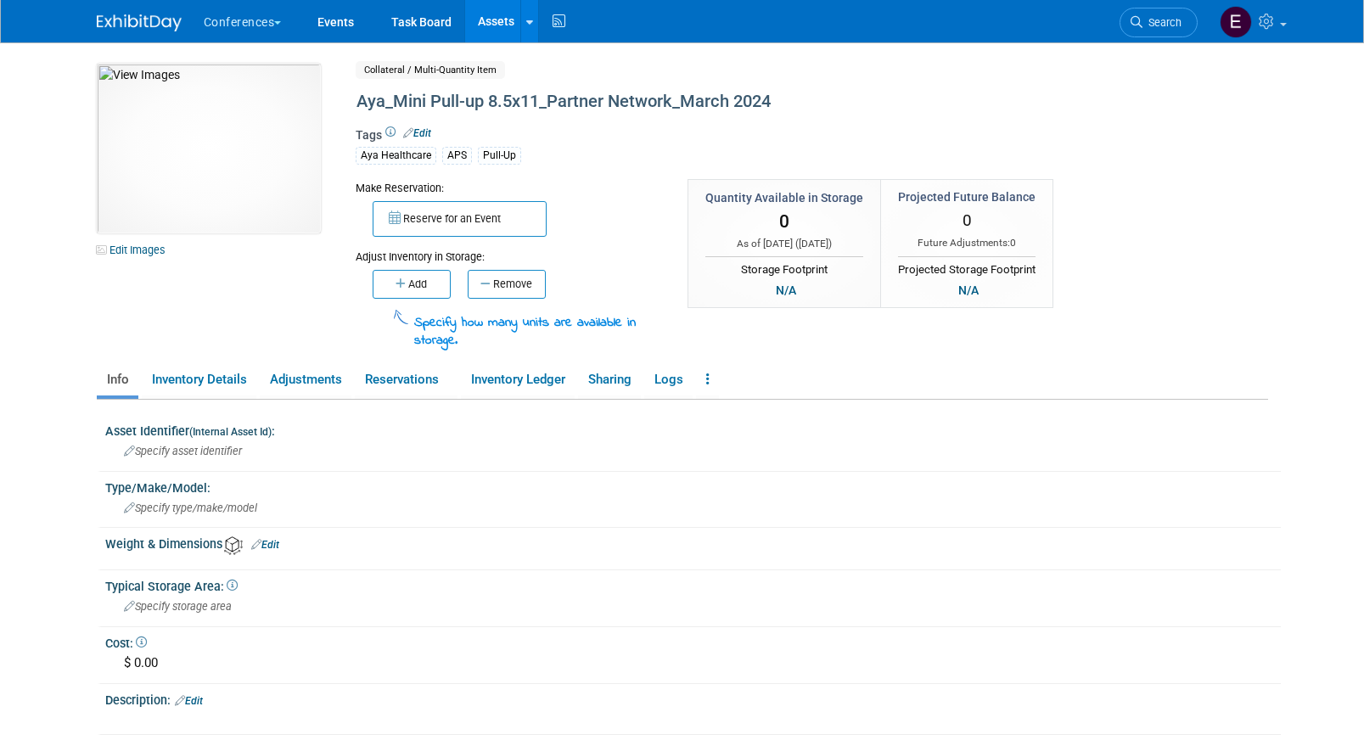
click at [490, 24] on link "Assets" at bounding box center [496, 21] width 62 height 42
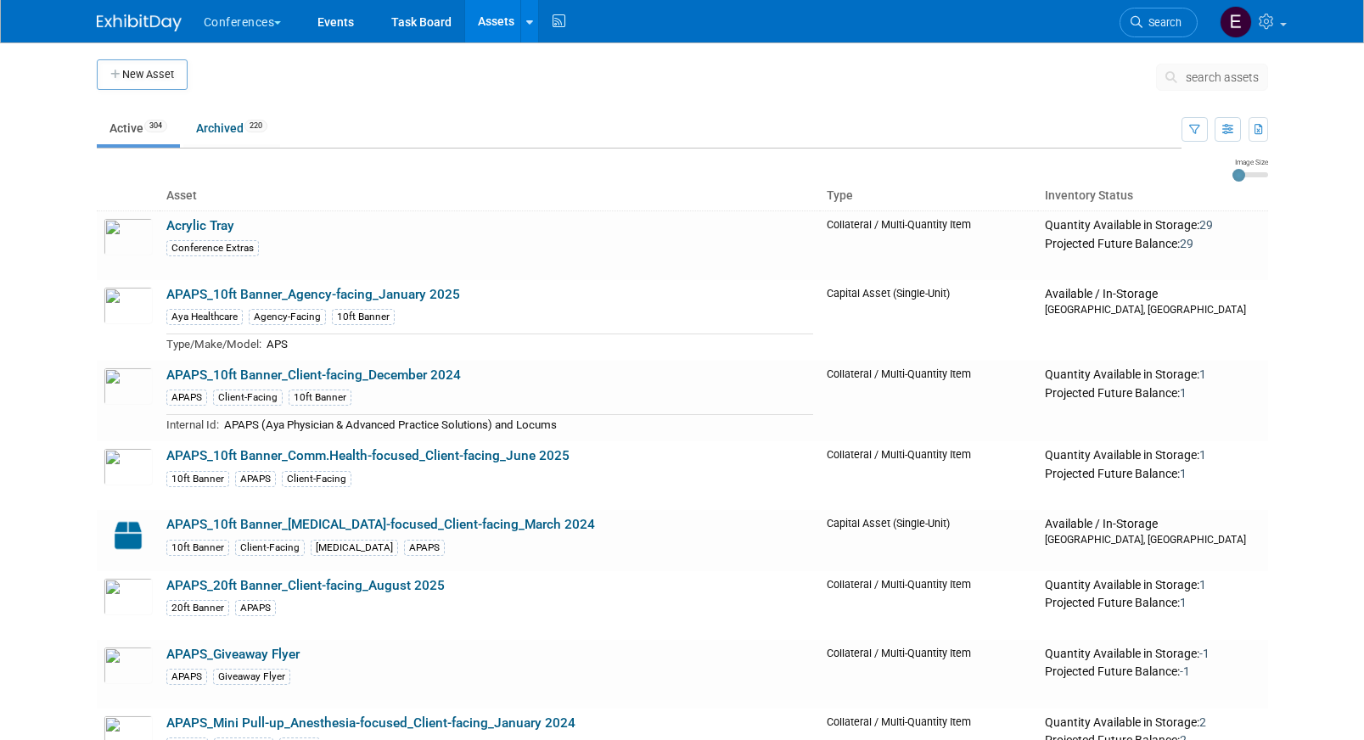
click at [1172, 72] on icon at bounding box center [1175, 77] width 18 height 12
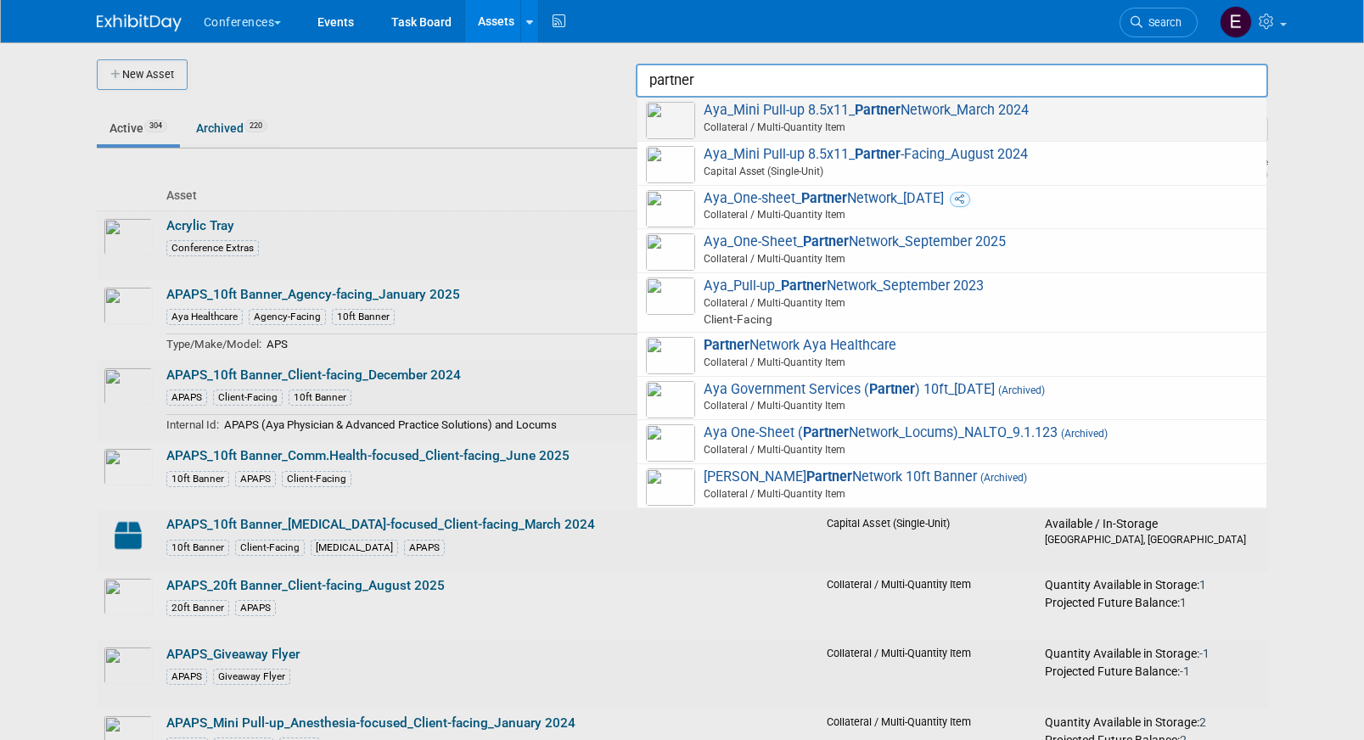
click at [1101, 123] on span "Collateral / Multi-Quantity Item" at bounding box center [954, 127] width 607 height 15
type input "Aya_Mini Pull-up 8.5x11_Partner Network_March 2024"
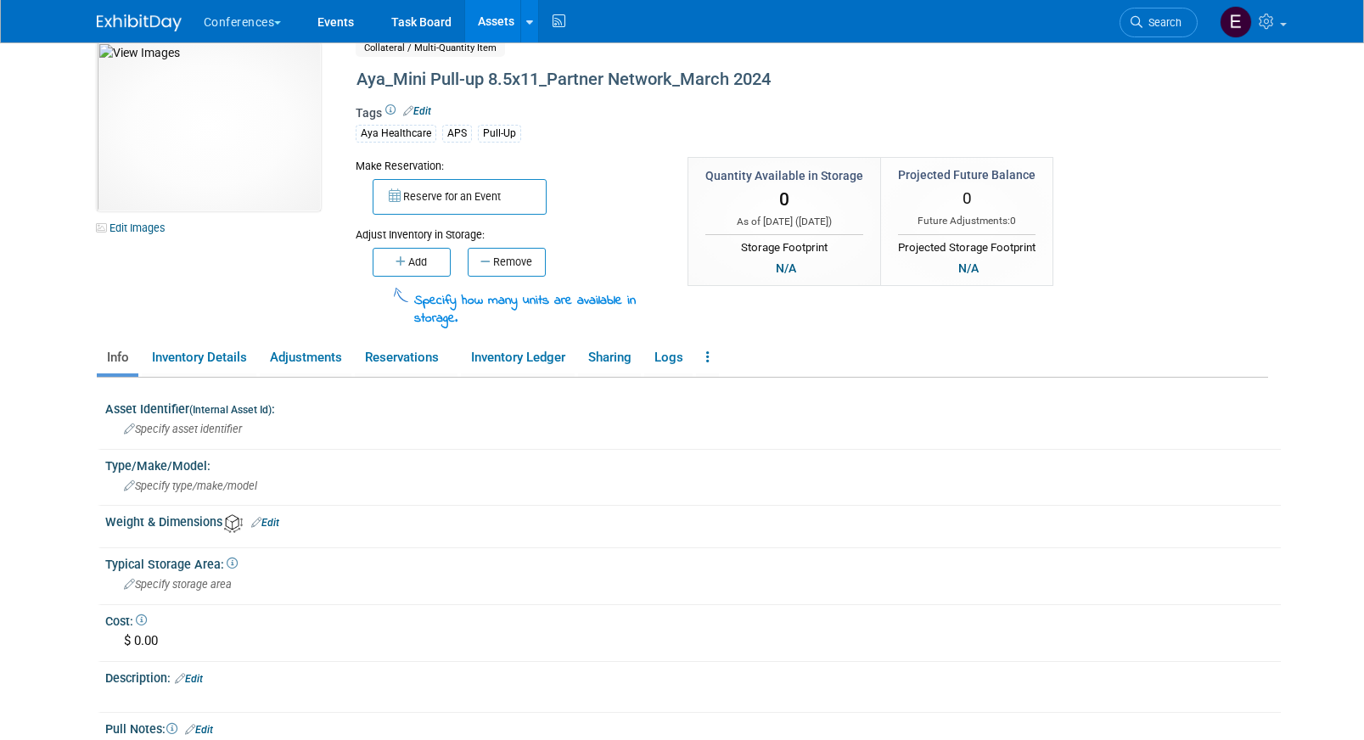
scroll to position [27, 0]
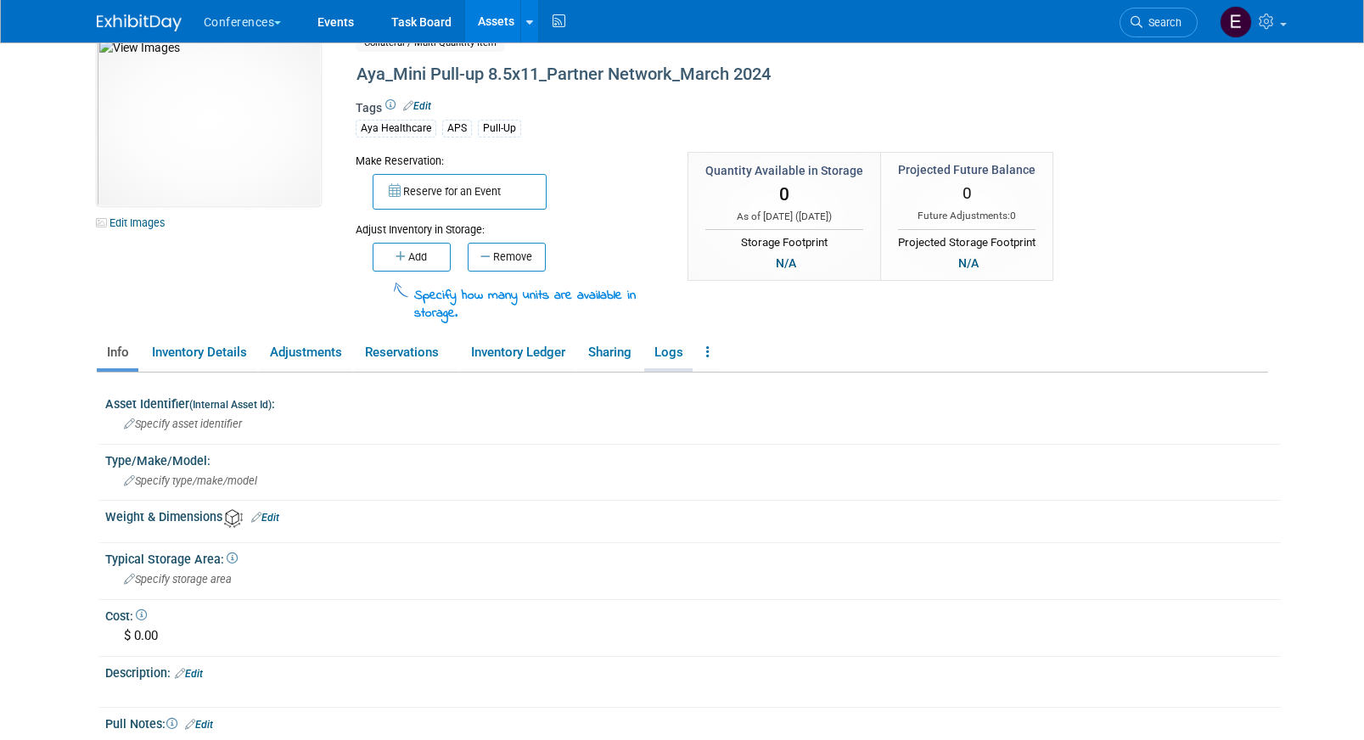
click at [672, 351] on link "Logs" at bounding box center [668, 353] width 48 height 30
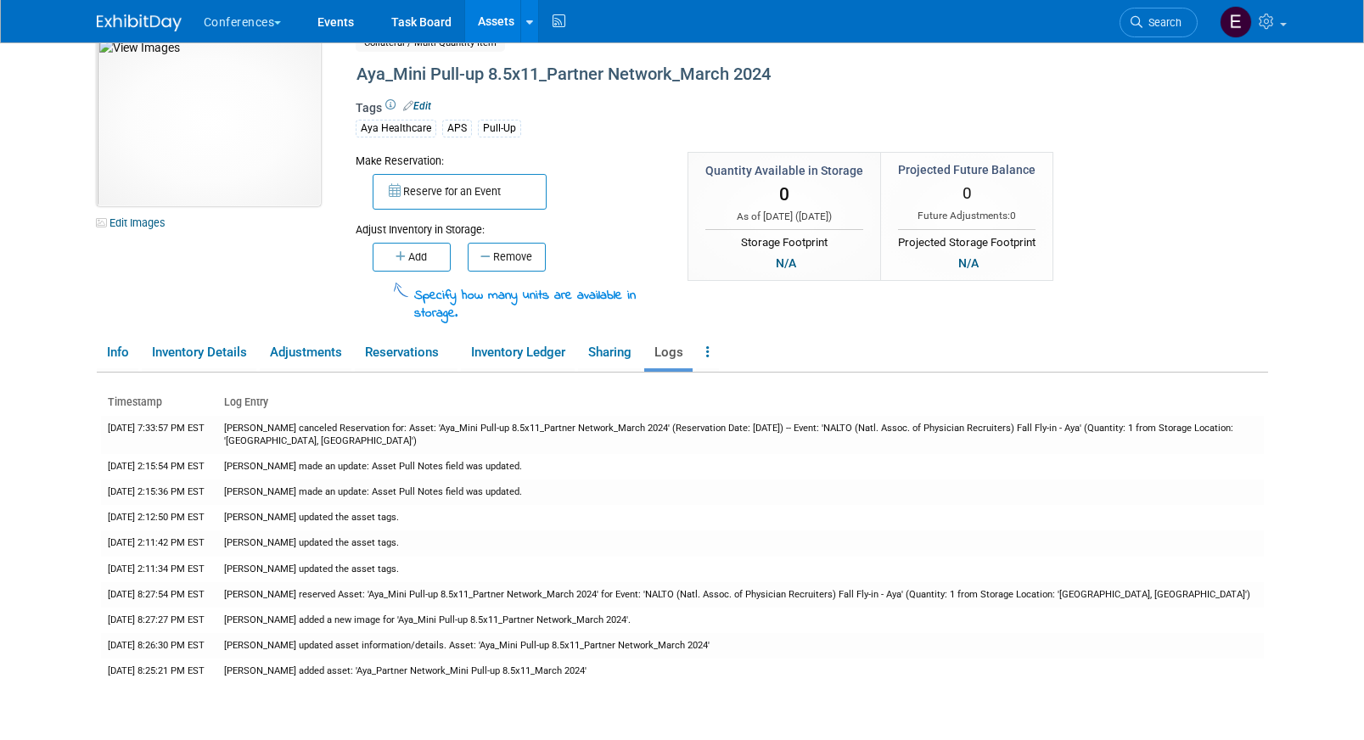
click at [195, 174] on img at bounding box center [209, 122] width 224 height 170
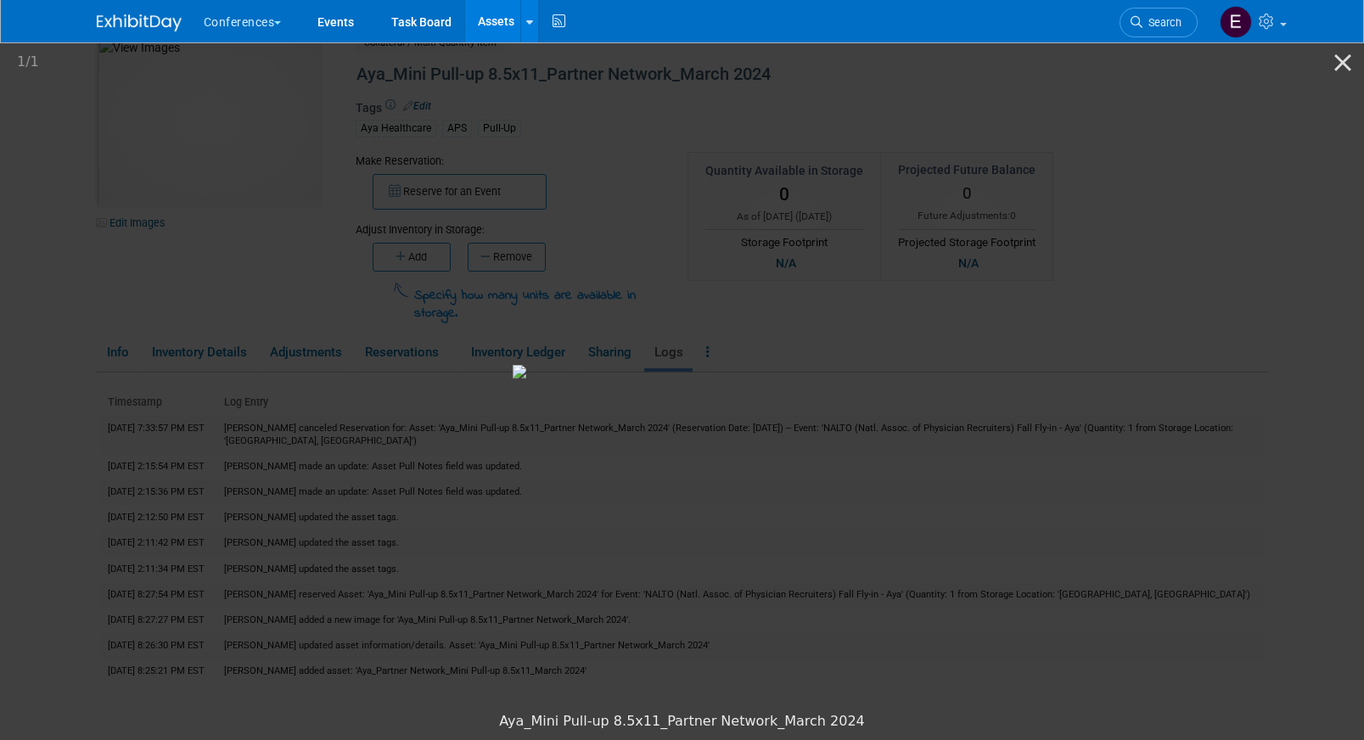
click at [166, 264] on picture at bounding box center [682, 372] width 1364 height 664
click at [1352, 68] on button "Close gallery" at bounding box center [1343, 62] width 42 height 40
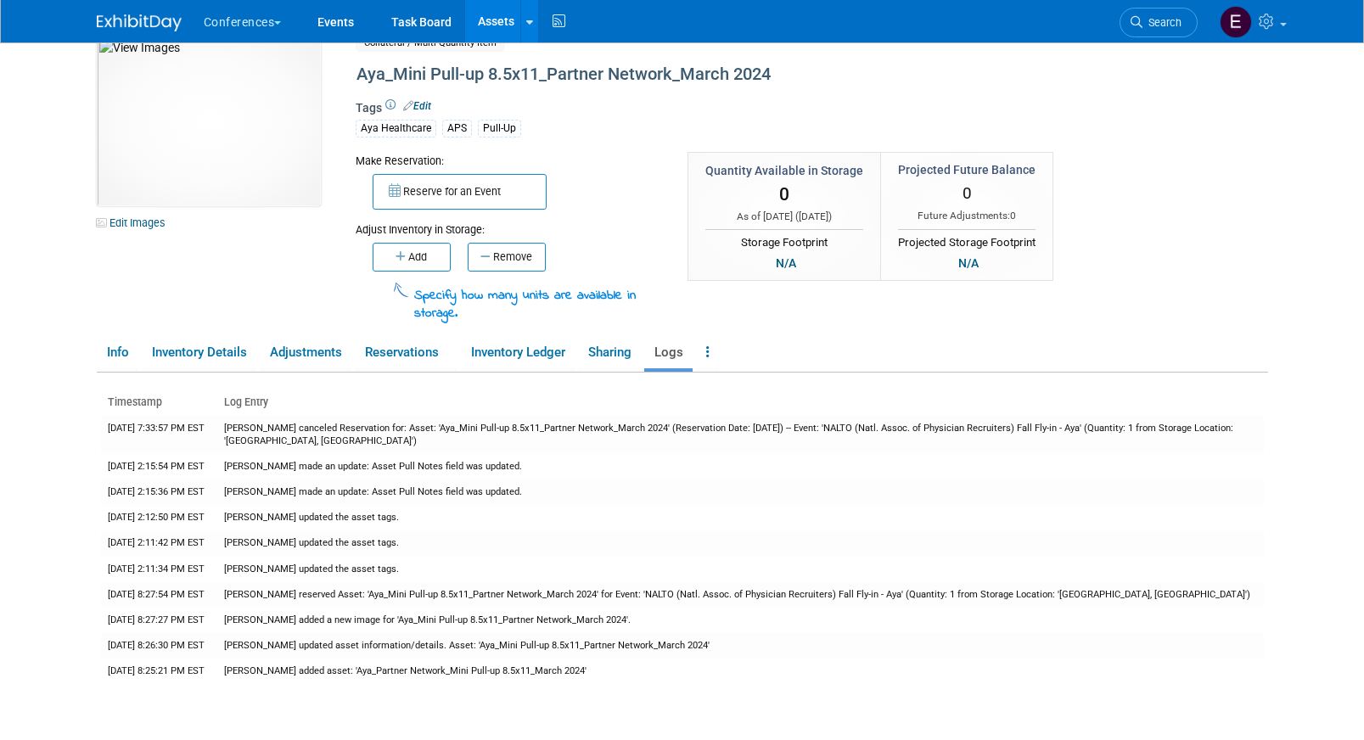
click at [505, 14] on link "Assets" at bounding box center [496, 21] width 62 height 42
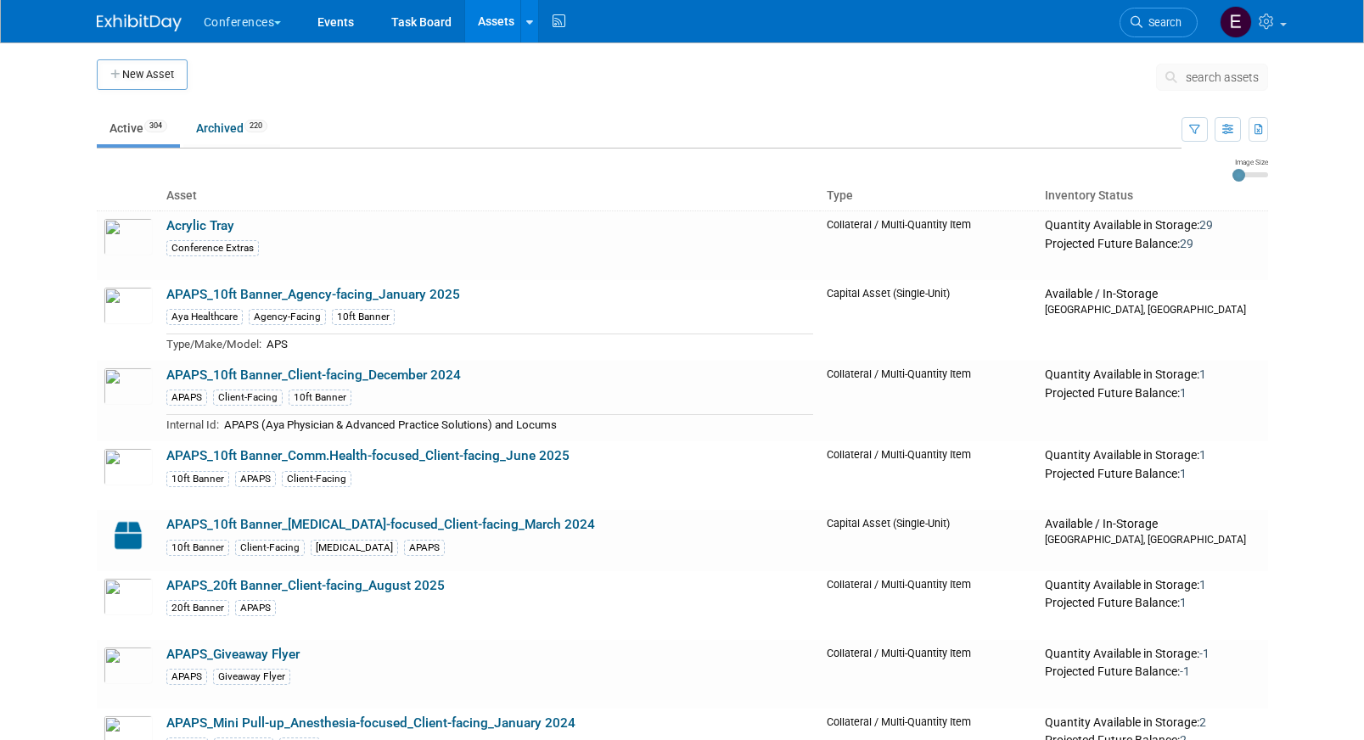
click at [1230, 81] on span "search assets" at bounding box center [1222, 77] width 73 height 14
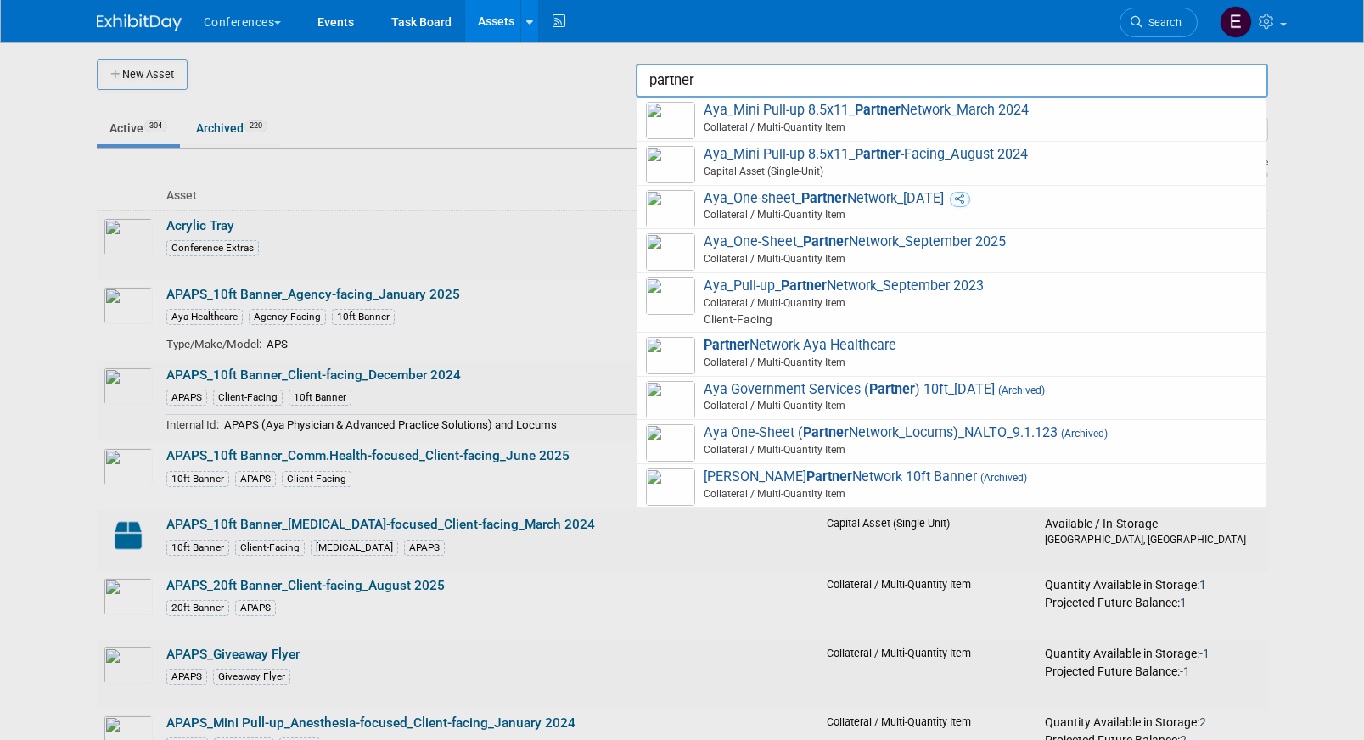
type input "partner"
click at [683, 194] on div at bounding box center [683, 370] width 0 height 740
